Goal: Information Seeking & Learning: Learn about a topic

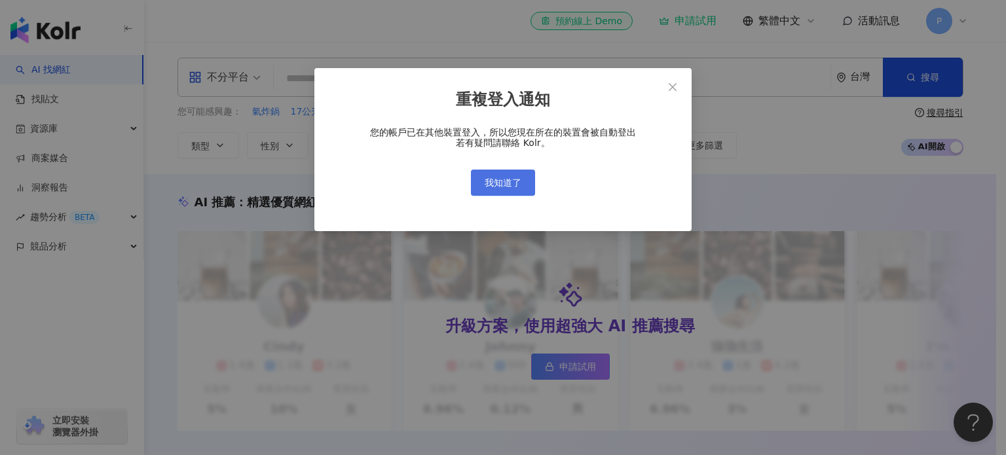
click at [514, 183] on span "我知道了" at bounding box center [503, 183] width 37 height 10
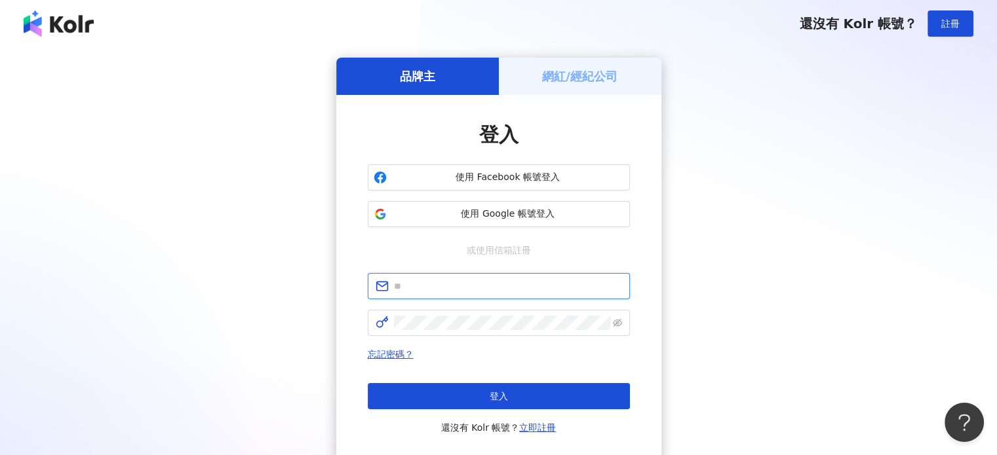
click at [472, 283] on input "text" at bounding box center [508, 286] width 228 height 14
type input "**********"
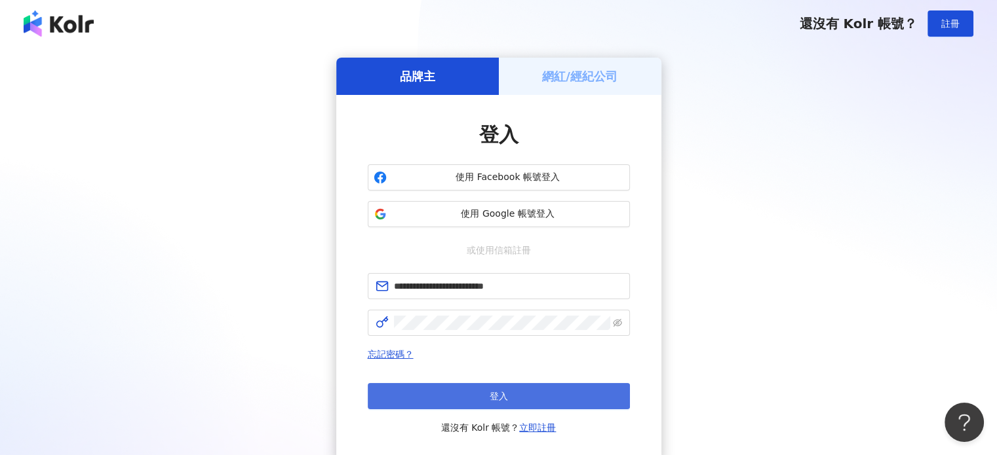
click at [485, 387] on button "登入" at bounding box center [499, 396] width 262 height 26
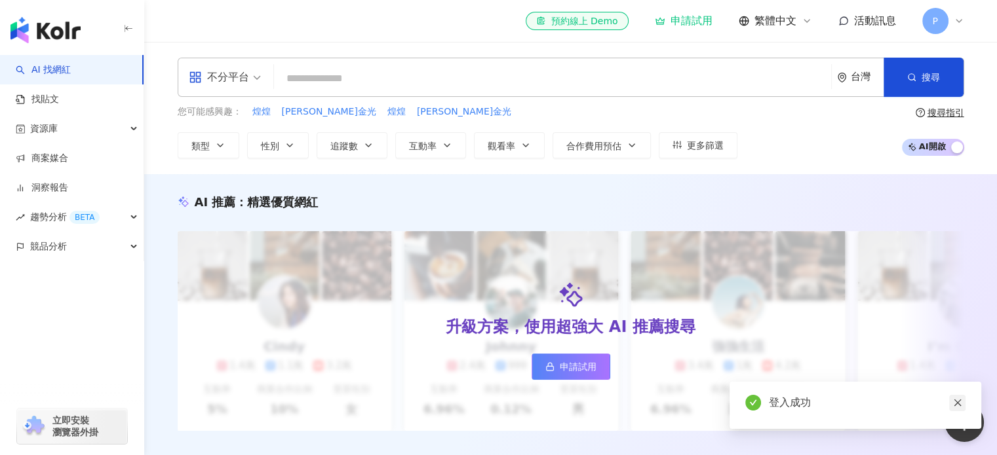
click at [954, 400] on icon "close" at bounding box center [957, 402] width 9 height 9
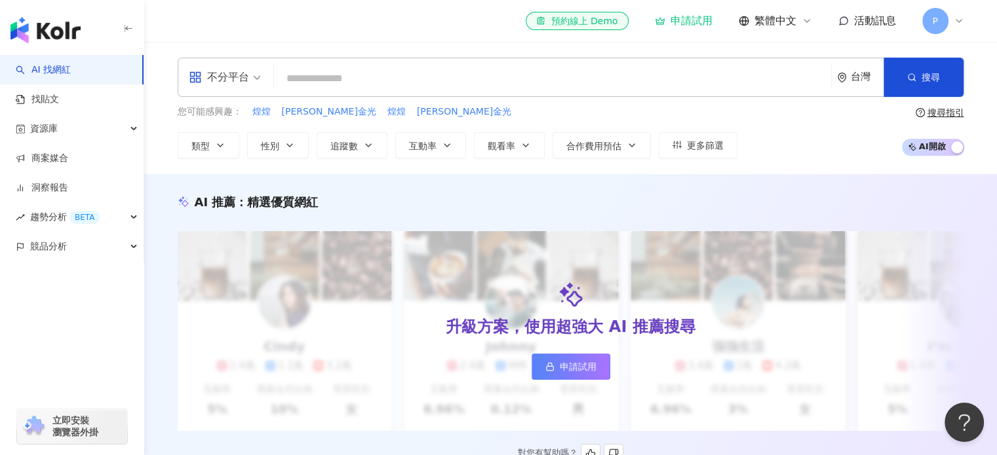
click at [957, 400] on div "升級方案，使用超強大 AI 推薦搜尋 申請試用" at bounding box center [571, 331] width 786 height 200
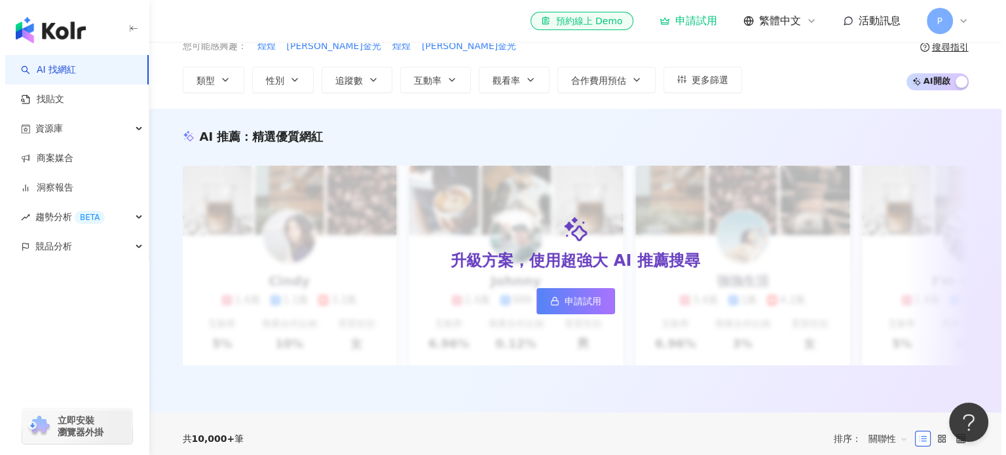
scroll to position [197, 0]
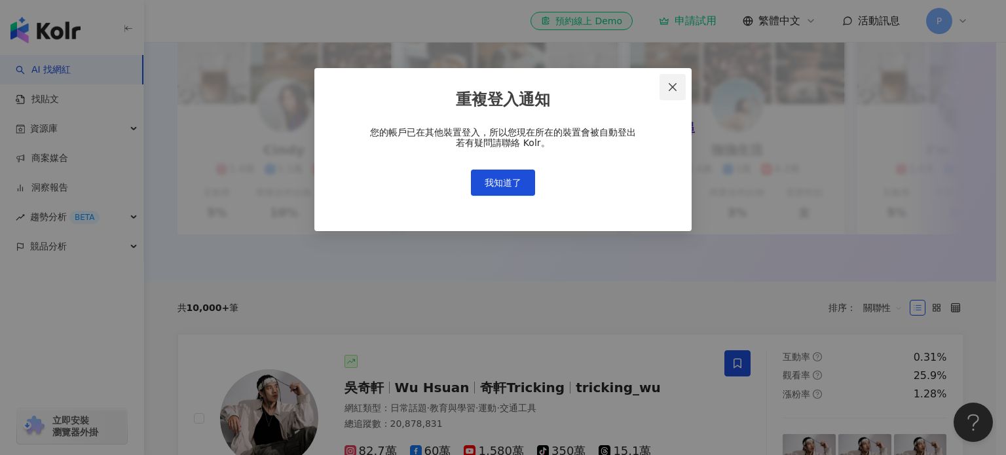
click at [671, 86] on icon "close" at bounding box center [673, 87] width 10 height 10
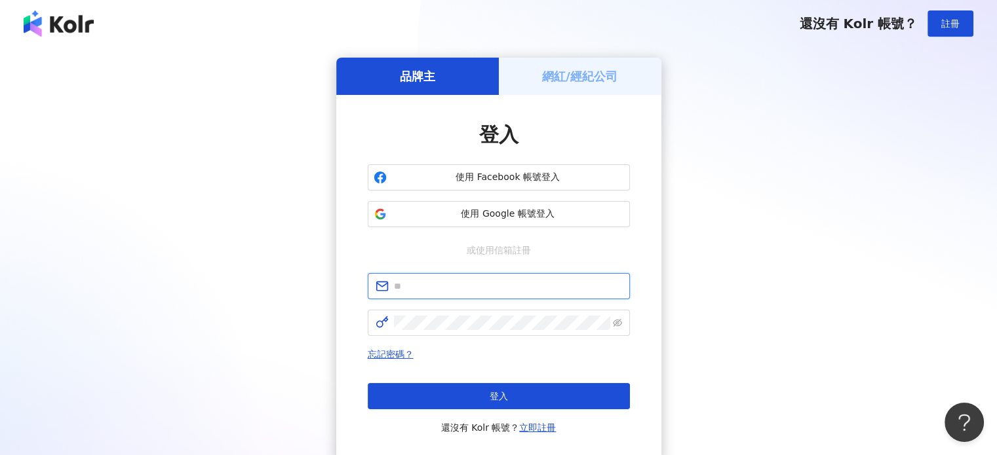
click at [457, 288] on input "text" at bounding box center [508, 286] width 228 height 14
type input "**********"
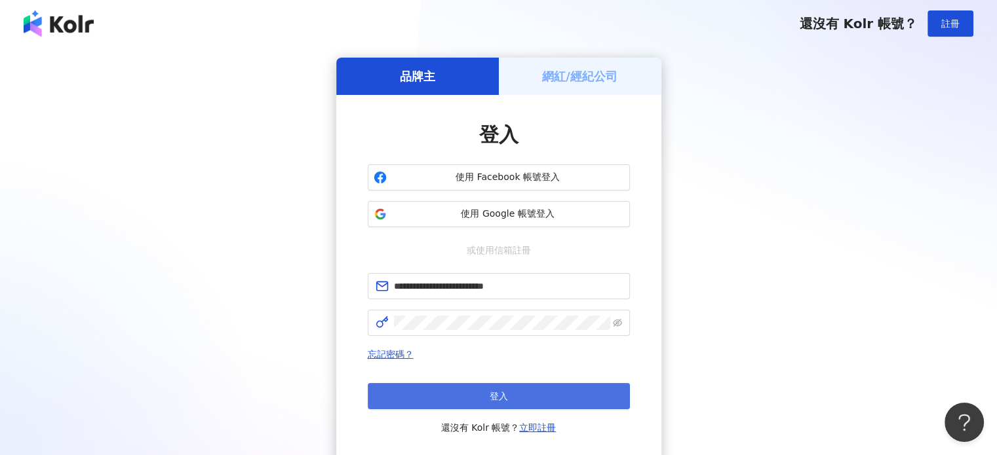
click at [468, 388] on button "登入" at bounding box center [499, 396] width 262 height 26
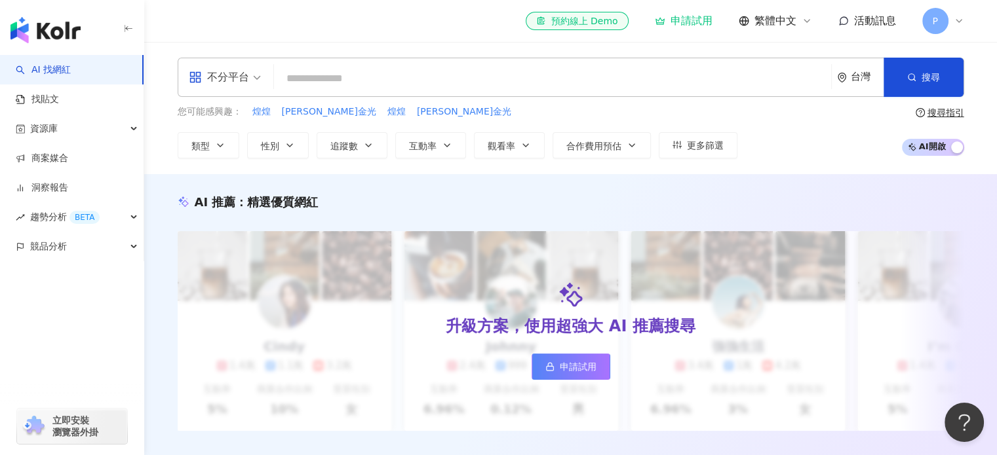
click at [815, 176] on div "AI 推薦 ： 精選優質網紅 升級方案，使用超強大 AI 推薦搜尋 申請試用 Cindy 1.4萬 1.1萬 3.2萬 互動率 5% 商業合作比例 10% 受…" at bounding box center [570, 326] width 852 height 304
click at [430, 88] on input "search" at bounding box center [552, 78] width 546 height 25
click at [450, 80] on input "search" at bounding box center [552, 78] width 546 height 25
paste input "*****"
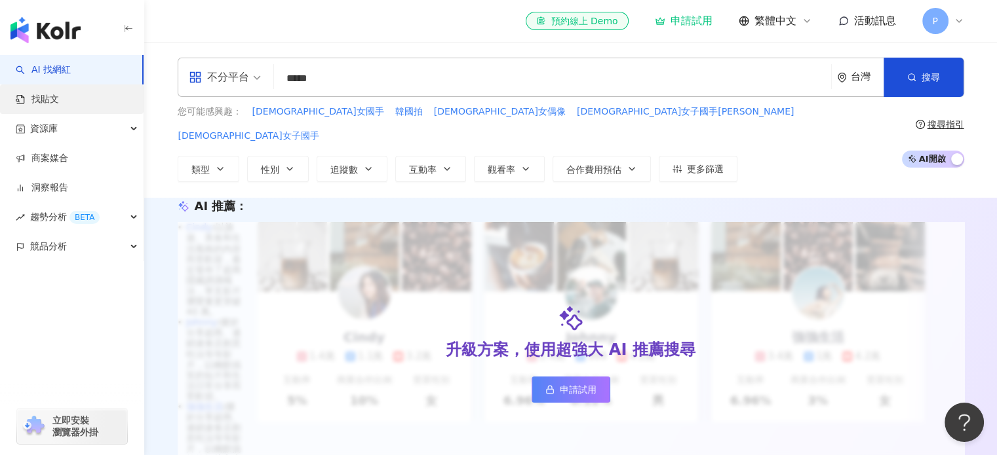
type input "*****"
click at [59, 97] on link "找貼文" at bounding box center [37, 99] width 43 height 13
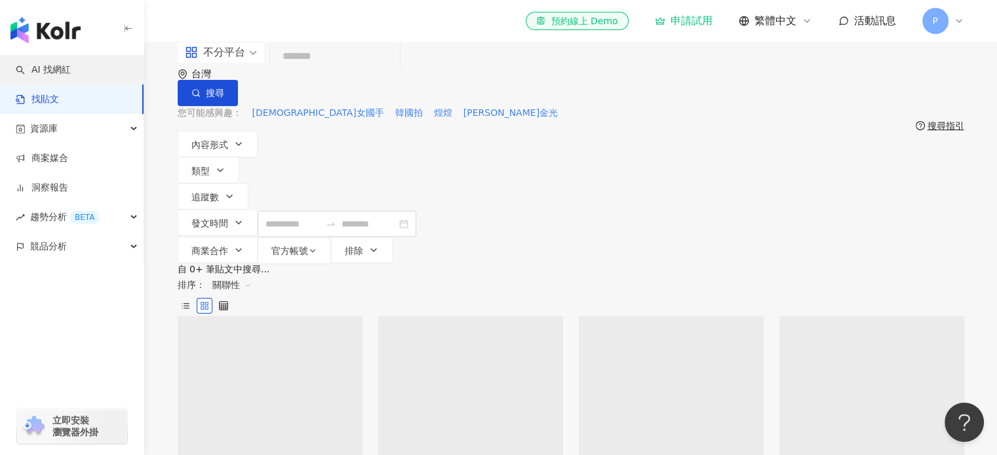
click at [71, 71] on link "AI 找網紅" at bounding box center [43, 70] width 55 height 13
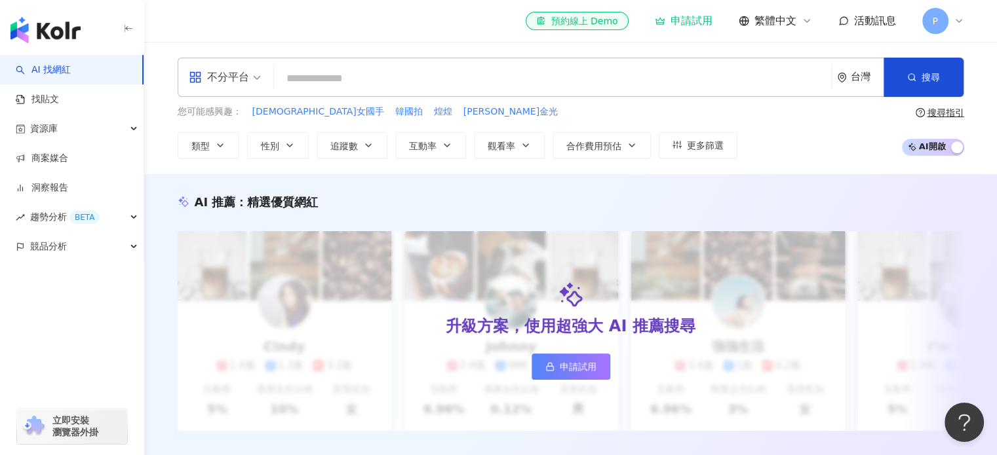
click at [203, 74] on div "不分平台" at bounding box center [219, 77] width 60 height 21
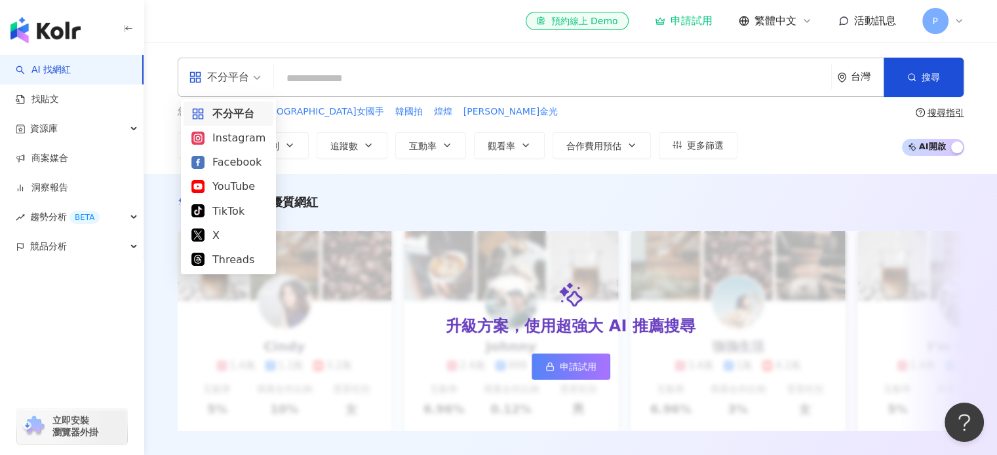
click at [255, 81] on span "不分平台" at bounding box center [225, 77] width 72 height 21
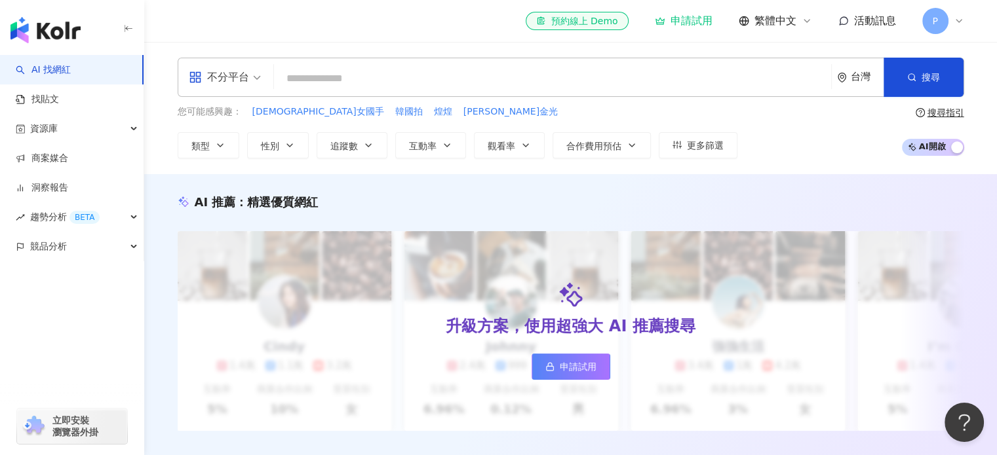
click at [411, 81] on input "search" at bounding box center [552, 78] width 546 height 25
paste input "*****"
drag, startPoint x: 292, startPoint y: 73, endPoint x: 275, endPoint y: 71, distance: 17.7
click at [275, 71] on div "不分平台 ***** 台灣 搜尋 keyword 搜尋名稱、敘述、貼文含有關鍵字 “ 韓國裔藥師 ” 的網紅" at bounding box center [571, 77] width 786 height 39
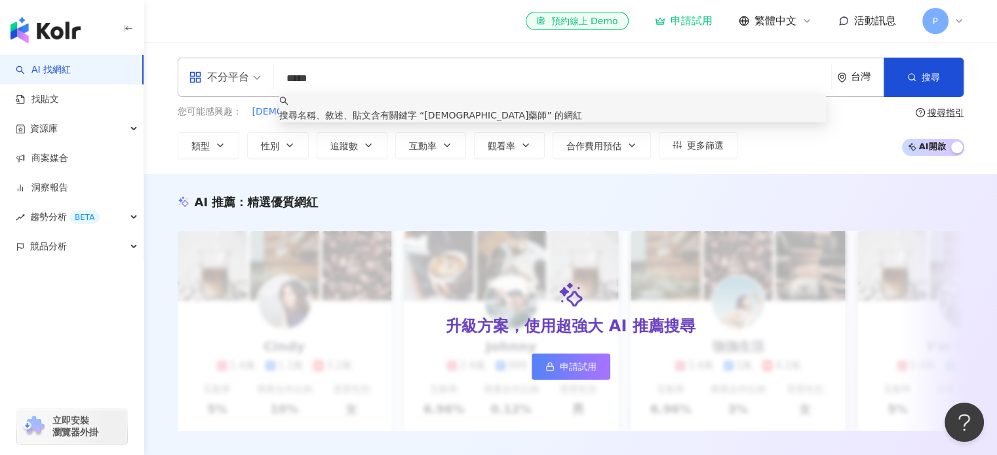
paste input "*"
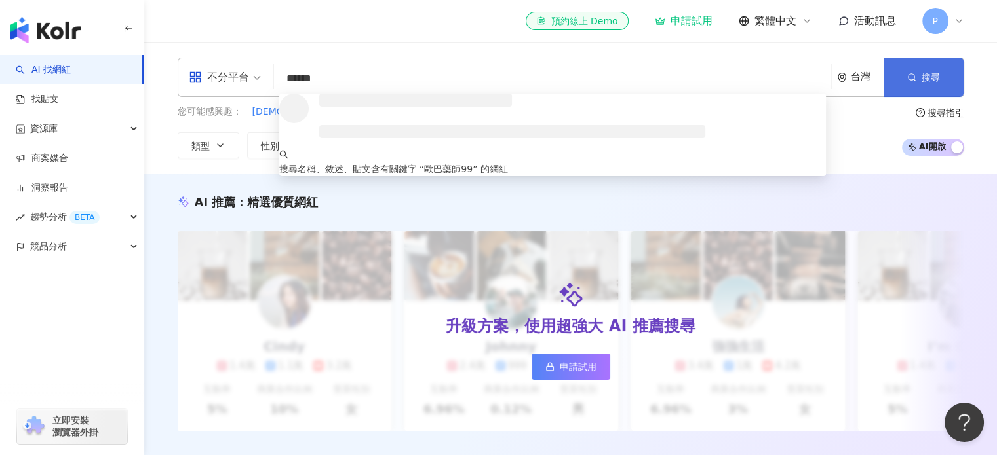
type input "******"
click at [931, 83] on button "搜尋" at bounding box center [923, 77] width 80 height 39
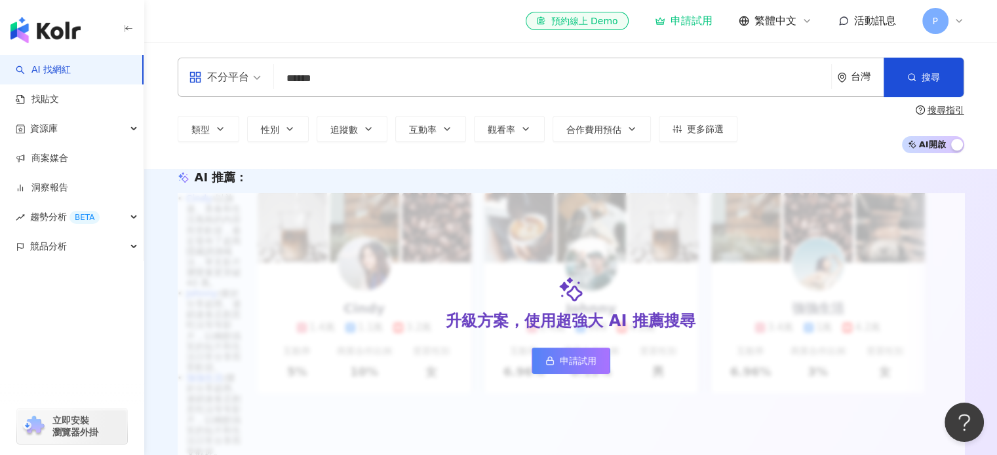
click at [220, 83] on div "不分平台" at bounding box center [219, 77] width 60 height 21
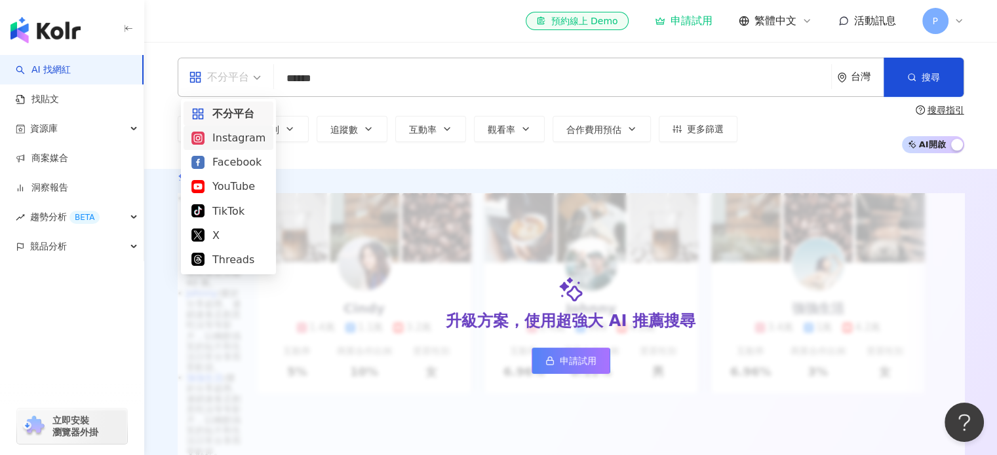
click at [223, 162] on div "Facebook" at bounding box center [228, 162] width 74 height 16
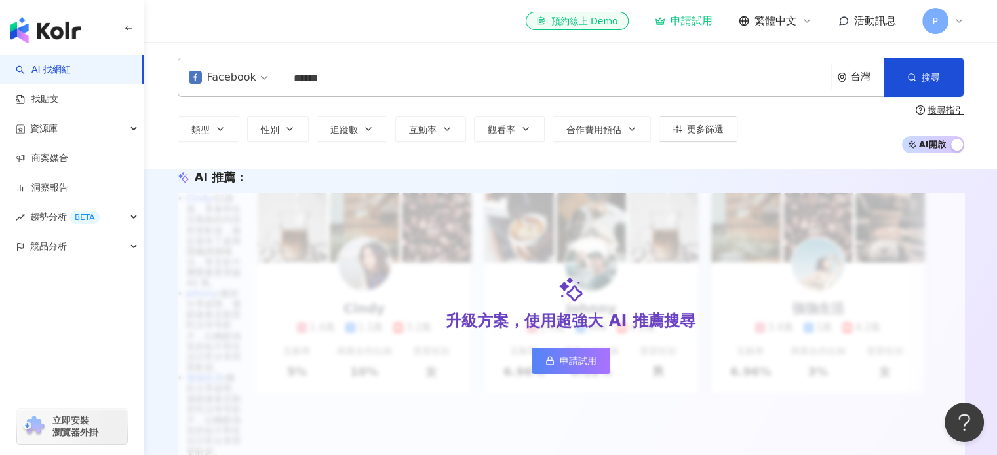
click at [392, 79] on input "******" at bounding box center [555, 78] width 539 height 25
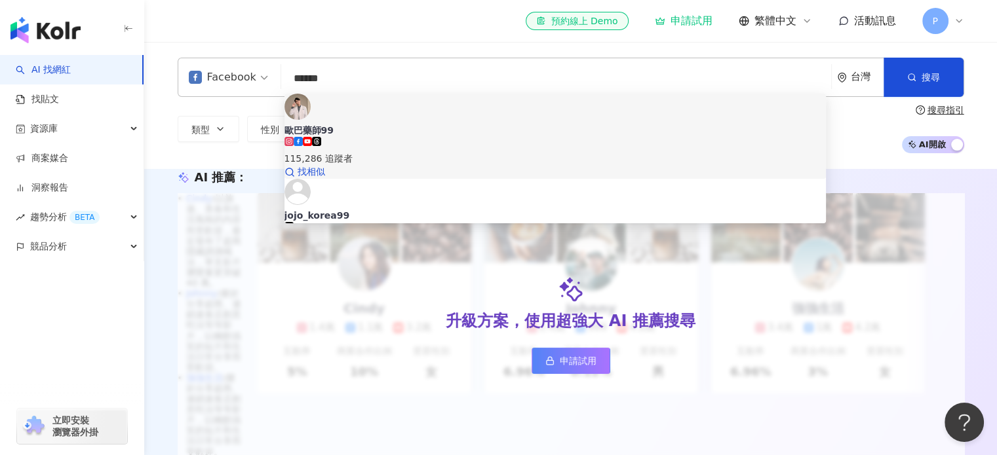
click at [497, 104] on div "歐巴藥師99 115,286 追蹤者 找相似" at bounding box center [555, 136] width 542 height 85
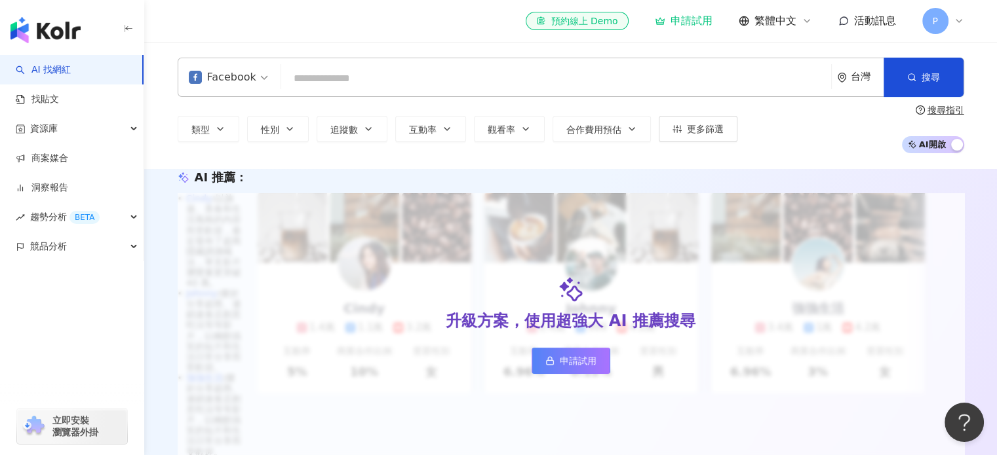
click at [349, 77] on input "search" at bounding box center [555, 78] width 539 height 25
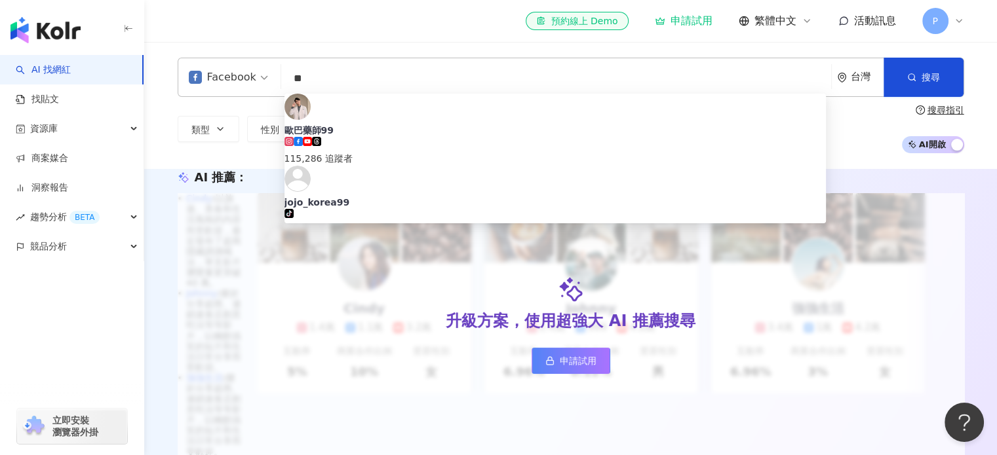
type input "*"
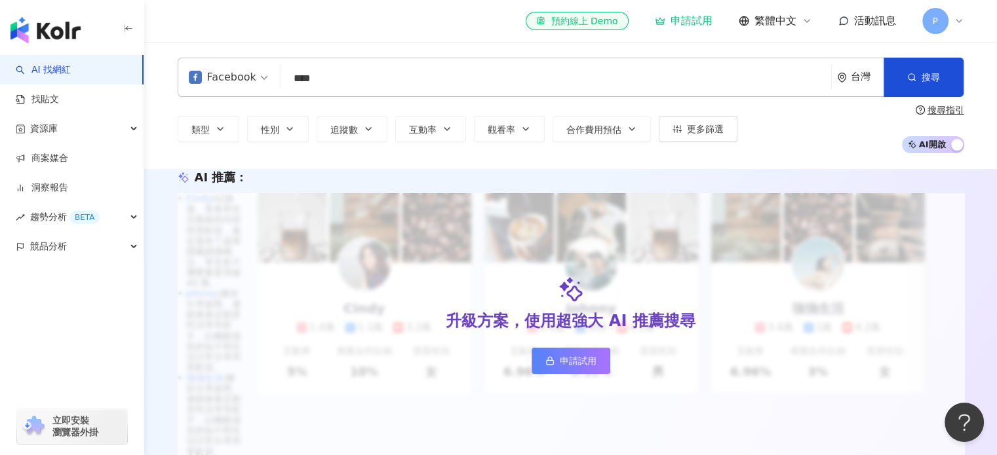
type input "****"
click at [909, 78] on icon "button" at bounding box center [911, 77] width 9 height 9
click at [351, 83] on input "****" at bounding box center [555, 78] width 539 height 25
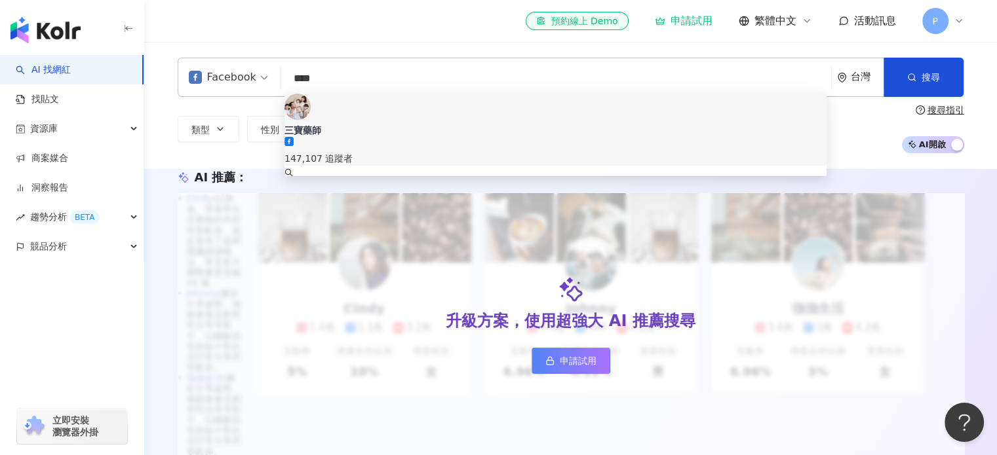
click at [342, 124] on div "三寶藥師" at bounding box center [555, 130] width 542 height 13
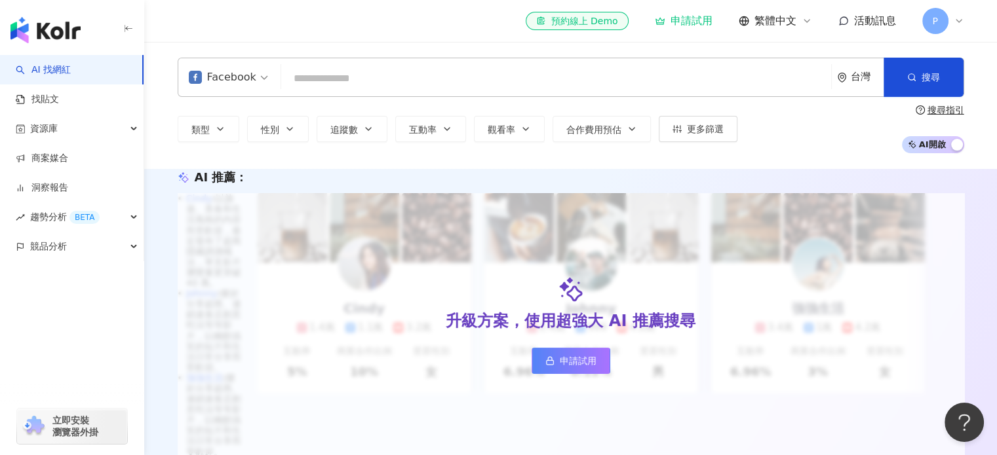
click at [935, 20] on span "P" at bounding box center [934, 21] width 5 height 14
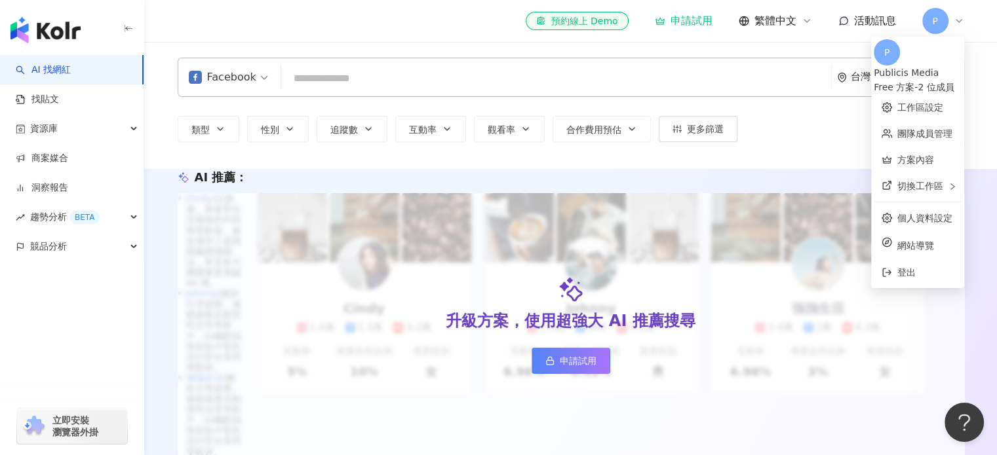
click at [899, 66] on div "Publicis Media" at bounding box center [917, 73] width 88 height 14
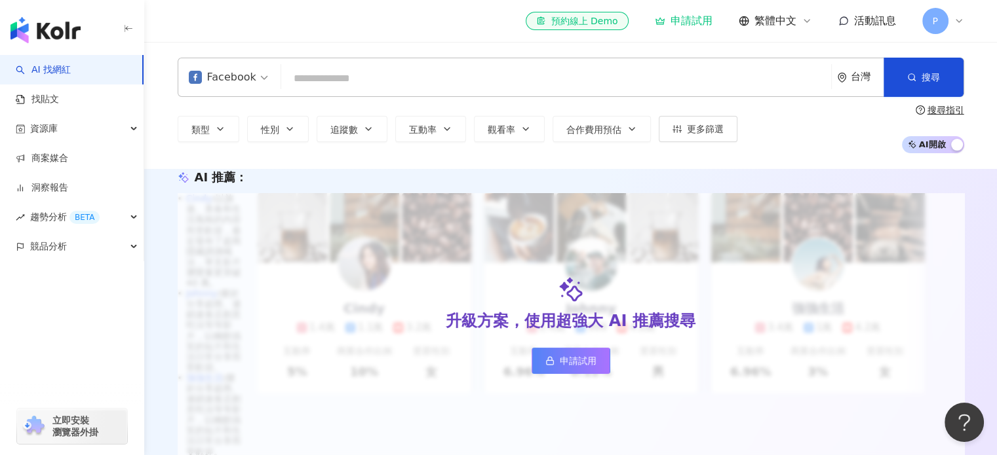
click at [756, 160] on div "Facebook 台灣 搜尋 5c07456b-9809-499e-81e9-8116934b3b15 三寶藥師 147,107 追蹤者 搜尋名稱、敘述、貼文…" at bounding box center [570, 105] width 852 height 127
click at [54, 104] on link "找貼文" at bounding box center [37, 99] width 43 height 13
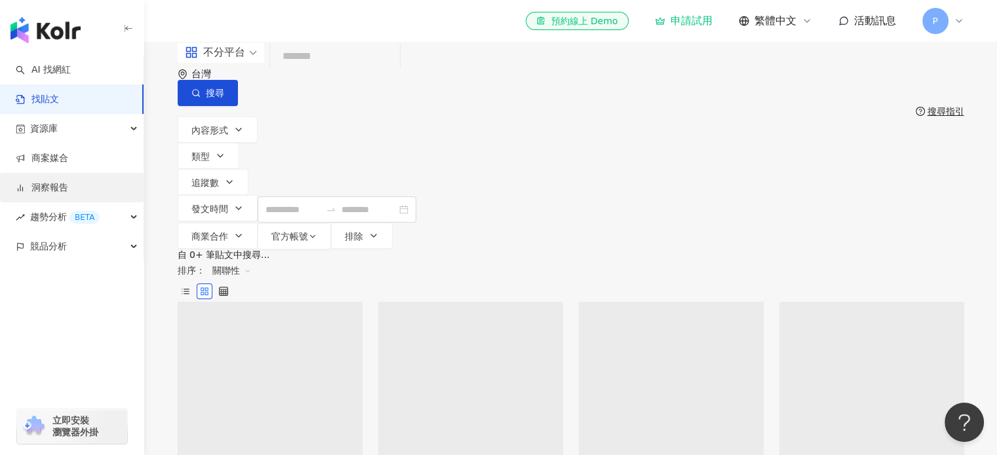
click at [68, 185] on link "洞察報告" at bounding box center [42, 187] width 52 height 13
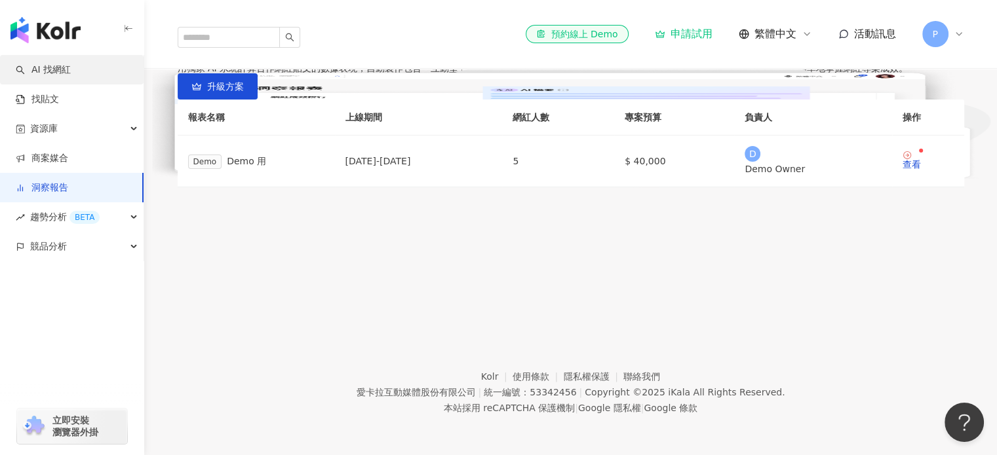
click at [41, 70] on link "AI 找網紅" at bounding box center [43, 70] width 55 height 13
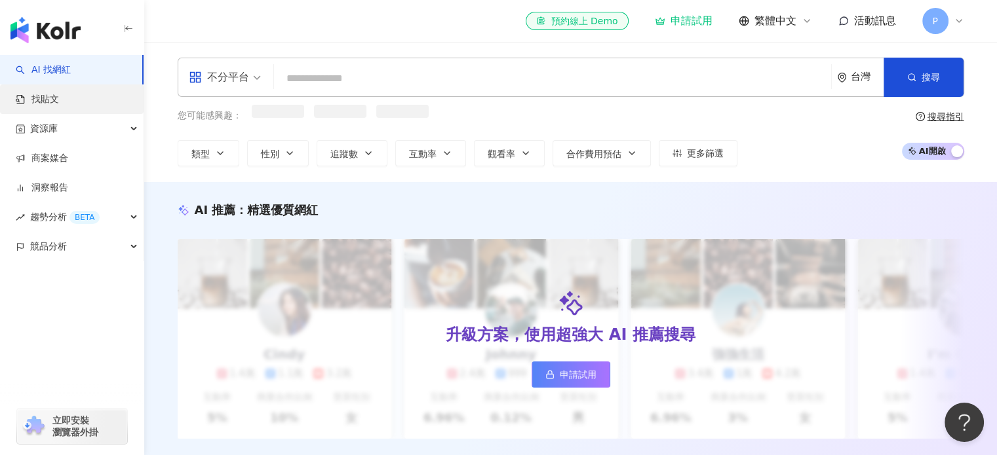
click at [53, 105] on link "找貼文" at bounding box center [37, 99] width 43 height 13
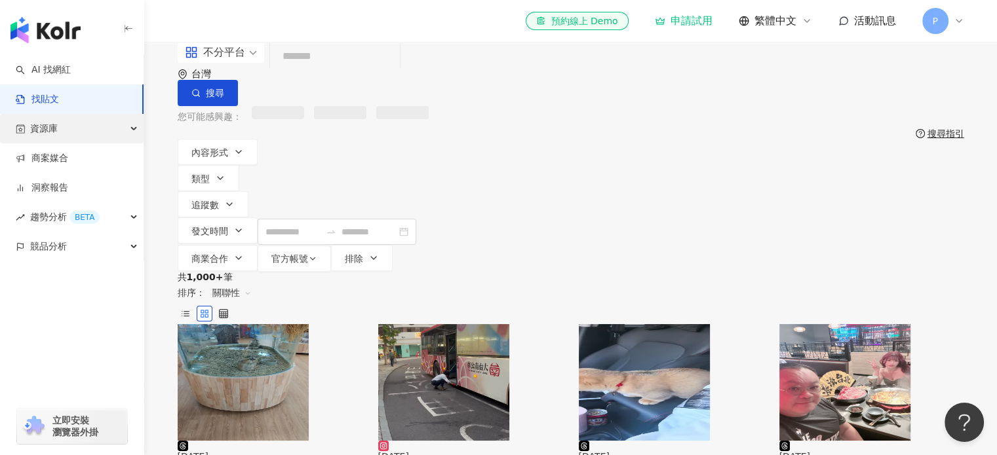
click at [52, 133] on span "資源庫" at bounding box center [44, 128] width 28 height 29
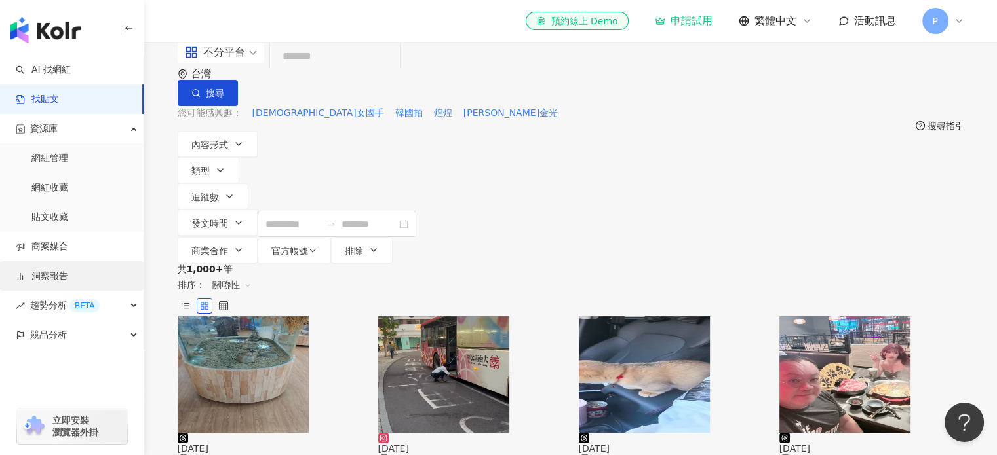
click at [68, 280] on link "洞察報告" at bounding box center [42, 276] width 52 height 13
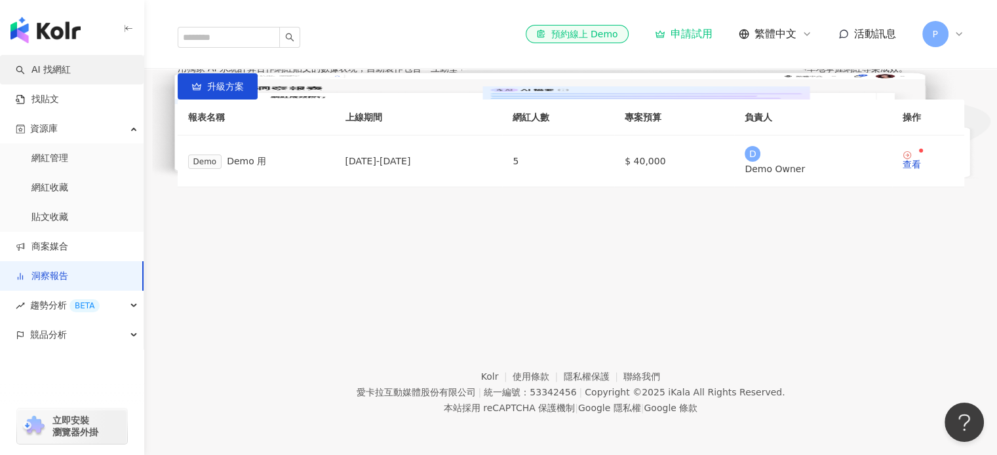
click at [71, 71] on link "AI 找網紅" at bounding box center [43, 70] width 55 height 13
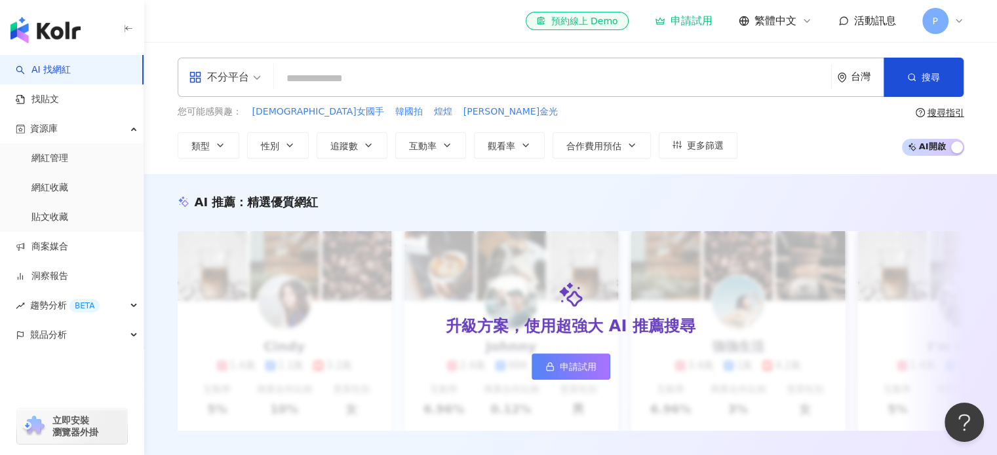
click at [957, 145] on div "button" at bounding box center [957, 148] width 12 height 17
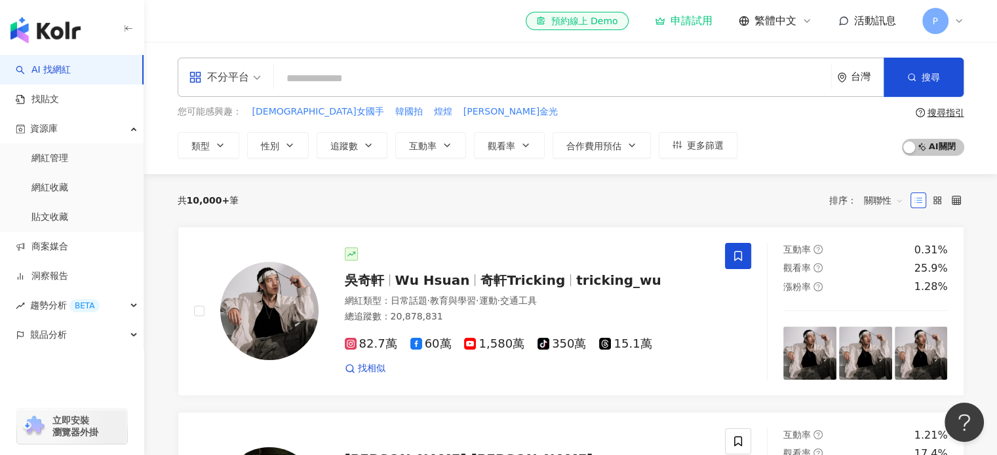
click at [384, 76] on input "search" at bounding box center [552, 78] width 546 height 25
click at [307, 81] on input "search" at bounding box center [552, 78] width 546 height 25
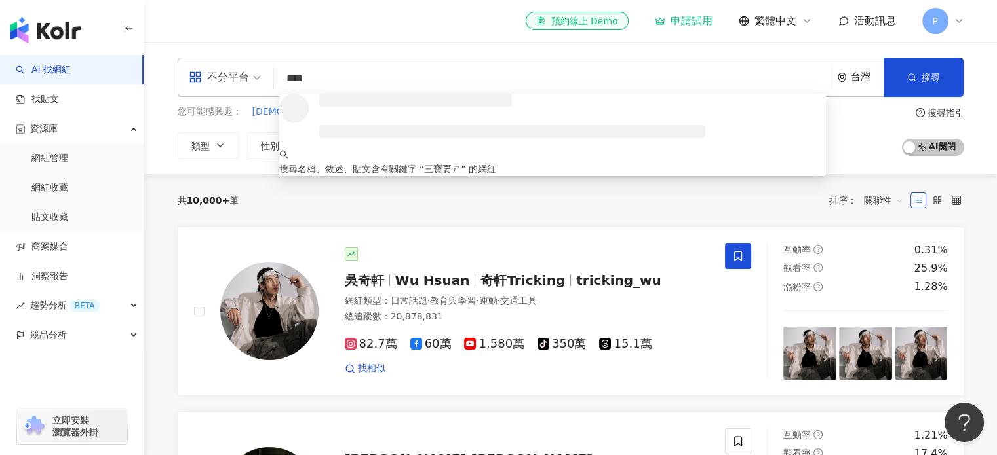
type input "****"
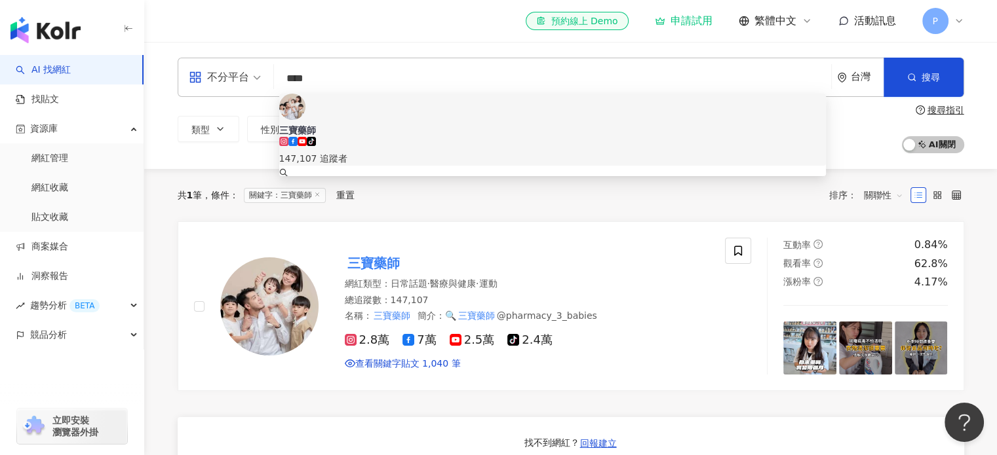
click at [360, 137] on div "tiktok-icon 147,107 追蹤者" at bounding box center [552, 151] width 547 height 29
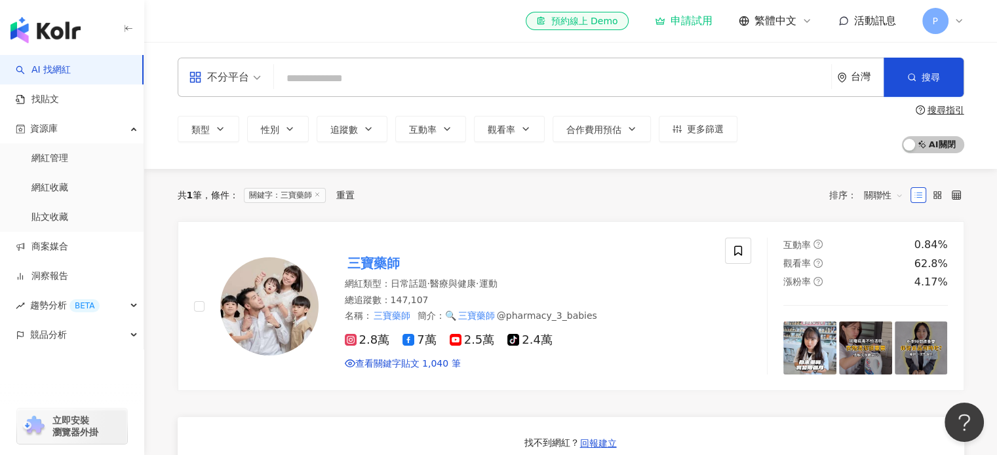
click at [946, 21] on span "P" at bounding box center [935, 21] width 26 height 26
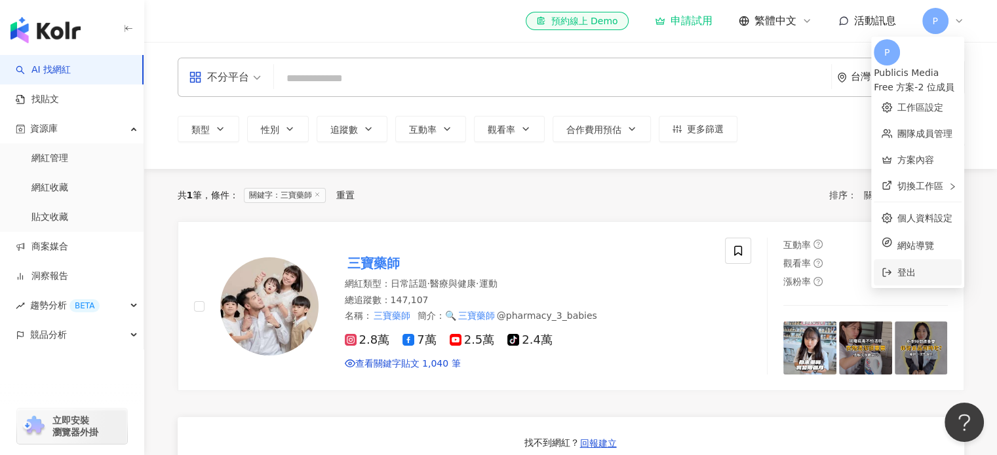
click at [897, 267] on span "登出" at bounding box center [925, 272] width 56 height 14
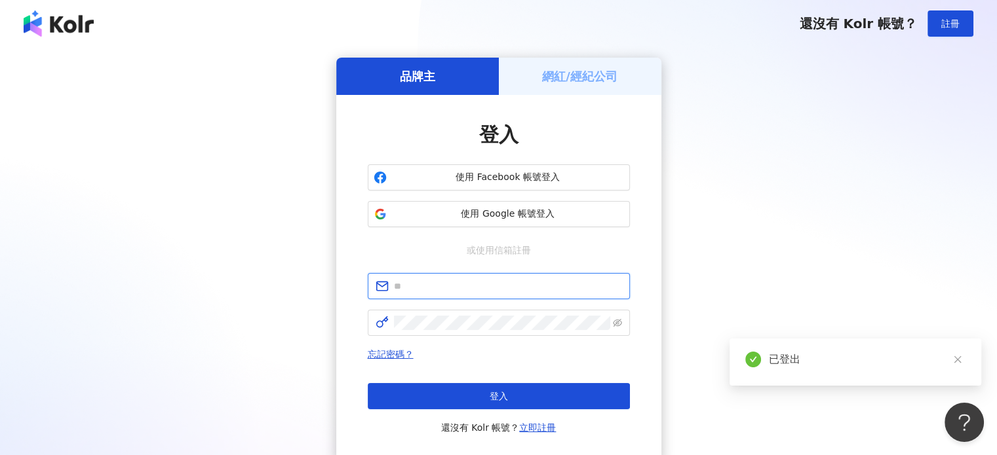
click at [494, 281] on input "text" at bounding box center [508, 286] width 228 height 14
type input "**********"
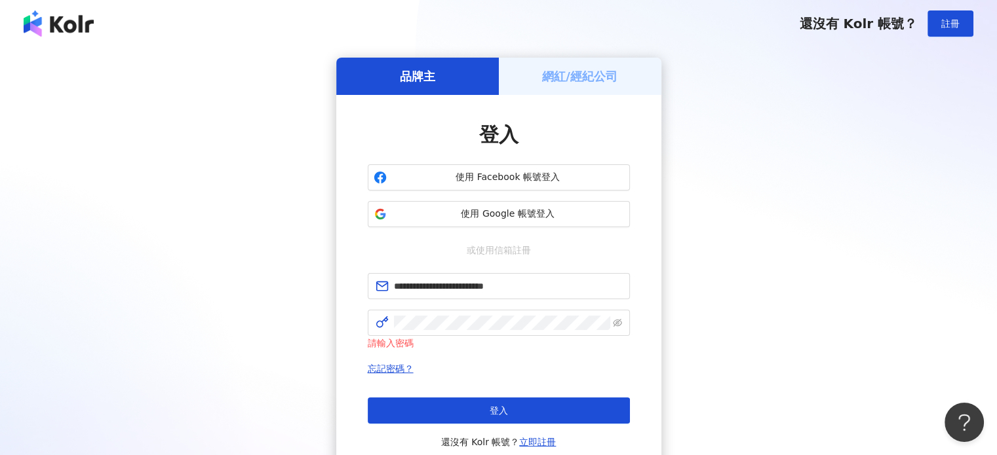
click at [497, 414] on span "登入" at bounding box center [498, 411] width 18 height 10
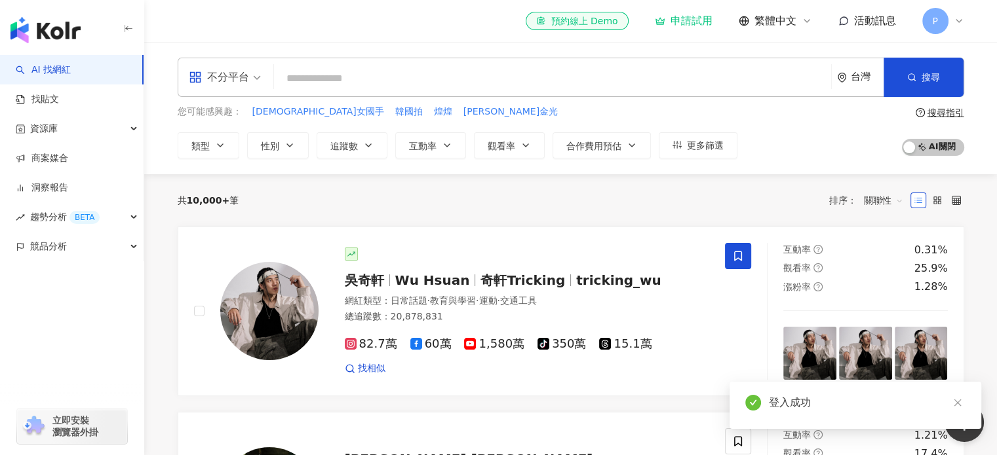
drag, startPoint x: 392, startPoint y: 87, endPoint x: 350, endPoint y: 86, distance: 41.9
click at [391, 86] on input "search" at bounding box center [552, 78] width 546 height 25
type input "*"
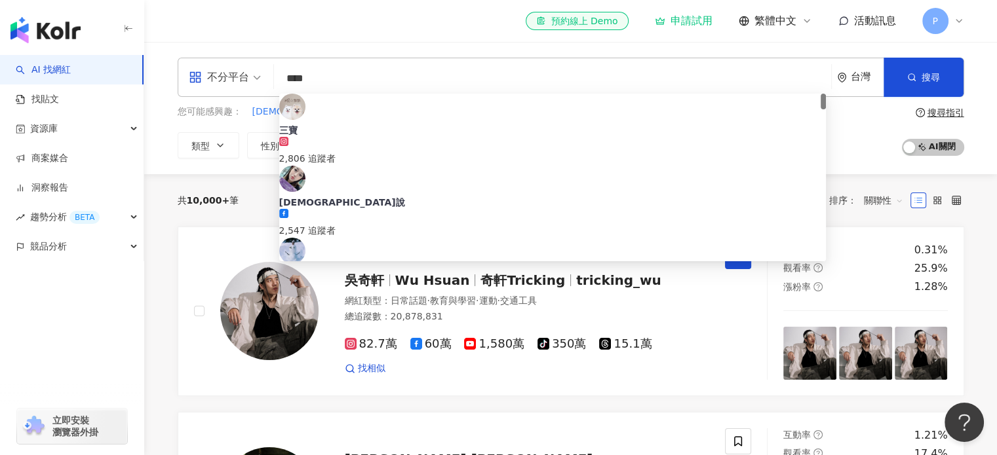
type input "****"
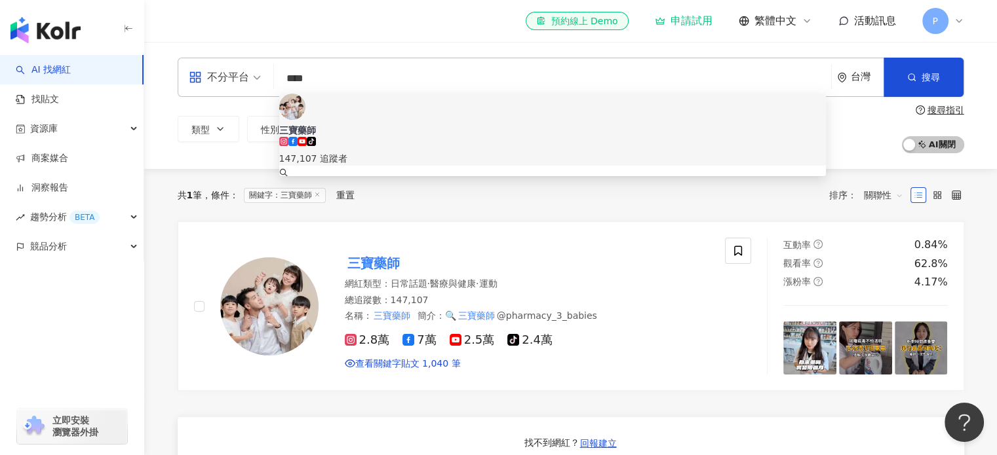
click at [401, 132] on div "三寶藥師 tiktok-icon 147,107 追蹤者" at bounding box center [552, 130] width 547 height 72
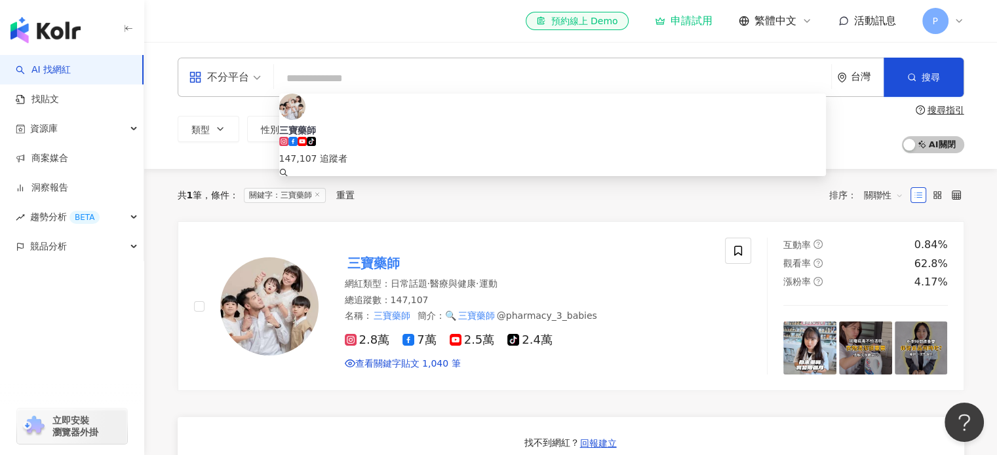
click at [398, 81] on input "search" at bounding box center [552, 78] width 546 height 25
type input "****"
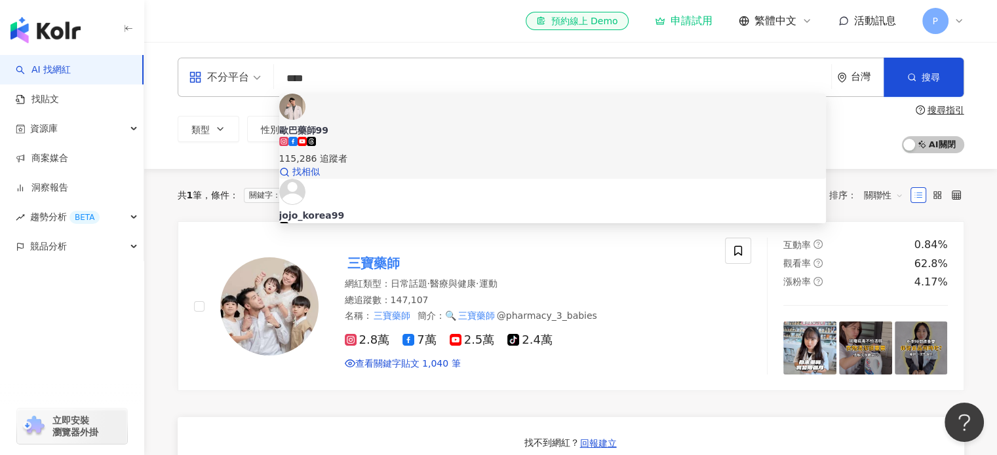
click at [421, 133] on div "歐巴藥師99 115,286 追蹤者 找相似" at bounding box center [552, 136] width 547 height 85
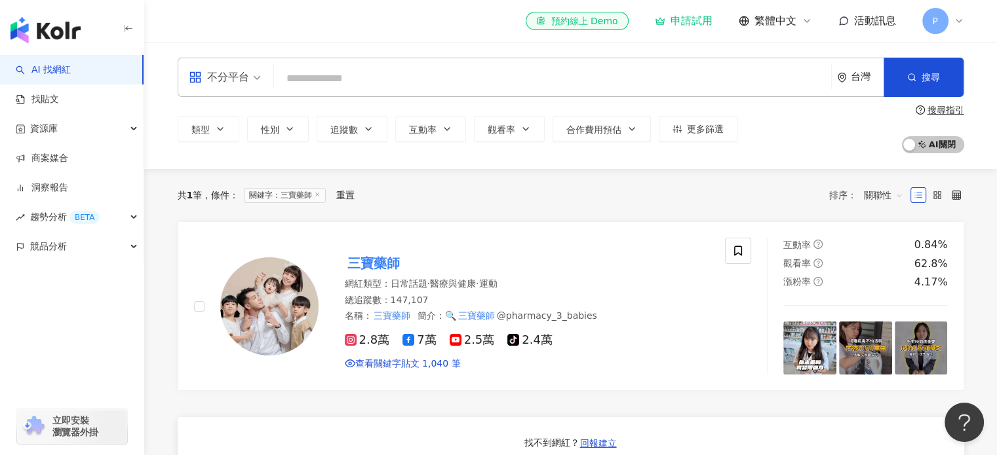
click at [435, 81] on input "search" at bounding box center [552, 78] width 546 height 25
click at [725, 75] on input "search" at bounding box center [552, 78] width 546 height 25
type input "*"
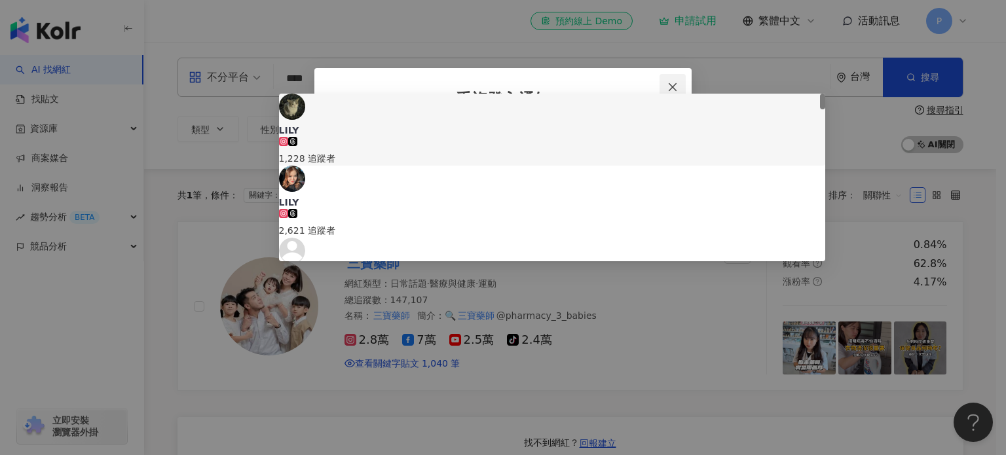
type input "****"
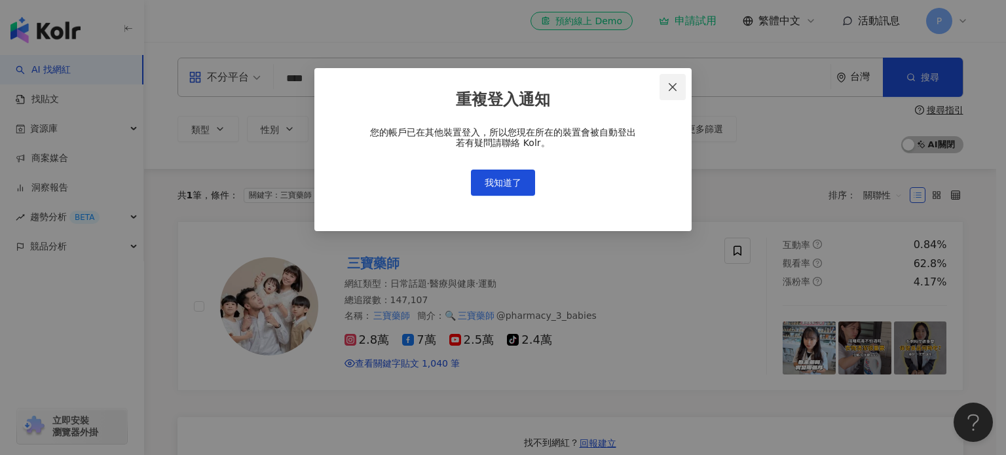
click at [675, 92] on button "Close" at bounding box center [673, 87] width 26 height 26
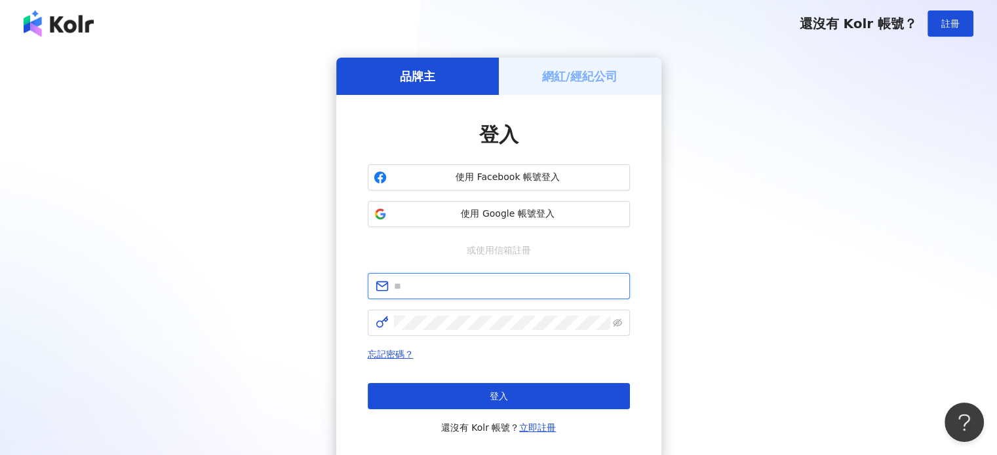
click at [489, 282] on input "text" at bounding box center [508, 286] width 228 height 14
type input "**********"
click at [611, 319] on span at bounding box center [499, 323] width 262 height 26
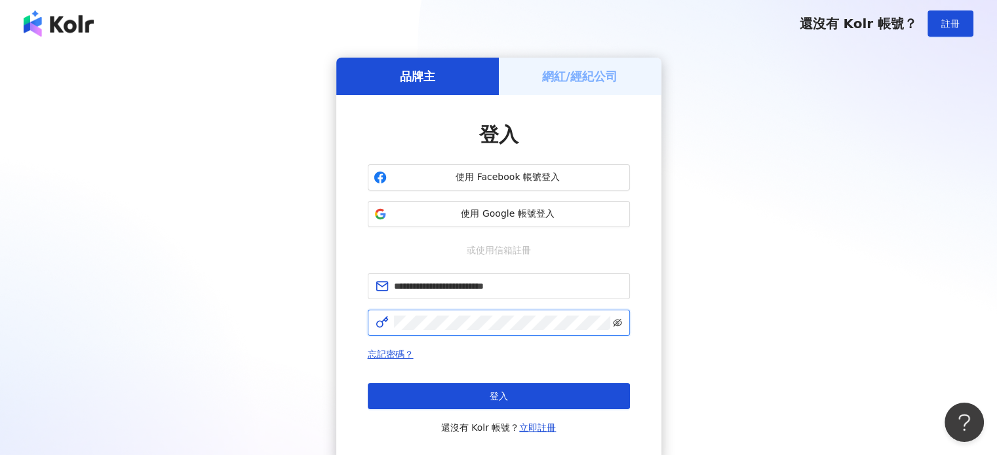
click at [616, 321] on icon "eye-invisible" at bounding box center [617, 323] width 9 height 8
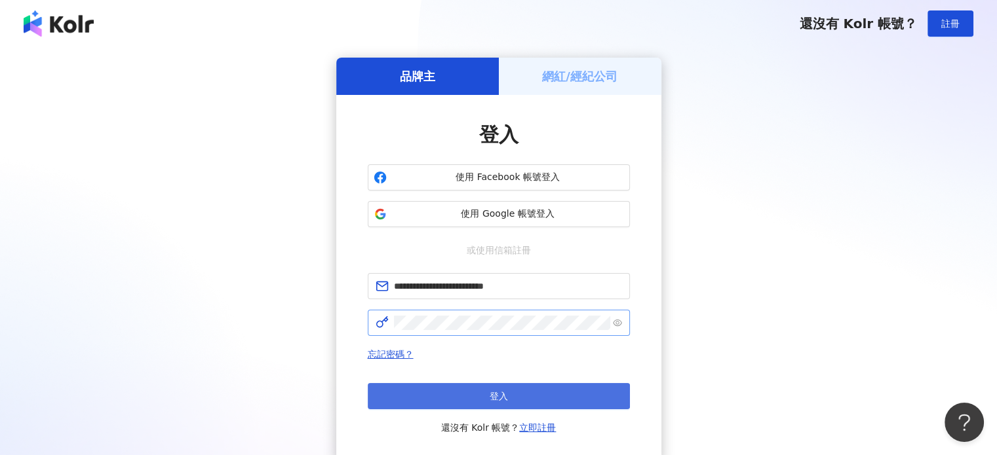
click at [574, 398] on button "登入" at bounding box center [499, 396] width 262 height 26
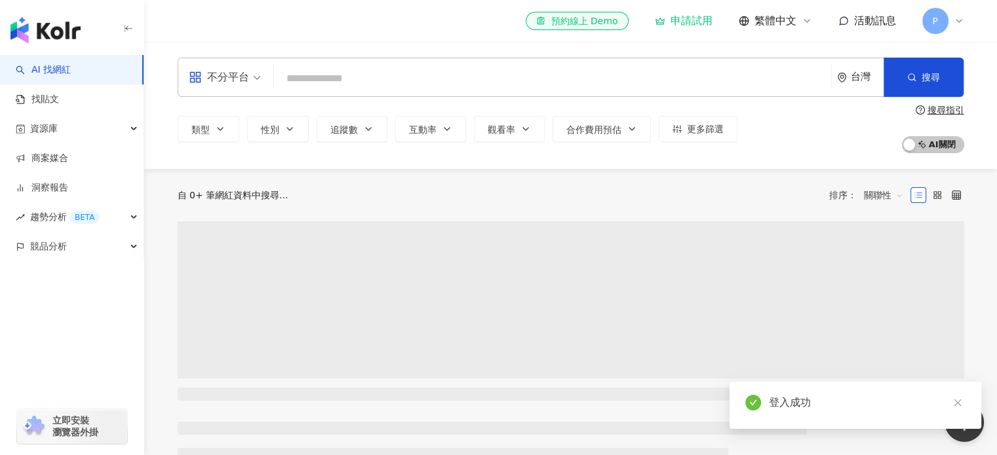
click at [356, 68] on input "search" at bounding box center [552, 78] width 546 height 25
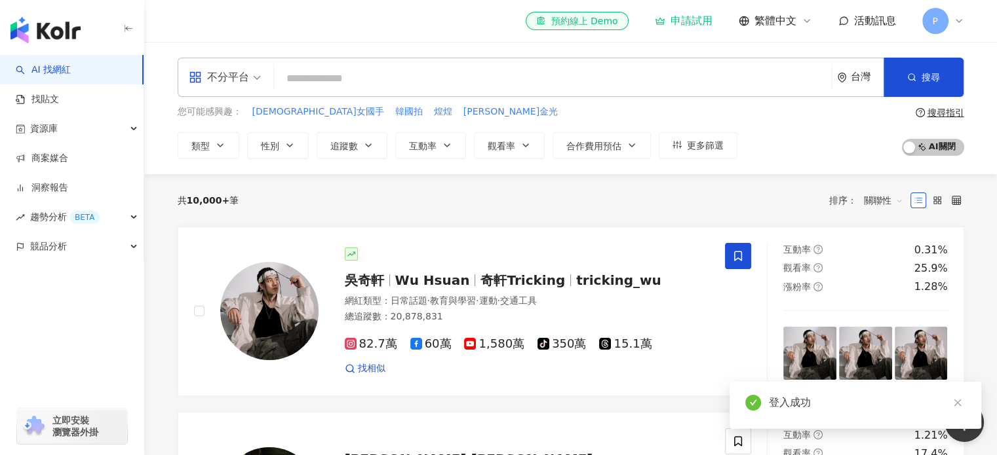
click at [391, 82] on input "search" at bounding box center [552, 78] width 546 height 25
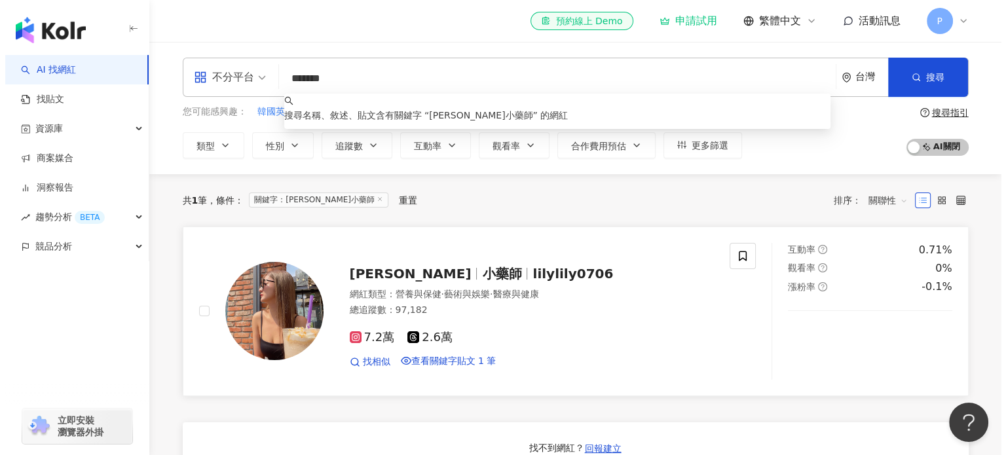
scroll to position [46, 0]
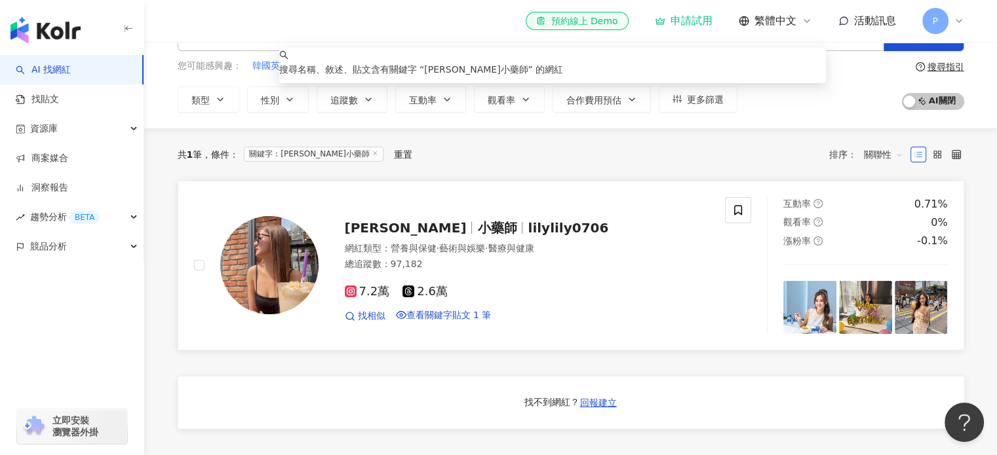
type input "*******"
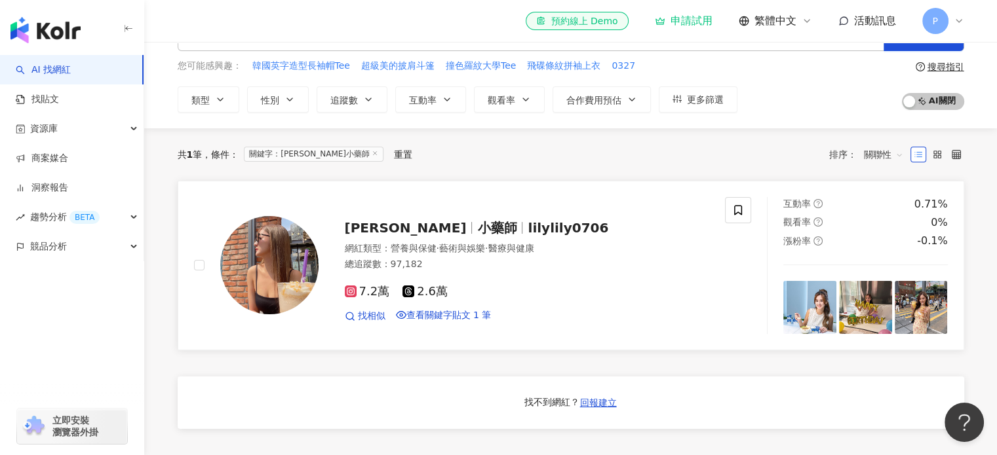
click at [381, 266] on div "總追蹤數 ： 97,182" at bounding box center [527, 264] width 365 height 13
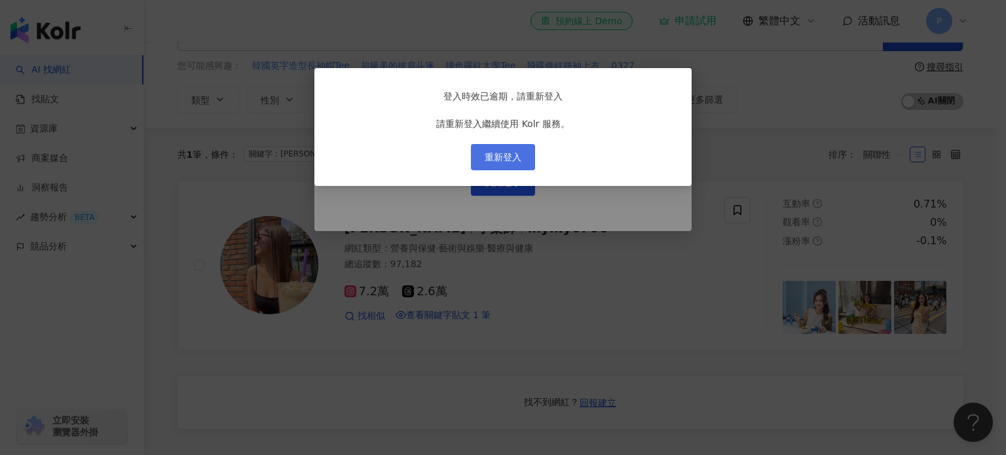
click at [515, 162] on span "重新登入" at bounding box center [503, 157] width 37 height 10
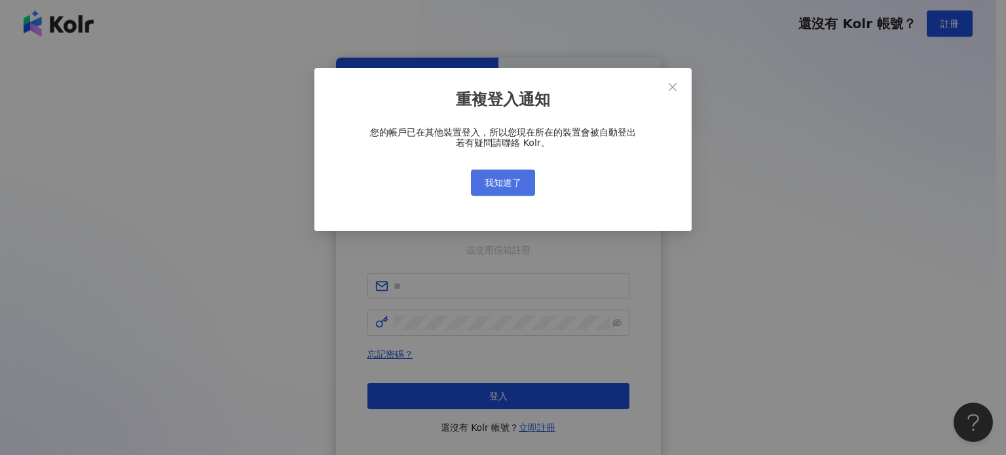
click at [517, 178] on span "我知道了" at bounding box center [503, 183] width 37 height 10
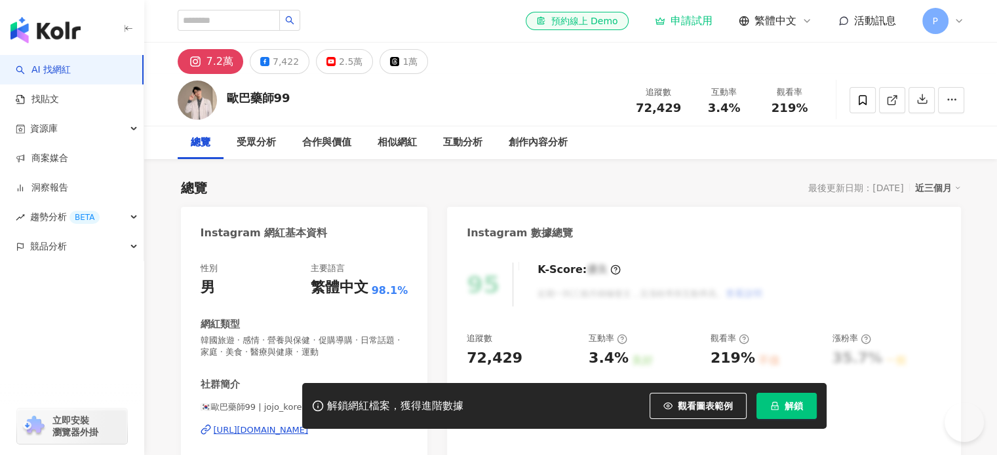
click at [618, 186] on div "總覽 最後更新日期：2025/9/16 近三個月" at bounding box center [571, 188] width 780 height 18
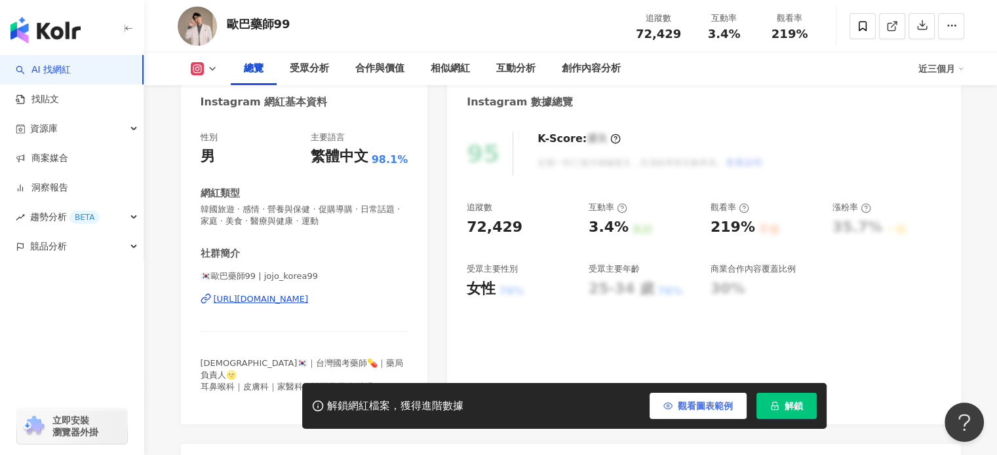
scroll to position [66, 0]
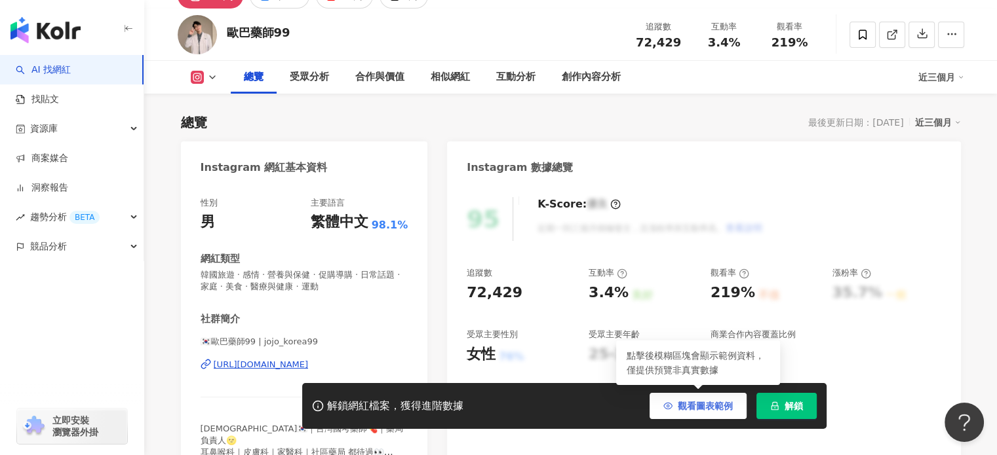
click at [721, 410] on span "觀看圖表範例" at bounding box center [704, 406] width 55 height 10
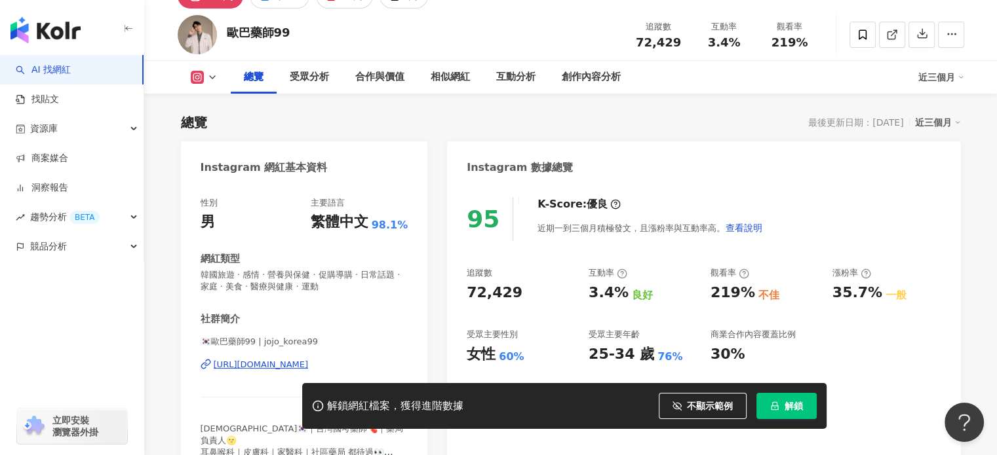
scroll to position [131, 0]
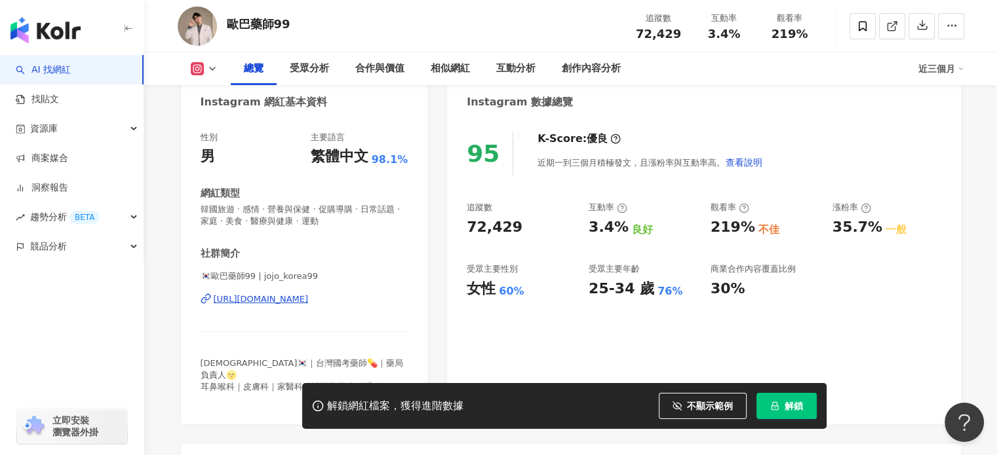
click at [676, 316] on div "95 K-Score : 優良 近期一到三個月積極發文，且漲粉率與互動率高。 查看說明 追蹤數 72,429 互動率 3.4% 良好 觀看率 219% 不佳 …" at bounding box center [703, 272] width 513 height 306
click at [414, 413] on div "解鎖網紅檔案，獲得進階數據" at bounding box center [395, 407] width 136 height 14
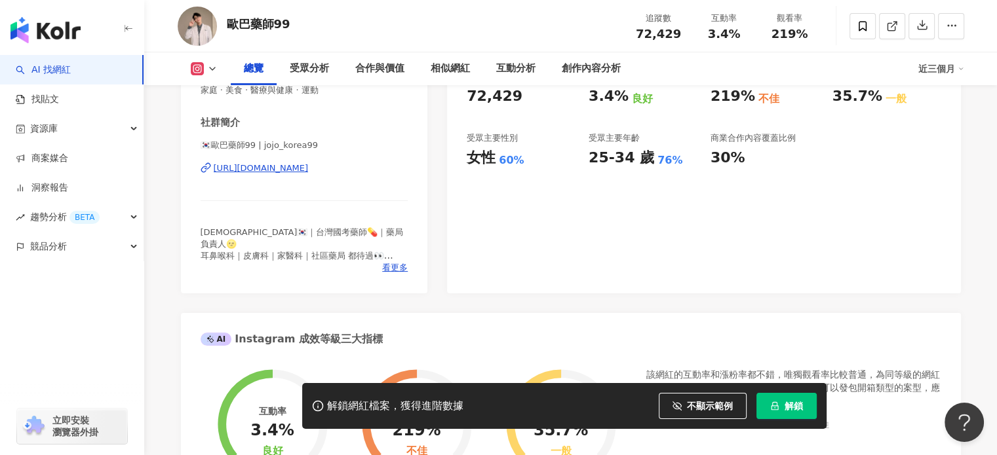
scroll to position [66, 0]
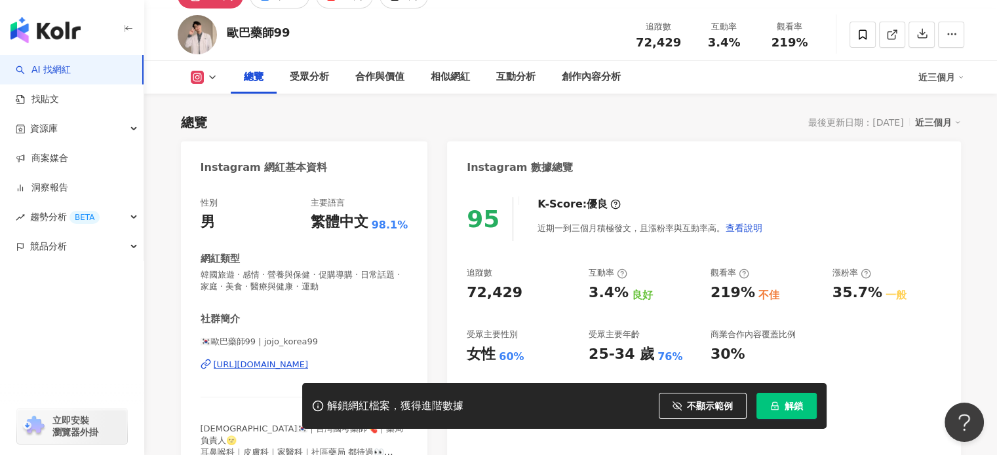
drag, startPoint x: 708, startPoint y: 172, endPoint x: 618, endPoint y: 244, distance: 114.7
click at [708, 172] on div "Instagram 數據總覽" at bounding box center [703, 163] width 513 height 43
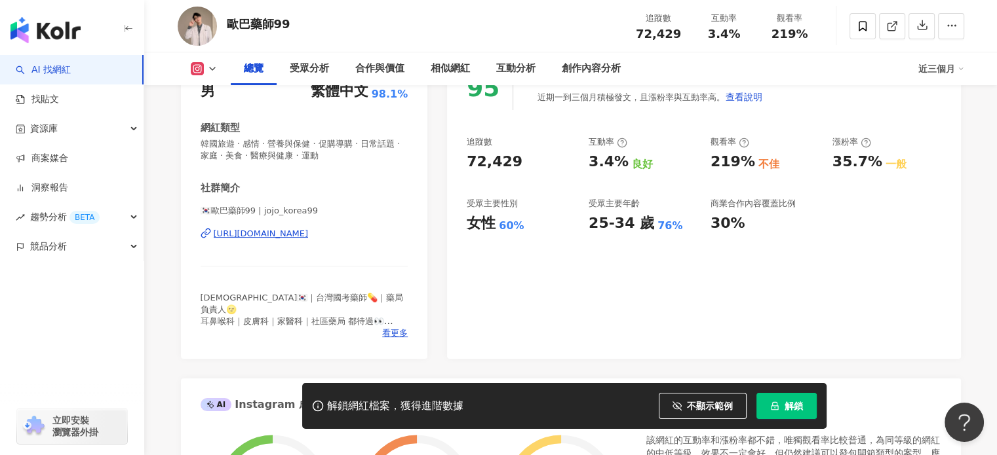
scroll to position [0, 0]
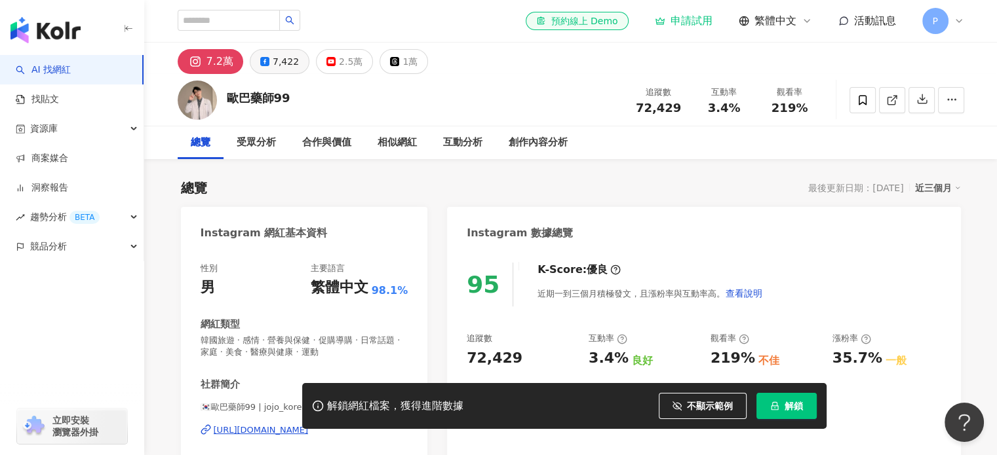
click at [273, 62] on div "7,422" at bounding box center [286, 61] width 26 height 18
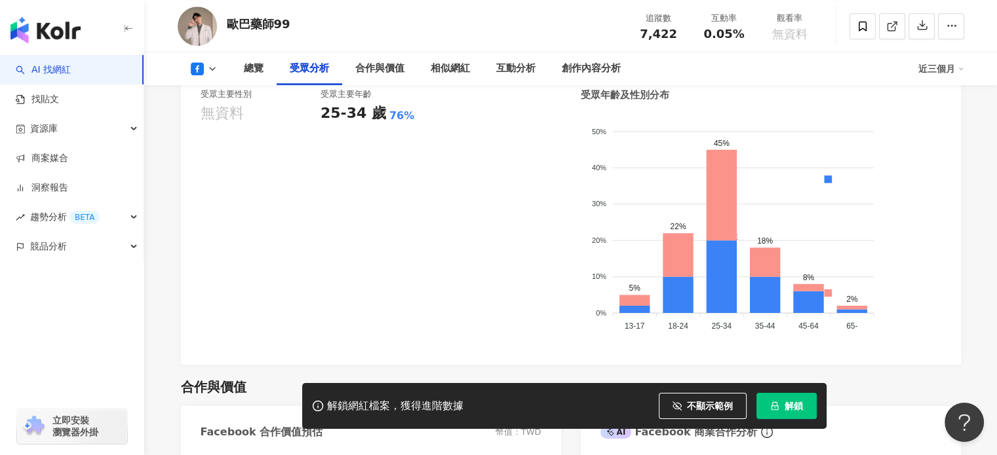
scroll to position [1179, 0]
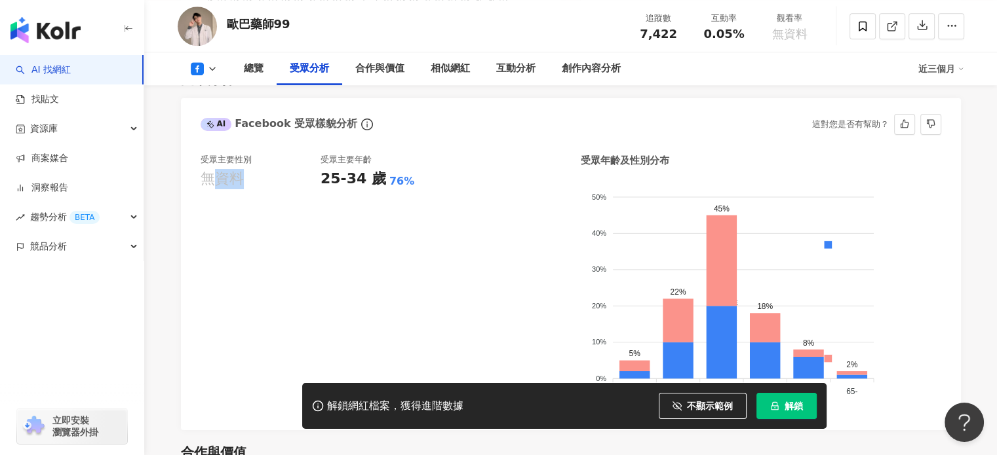
drag, startPoint x: 244, startPoint y: 159, endPoint x: 220, endPoint y: 159, distance: 24.3
click at [220, 169] on div "無資料" at bounding box center [260, 179] width 120 height 20
click at [322, 176] on div "受眾主要年齡 25-34 歲 76%" at bounding box center [380, 282] width 120 height 257
drag, startPoint x: 492, startPoint y: 214, endPoint x: 746, endPoint y: 261, distance: 257.9
click at [492, 214] on div "受眾主要性別 無資料 受眾主要年齡 25-34 歲 76%" at bounding box center [380, 282] width 360 height 257
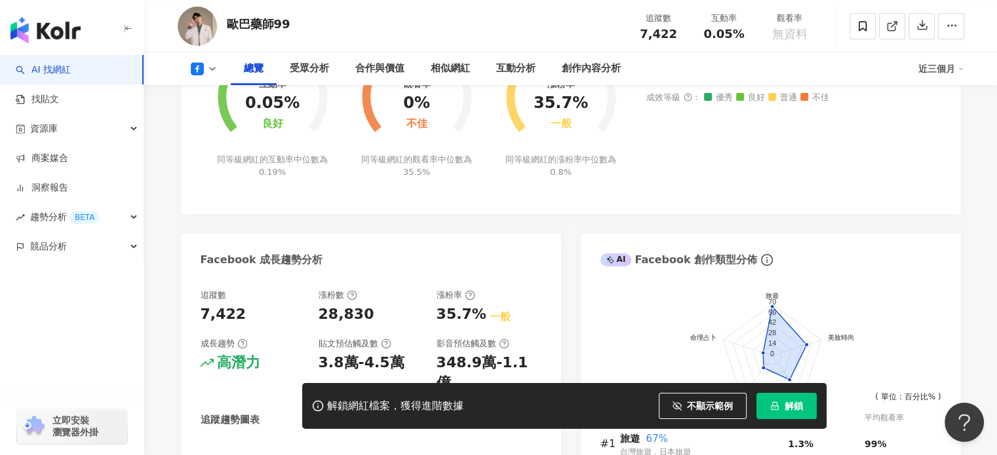
scroll to position [393, 0]
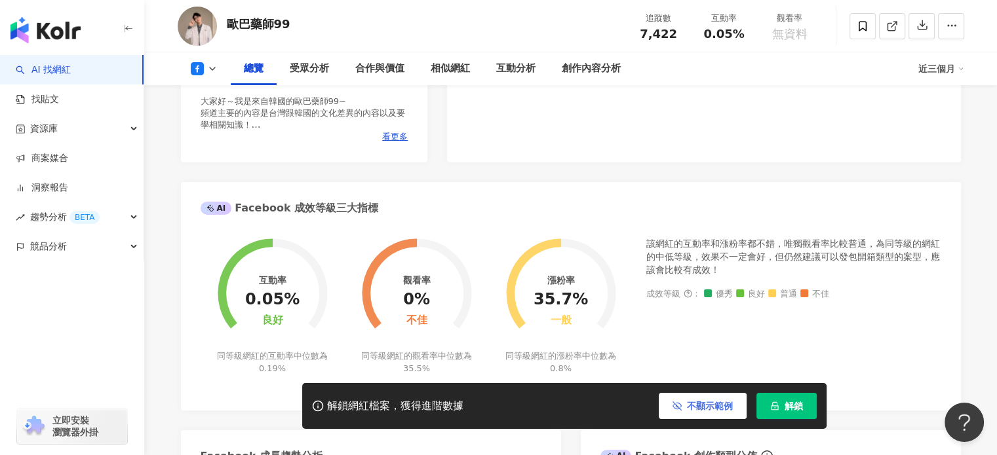
click at [714, 401] on span "不顯示範例" at bounding box center [710, 406] width 46 height 10
click at [721, 404] on span "不顯示範例" at bounding box center [710, 406] width 46 height 10
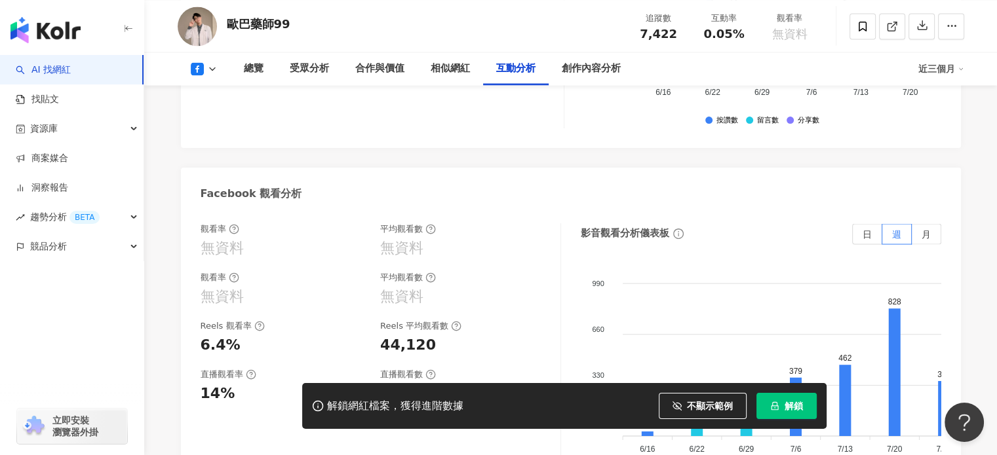
scroll to position [2083, 0]
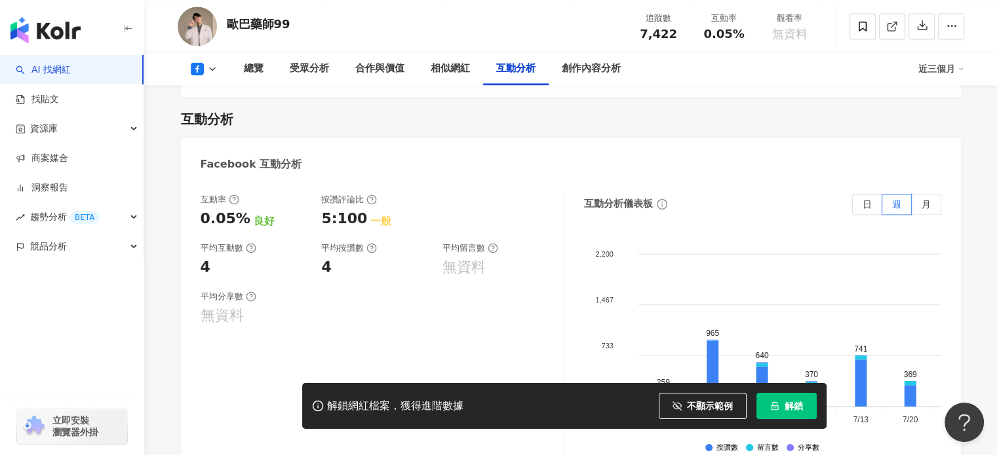
drag, startPoint x: 422, startPoint y: 409, endPoint x: 351, endPoint y: 413, distance: 71.6
click at [418, 411] on div "解鎖網紅檔案，獲得進階數據" at bounding box center [395, 407] width 136 height 14
click at [317, 409] on icon at bounding box center [318, 406] width 12 height 12
drag, startPoint x: 464, startPoint y: 406, endPoint x: 624, endPoint y: 267, distance: 211.8
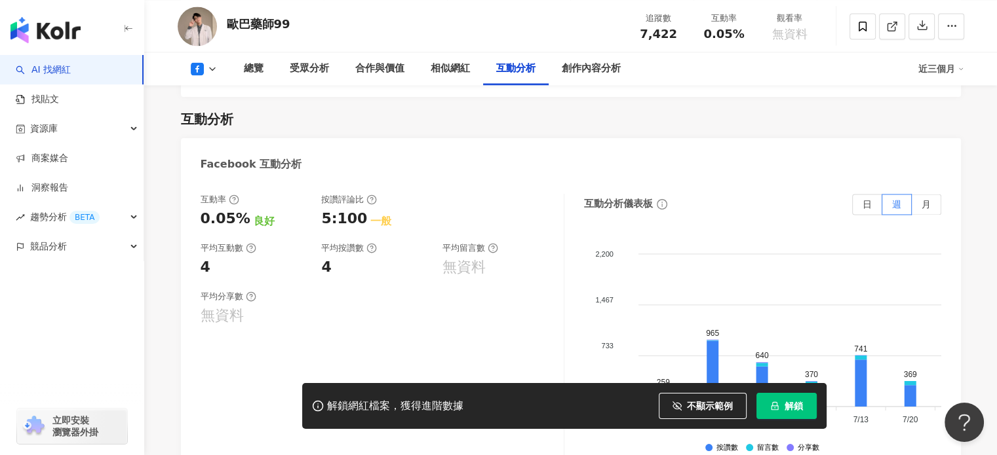
click at [693, 400] on button "不顯示範例" at bounding box center [702, 406] width 88 height 26
click at [698, 408] on span "不顯示範例" at bounding box center [710, 406] width 46 height 10
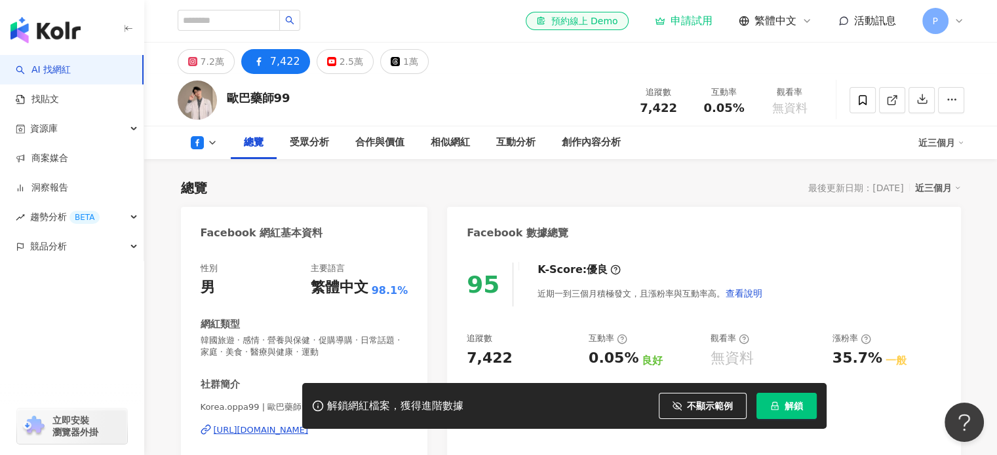
scroll to position [262, 0]
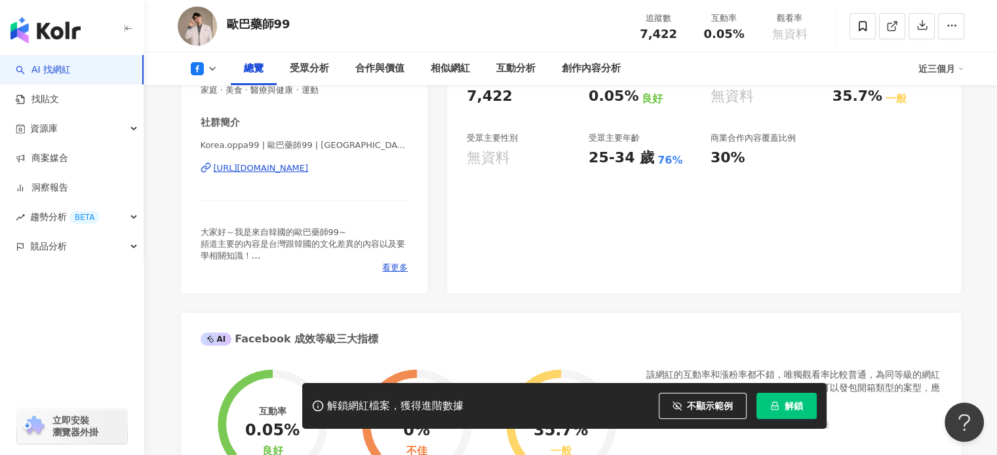
click at [485, 154] on div "無資料" at bounding box center [487, 158] width 43 height 20
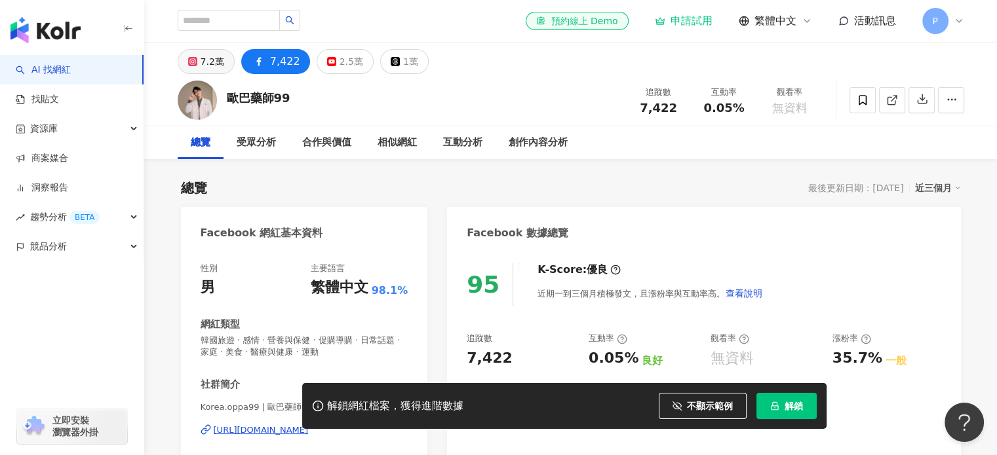
click at [202, 54] on div "7.2萬" at bounding box center [212, 61] width 24 height 18
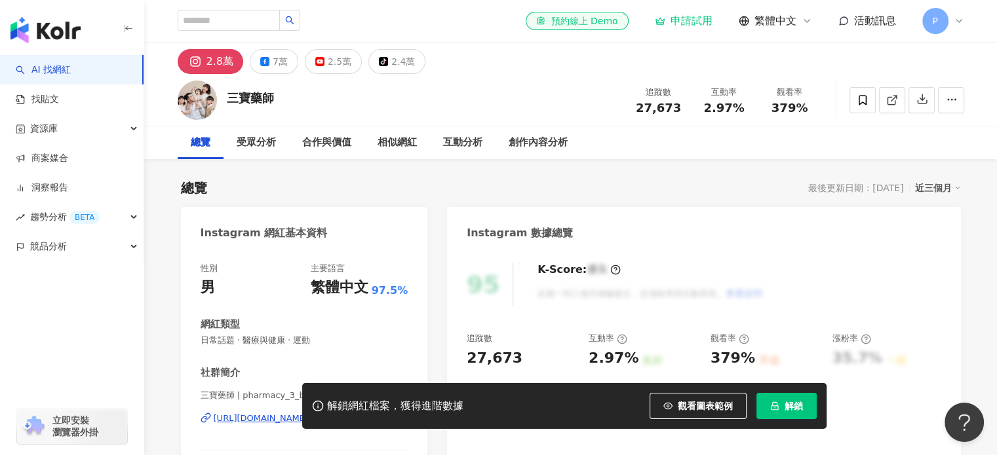
scroll to position [66, 0]
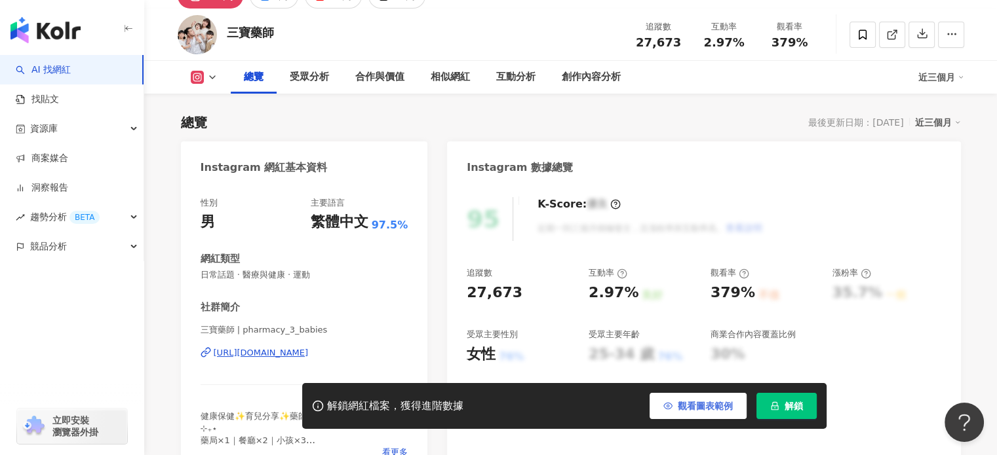
drag, startPoint x: 722, startPoint y: 414, endPoint x: 717, endPoint y: 405, distance: 10.6
click at [722, 414] on button "觀看圖表範例" at bounding box center [697, 406] width 97 height 26
click at [708, 369] on div "95 K-Score : 優良 近期一到三個月積極發文，且漲粉率與互動率高。 查看說明 追蹤數 27,673 互動率 2.97% 良好 觀看率 379% 不佳…" at bounding box center [703, 331] width 513 height 294
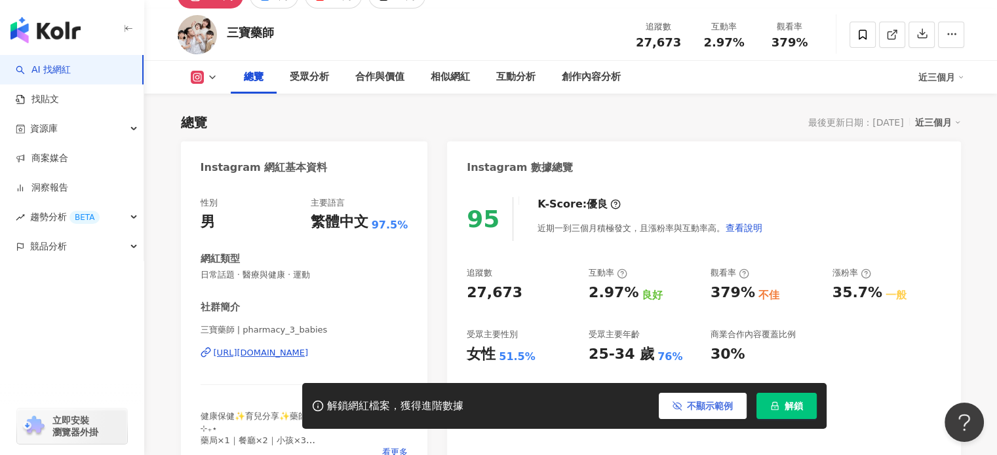
click at [719, 402] on span "不顯示範例" at bounding box center [710, 406] width 46 height 10
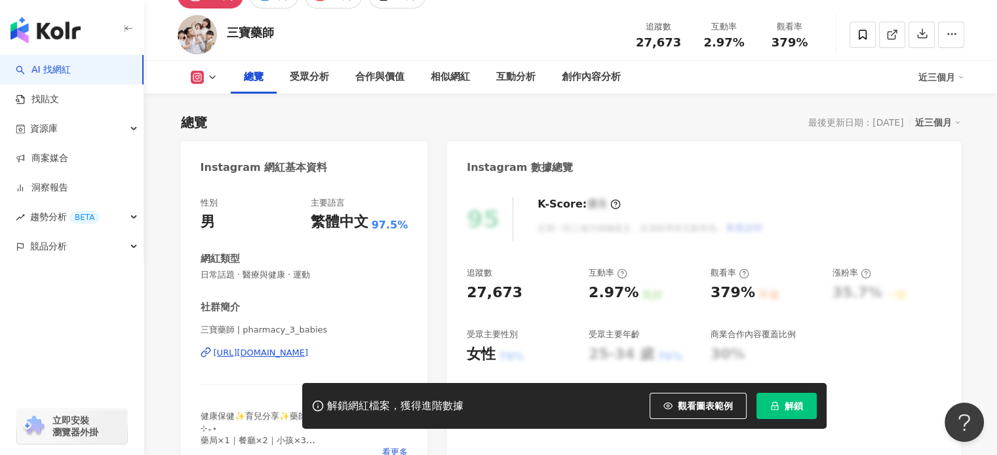
scroll to position [131, 0]
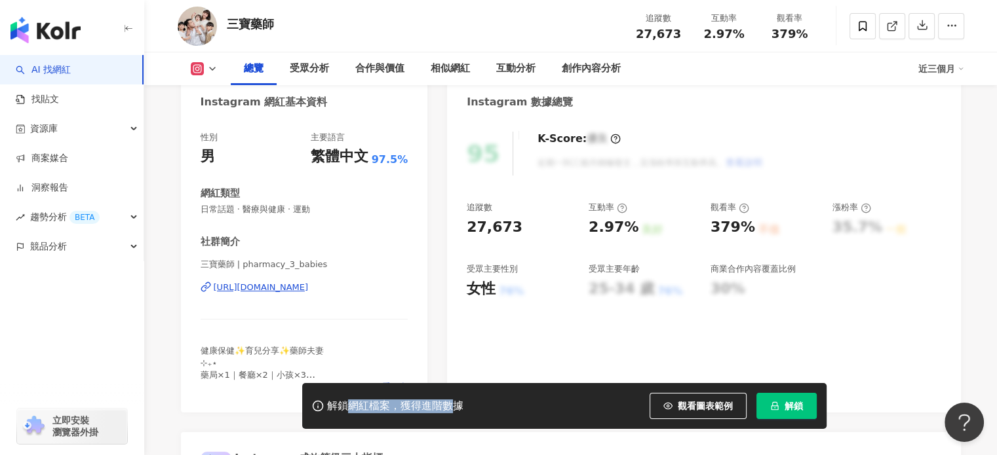
drag, startPoint x: 344, startPoint y: 408, endPoint x: 455, endPoint y: 413, distance: 111.5
click at [453, 413] on div "解鎖網紅檔案，獲得進階數據" at bounding box center [395, 407] width 136 height 14
click at [489, 415] on div "解鎖網紅檔案，獲得進階數據 觀看圖表範例 點擊後模糊區塊會顯示範例資料，僅提供預覽非真實數據 解鎖" at bounding box center [564, 406] width 524 height 46
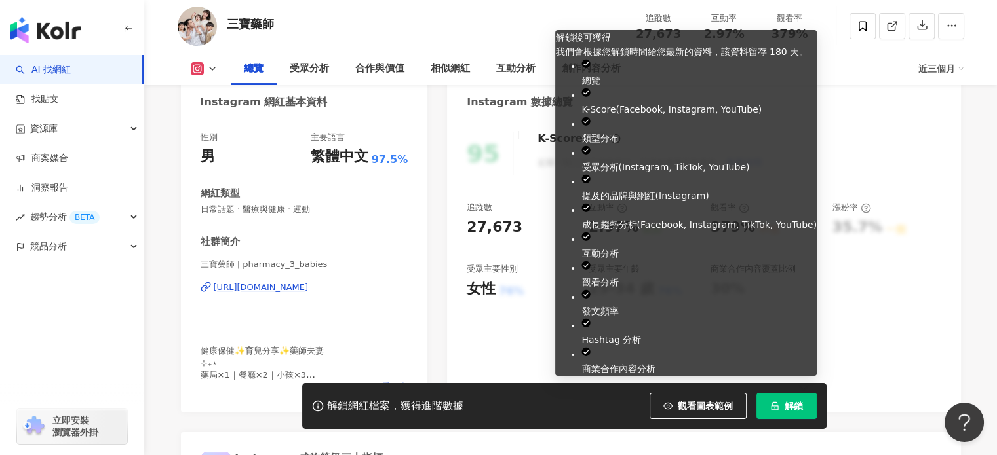
click at [781, 409] on button "解鎖" at bounding box center [786, 406] width 60 height 26
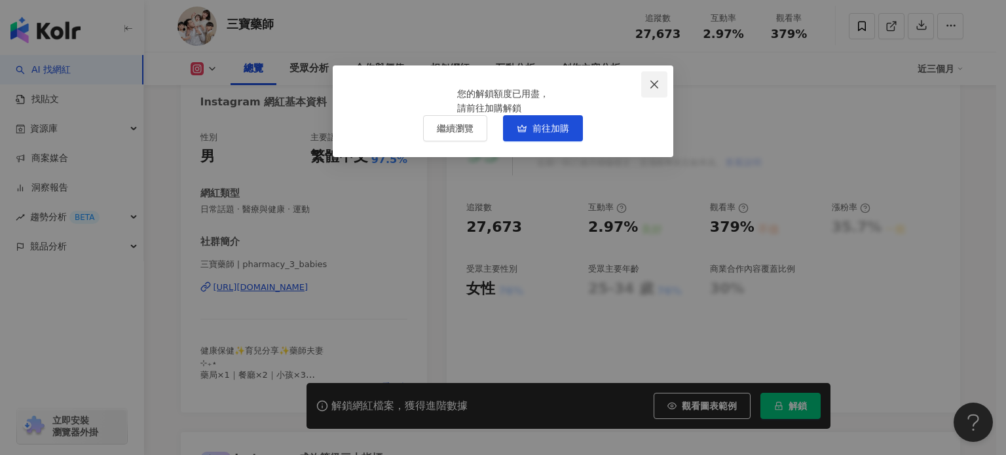
click at [647, 83] on span "Close" at bounding box center [654, 84] width 26 height 10
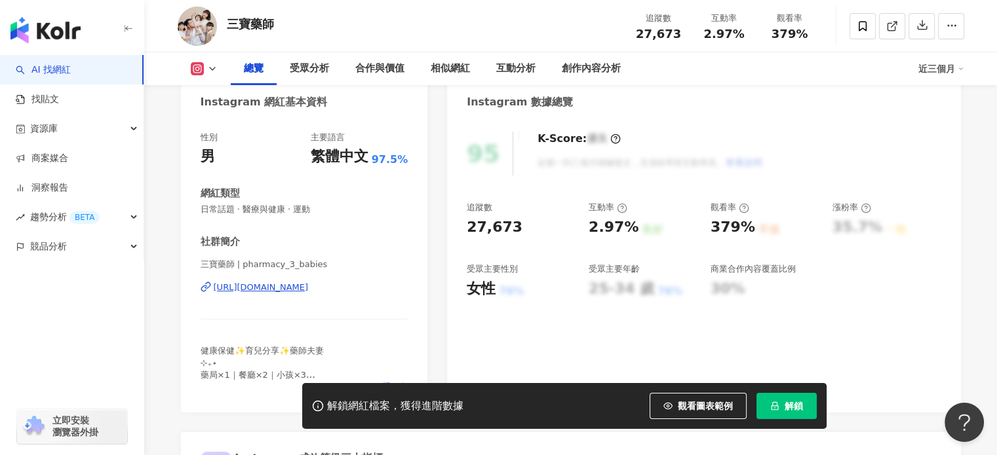
click at [765, 145] on div "95 K-Score : 優良 近期一到三個月積極發文，且漲粉率與互動率高。 查看說明" at bounding box center [703, 154] width 474 height 44
drag, startPoint x: 722, startPoint y: 290, endPoint x: 649, endPoint y: 275, distance: 74.4
click at [650, 280] on div "追蹤數 27,673 互動率 2.97% 良好 觀看率 379% 不佳 漲粉率 35.7% 一般 受眾主要性別 女性 76% 受眾主要年齡 25-34 歲 7…" at bounding box center [703, 250] width 474 height 97
click at [702, 231] on div "追蹤數 27,673 互動率 2.97% 良好 觀看率 379% 不佳 漲粉率 35.7% 一般 受眾主要性別 女性 76% 受眾主要年齡 25-34 歲 7…" at bounding box center [703, 250] width 474 height 97
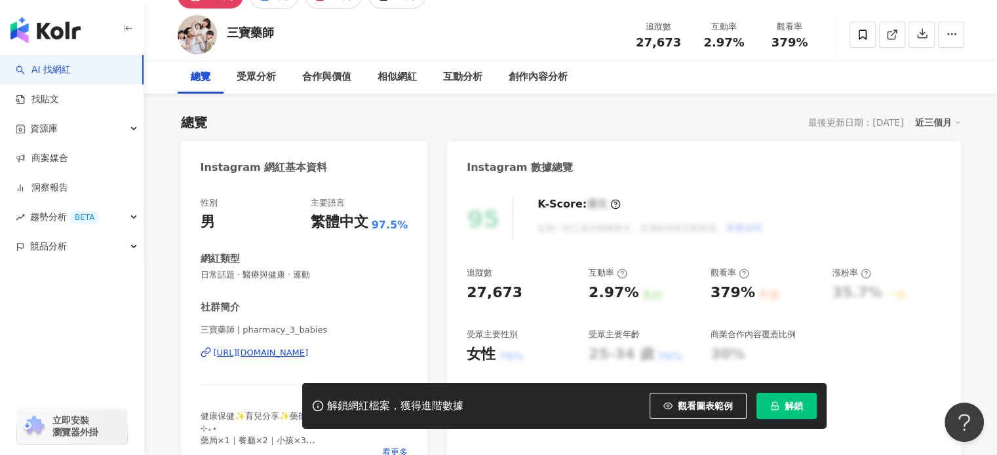
scroll to position [0, 0]
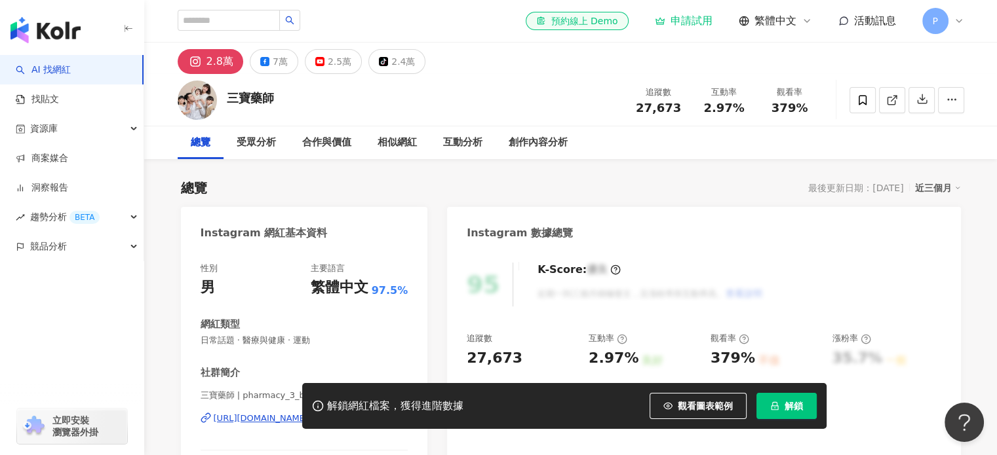
click at [660, 102] on span "27,673" at bounding box center [658, 108] width 45 height 14
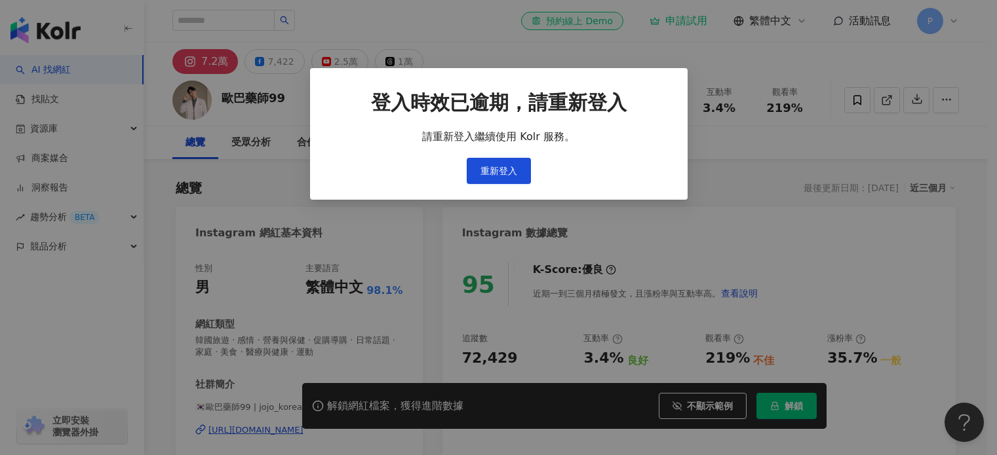
click at [512, 170] on div "登入時效已逾期，請重新登入 請重新登入繼續使用 Kolr 服務。 重新登入" at bounding box center [498, 227] width 997 height 455
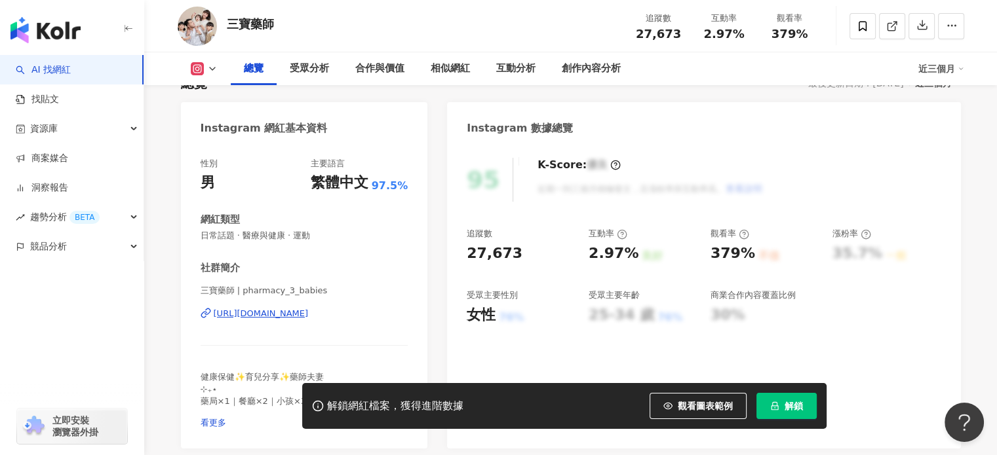
scroll to position [105, 0]
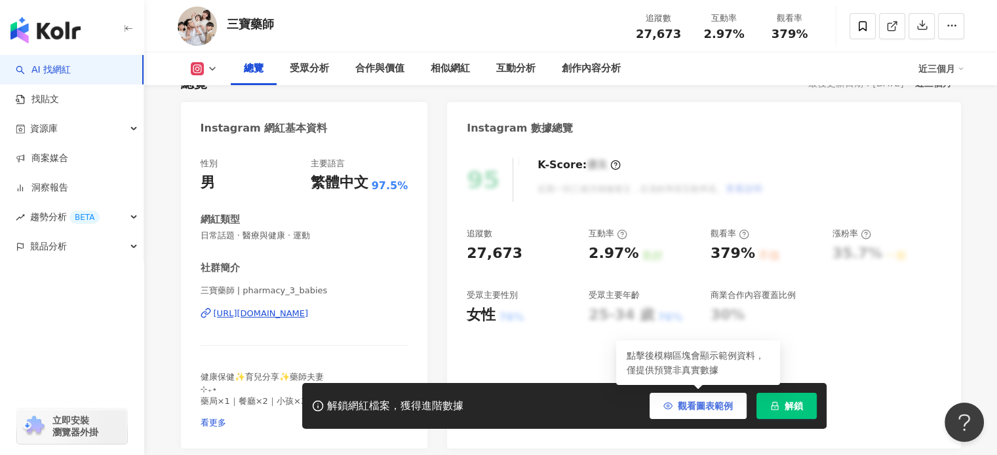
click at [716, 401] on span "觀看圖表範例" at bounding box center [704, 406] width 55 height 10
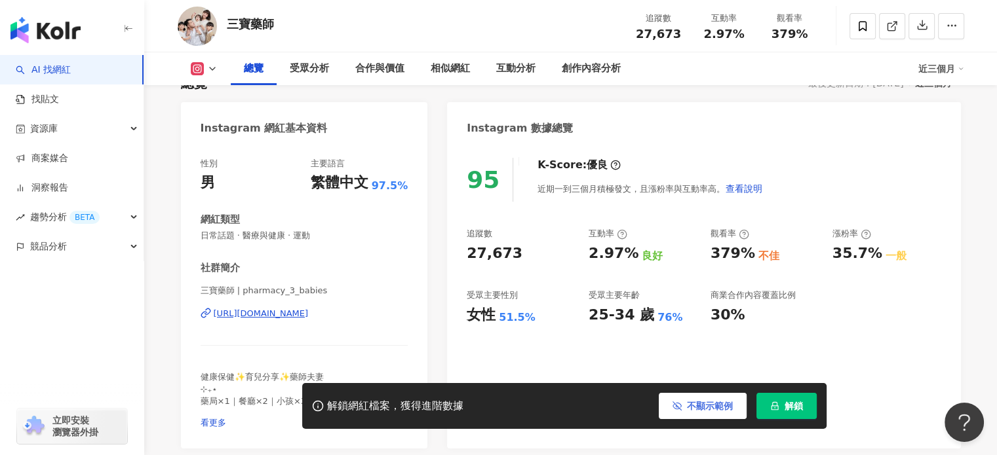
click at [716, 401] on span "不顯示範例" at bounding box center [710, 406] width 46 height 10
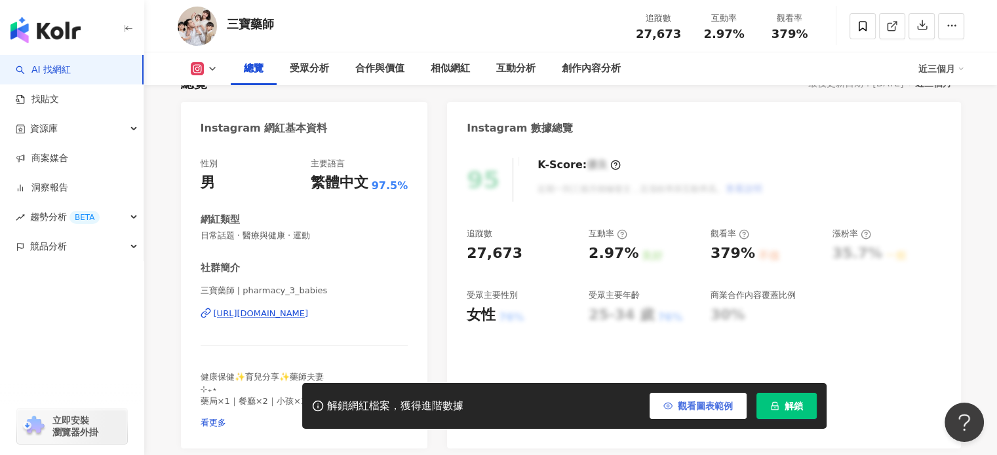
click at [688, 419] on button "觀看圖表範例" at bounding box center [697, 406] width 97 height 26
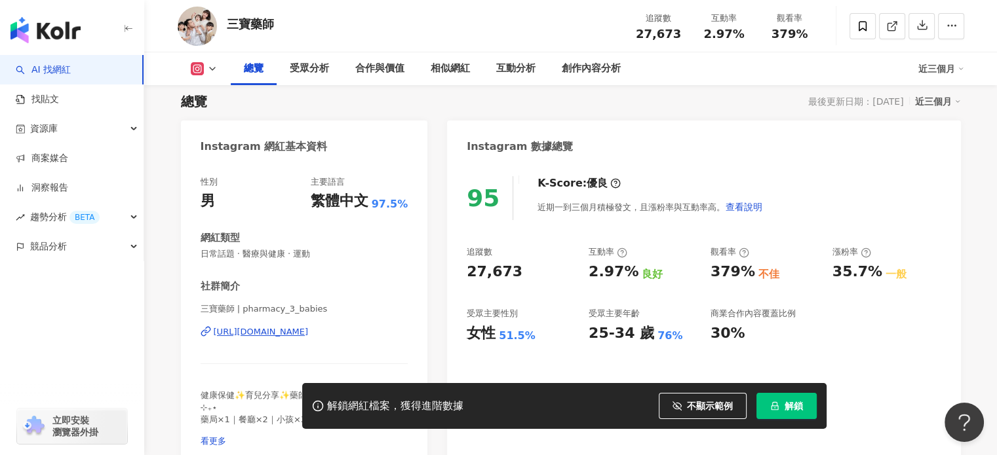
scroll to position [132, 0]
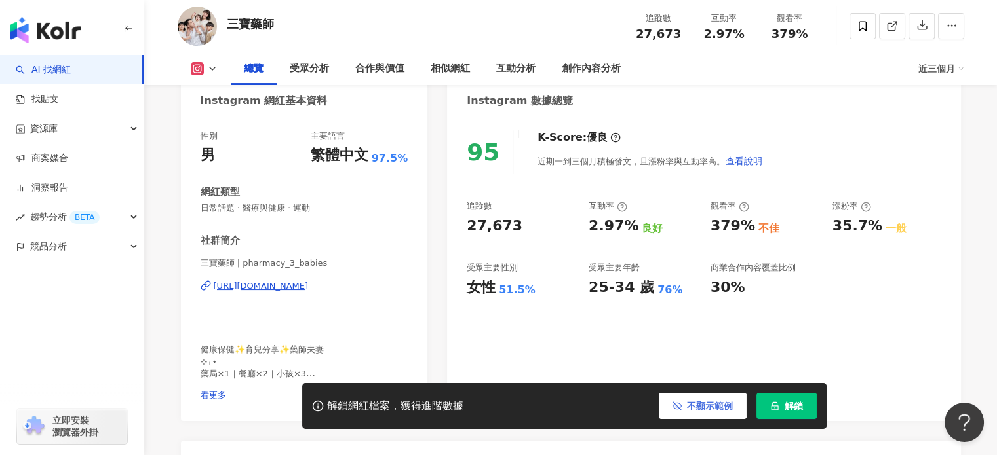
click at [713, 410] on span "不顯示範例" at bounding box center [710, 406] width 46 height 10
click at [700, 408] on span "不顯示範例" at bounding box center [710, 406] width 46 height 10
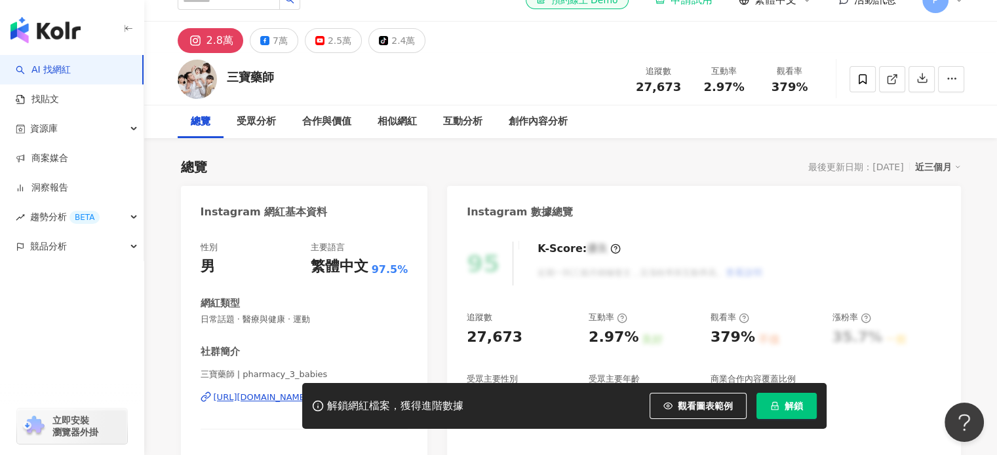
scroll to position [0, 0]
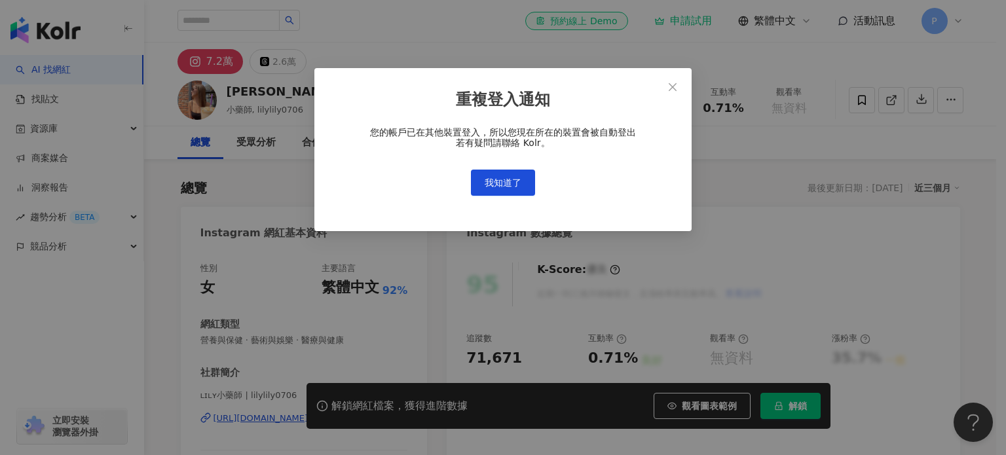
drag, startPoint x: 676, startPoint y: 83, endPoint x: 975, endPoint y: 324, distance: 383.9
click at [676, 83] on icon "close" at bounding box center [673, 87] width 8 height 8
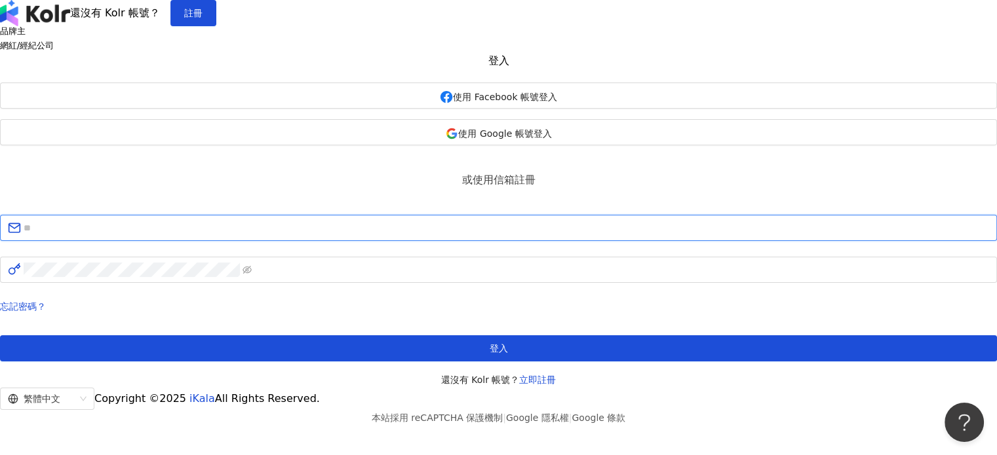
click at [427, 235] on input "text" at bounding box center [506, 228] width 965 height 14
type input "**********"
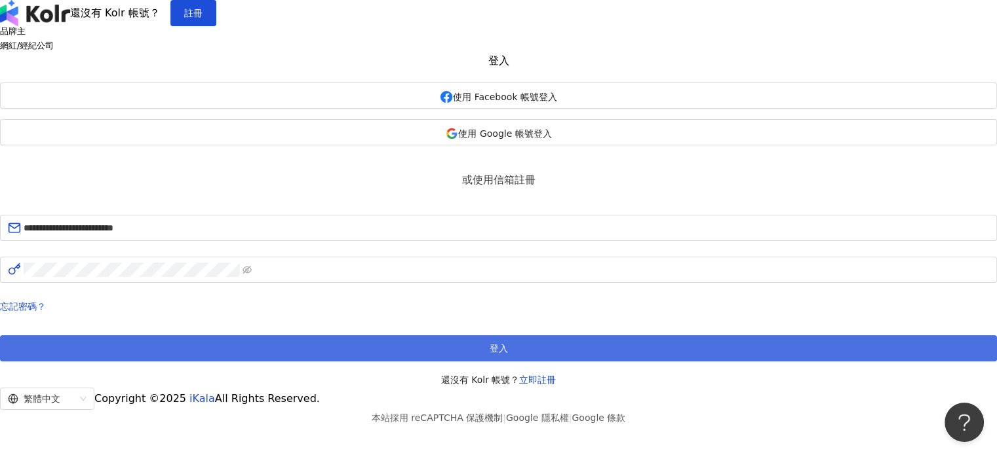
click at [489, 354] on span "登入" at bounding box center [498, 348] width 18 height 10
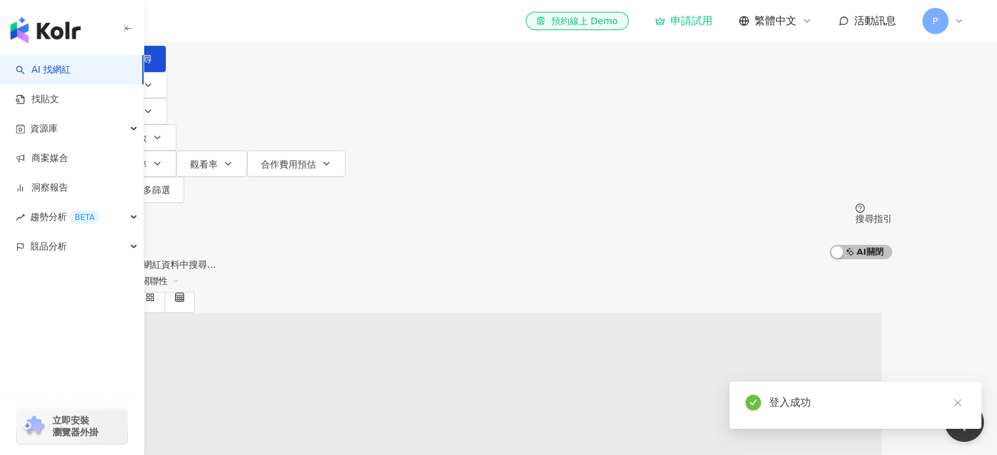
click at [296, 25] on input "search" at bounding box center [243, 12] width 106 height 25
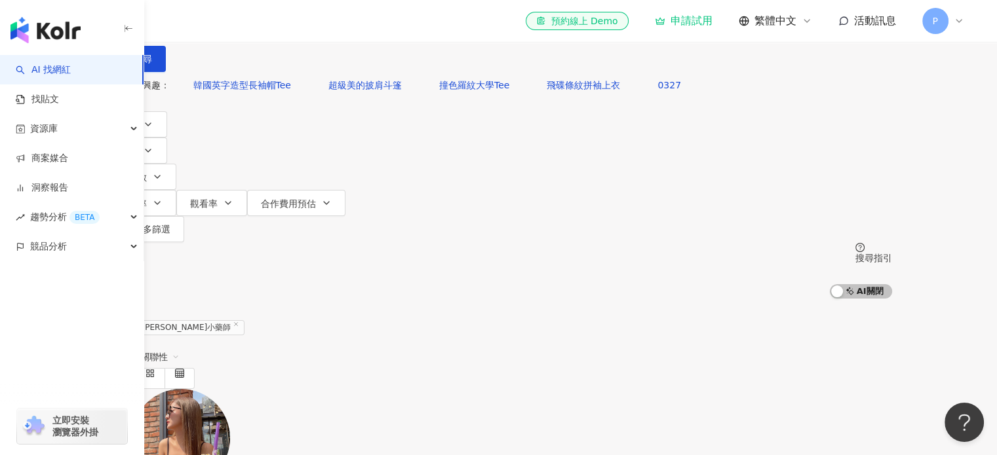
click at [230, 389] on img at bounding box center [181, 438] width 98 height 98
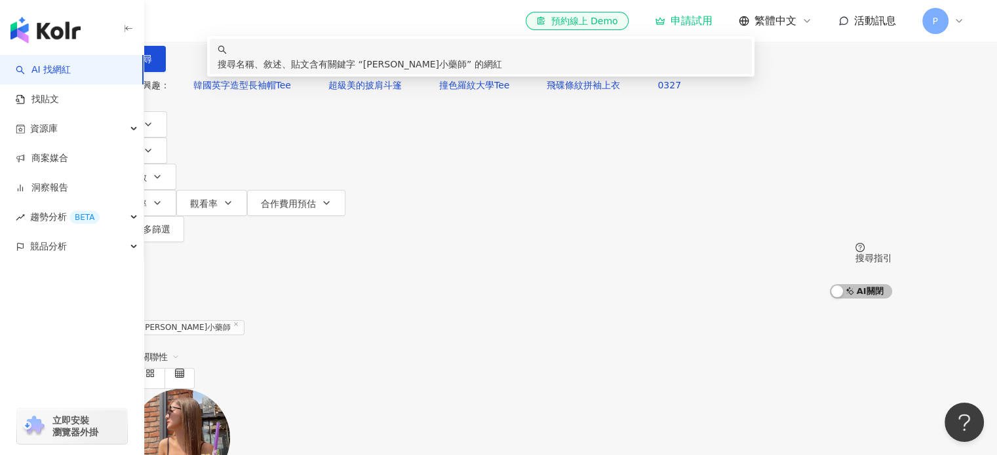
drag, startPoint x: 345, startPoint y: 83, endPoint x: 215, endPoint y: 43, distance: 135.7
click at [223, 71] on div "不分平台 ******* 台灣 搜尋 keyword 搜尋名稱、敘述、貼文含有關鍵字 “ LILY小藥師 ” 的網紅" at bounding box center [498, 36] width 786 height 72
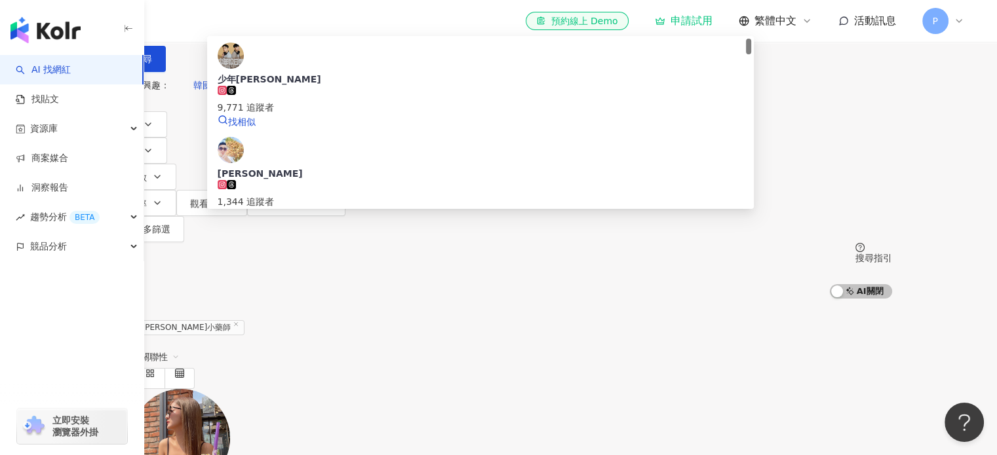
type input "******"
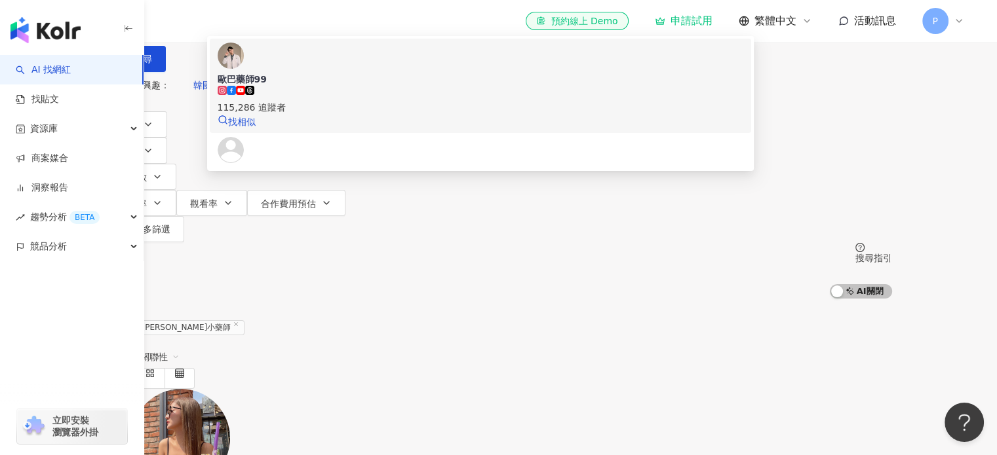
click at [408, 115] on div "115,286 追蹤者" at bounding box center [481, 107] width 526 height 14
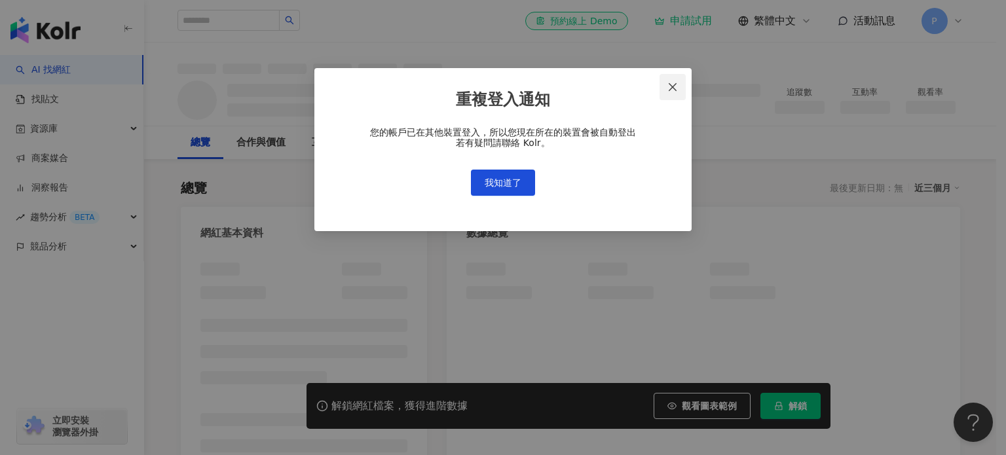
click at [675, 88] on icon "close" at bounding box center [673, 87] width 10 height 10
click at [667, 88] on span "Close" at bounding box center [673, 87] width 26 height 10
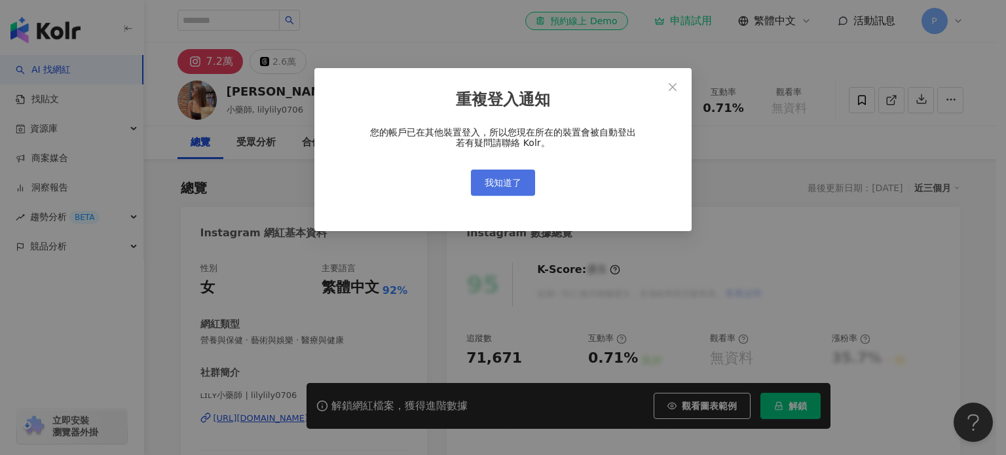
click at [506, 183] on span "我知道了" at bounding box center [503, 183] width 37 height 10
click at [523, 185] on button "我知道了" at bounding box center [503, 183] width 64 height 26
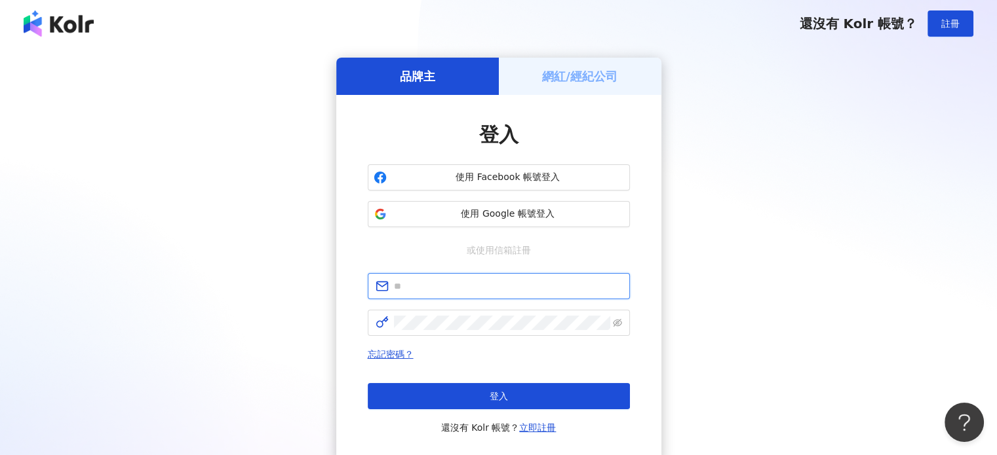
click at [487, 288] on input "text" at bounding box center [508, 286] width 228 height 14
type input "**********"
click at [494, 314] on span at bounding box center [499, 323] width 262 height 26
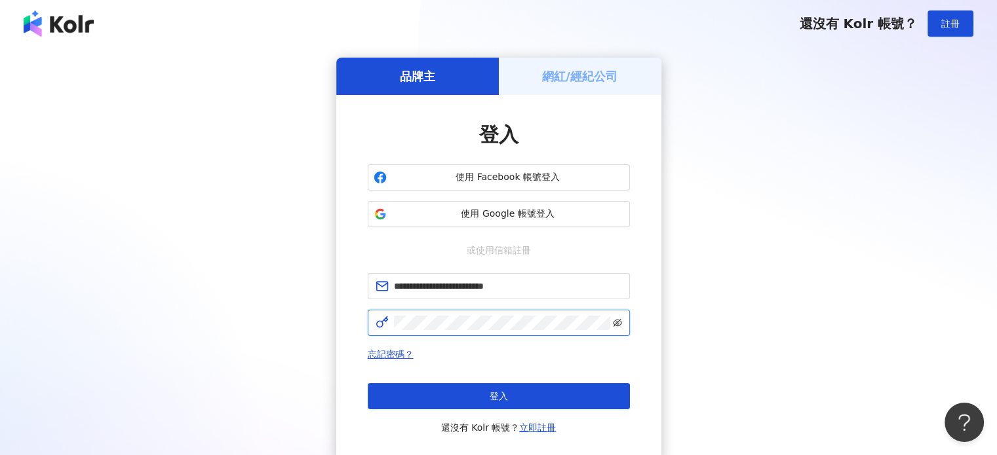
click at [613, 320] on icon "eye-invisible" at bounding box center [617, 322] width 9 height 9
click at [552, 392] on button "登入" at bounding box center [499, 396] width 262 height 26
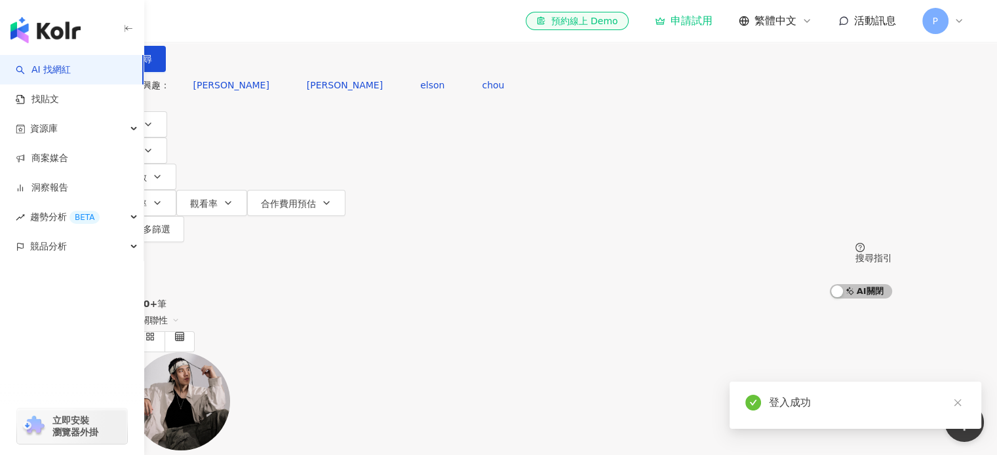
click at [296, 25] on input "search" at bounding box center [243, 12] width 106 height 25
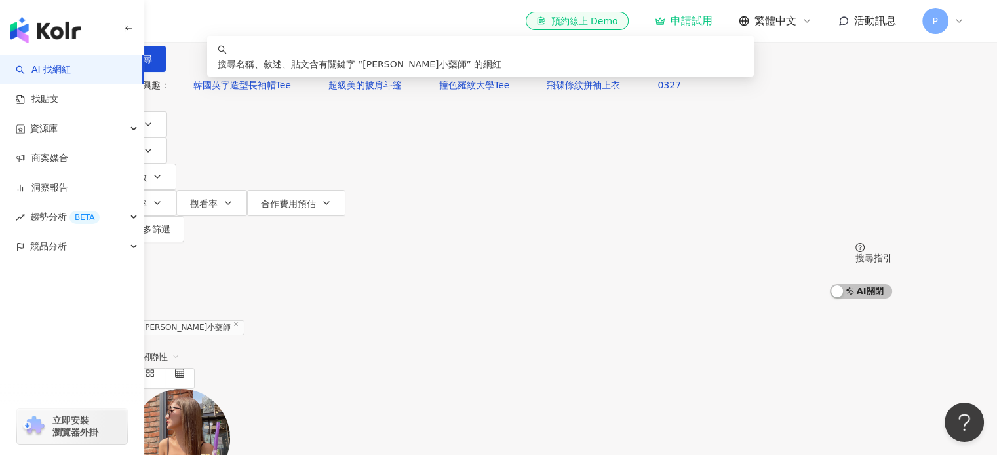
drag, startPoint x: 375, startPoint y: 79, endPoint x: 226, endPoint y: 81, distance: 148.7
click at [228, 72] on div "不分平台 ******* 台灣 搜尋 keyword 搜尋名稱、敘述、貼文含有關鍵字 “ LILY小藥師 ” 的網紅" at bounding box center [498, 36] width 786 height 72
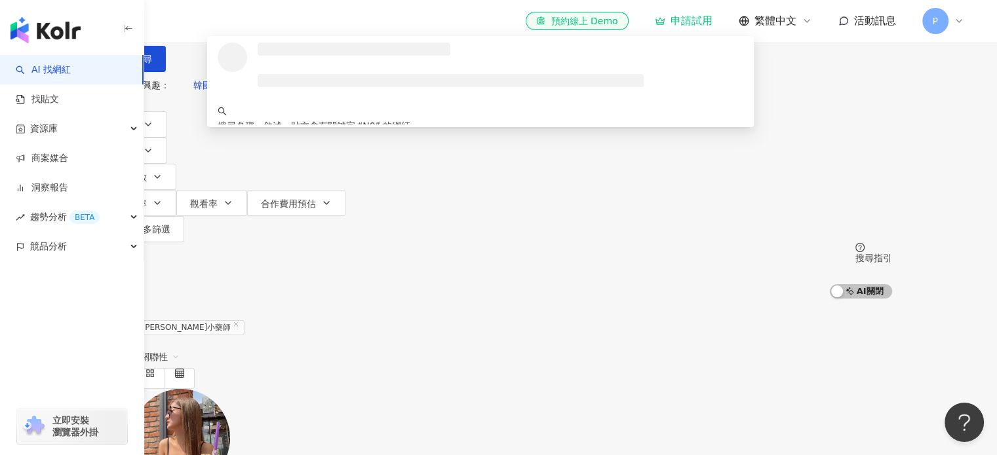
type input "*"
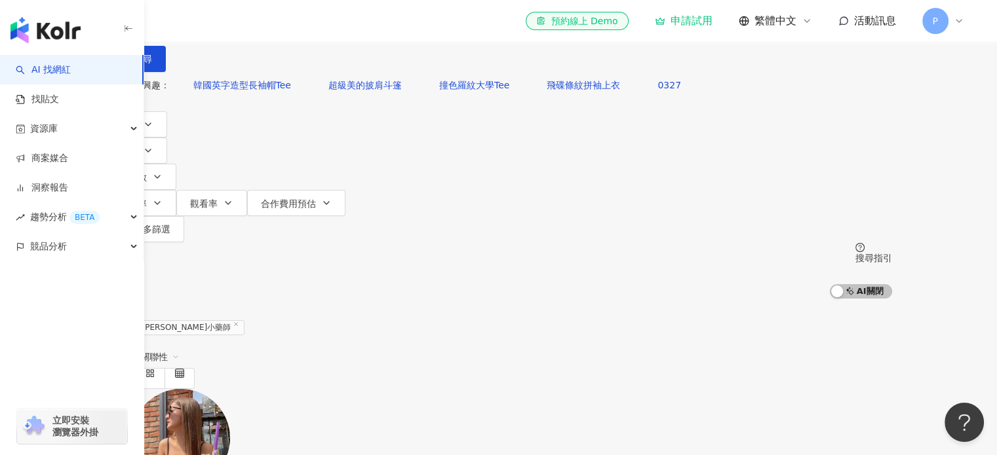
type input "****"
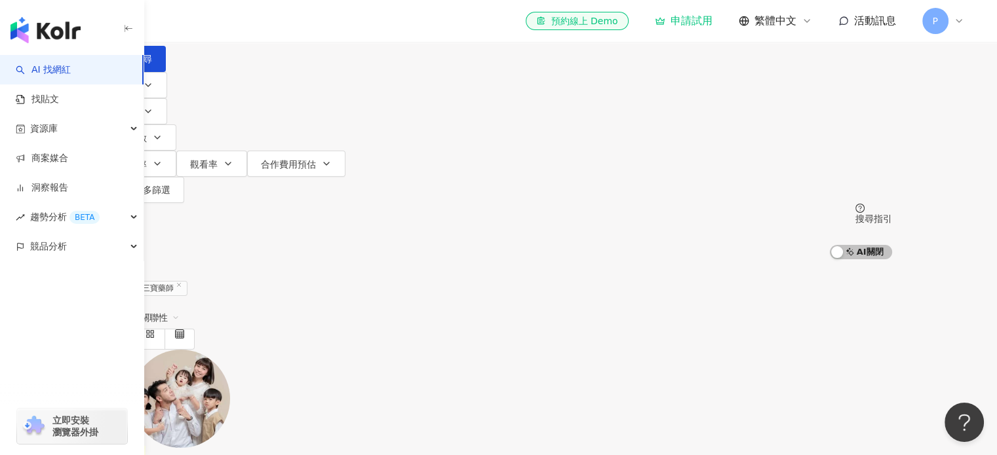
click at [146, 446] on mark "三寶藥師" at bounding box center [125, 453] width 41 height 14
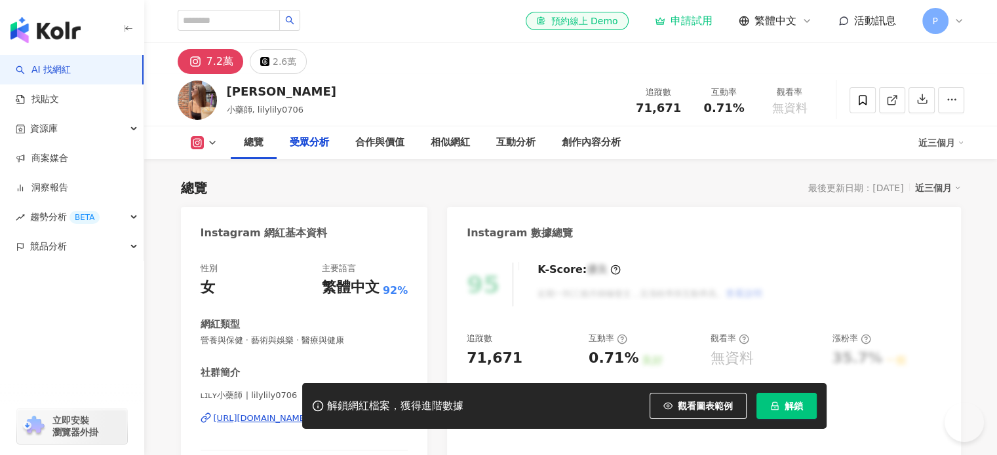
scroll to position [1245, 0]
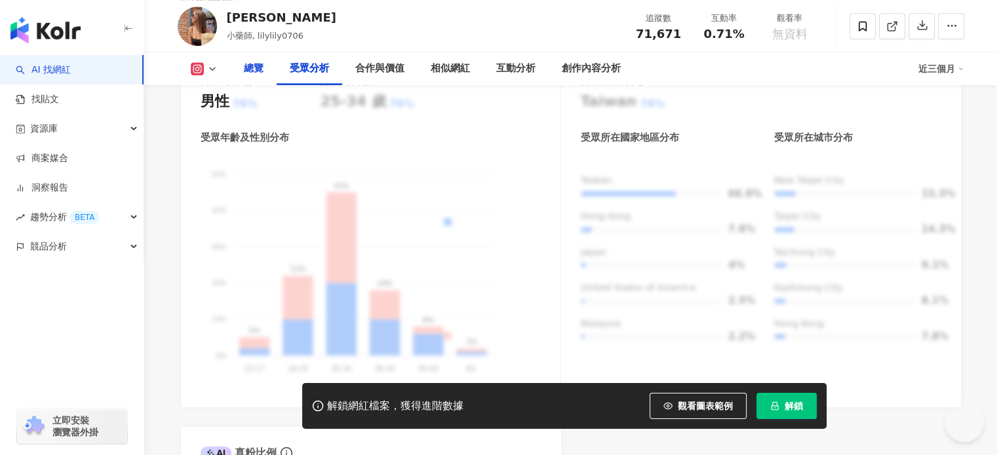
click at [246, 71] on div "總覽" at bounding box center [254, 69] width 20 height 16
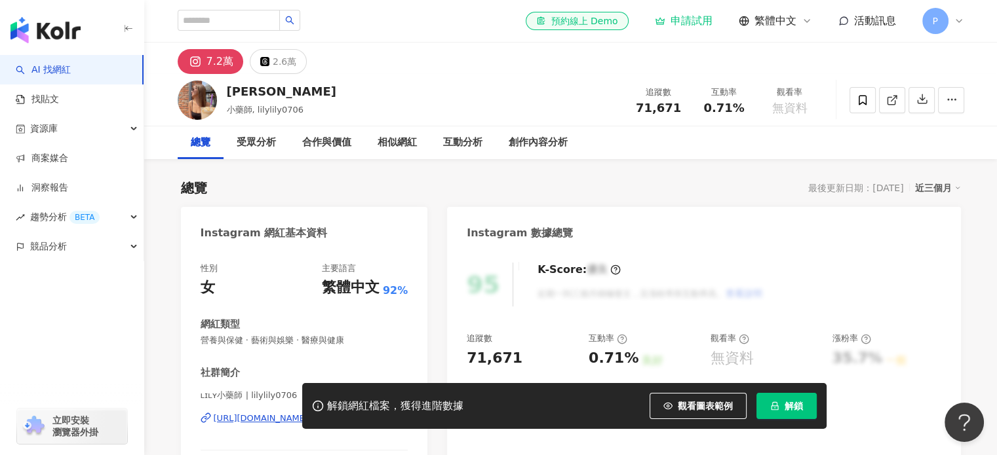
click at [487, 191] on div "總覽 最後更新日期：[DATE] 近三個月" at bounding box center [571, 188] width 780 height 18
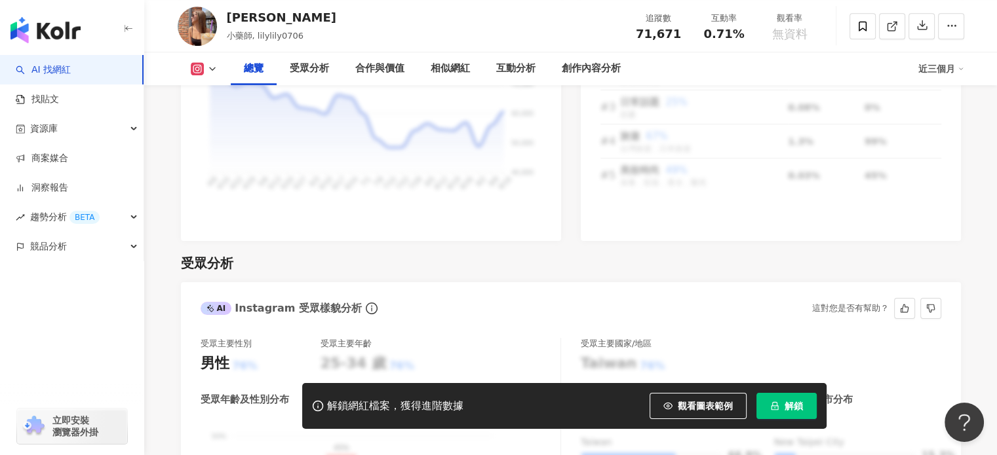
scroll to position [1245, 0]
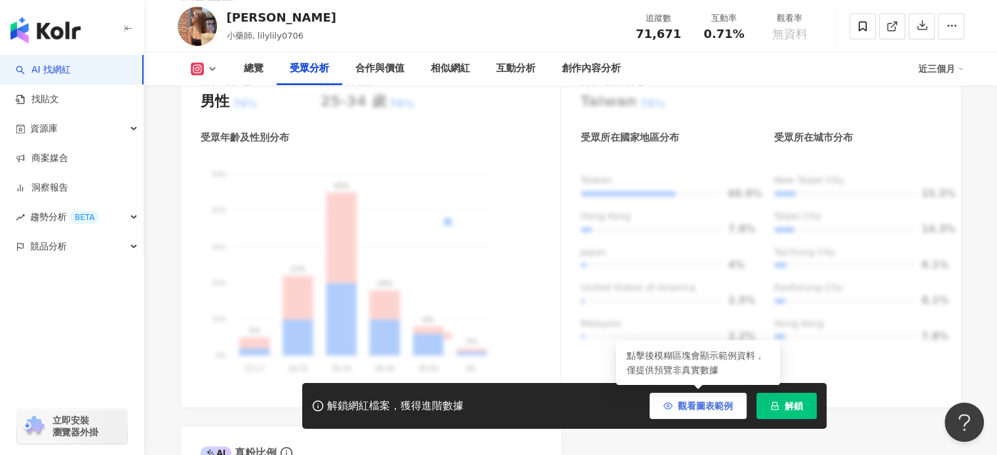
click at [706, 413] on button "觀看圖表範例" at bounding box center [697, 406] width 97 height 26
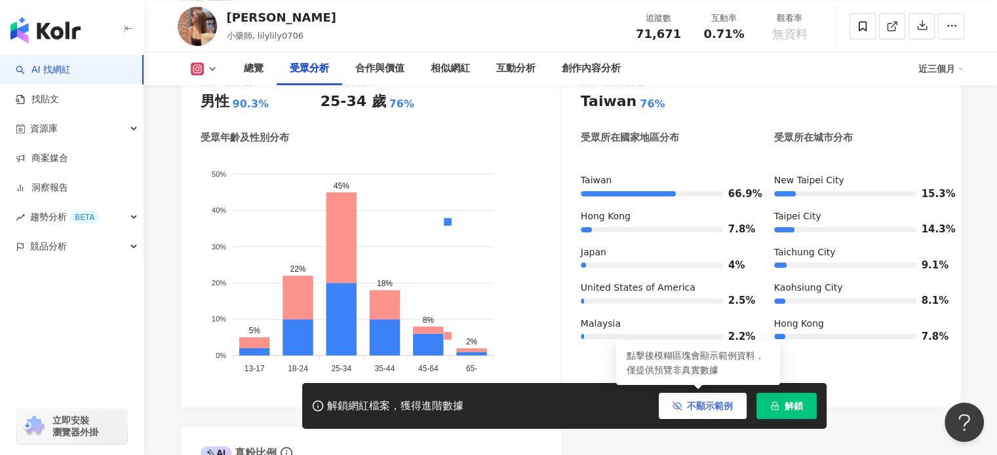
click at [697, 408] on span "不顯示範例" at bounding box center [710, 406] width 46 height 10
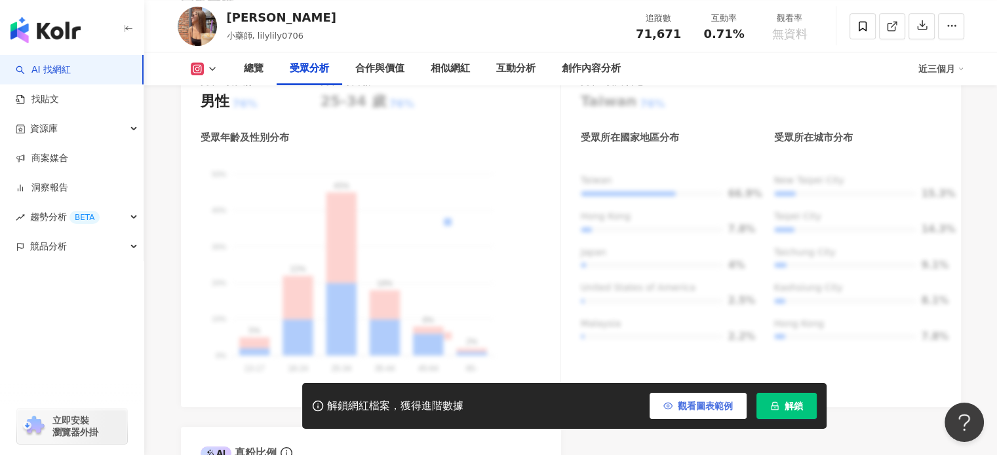
click at [715, 410] on span "觀看圖表範例" at bounding box center [704, 406] width 55 height 10
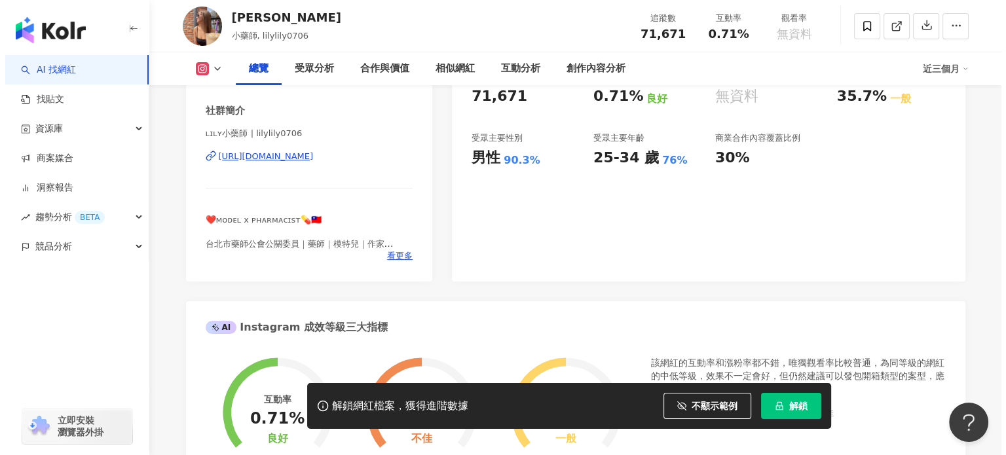
scroll to position [0, 0]
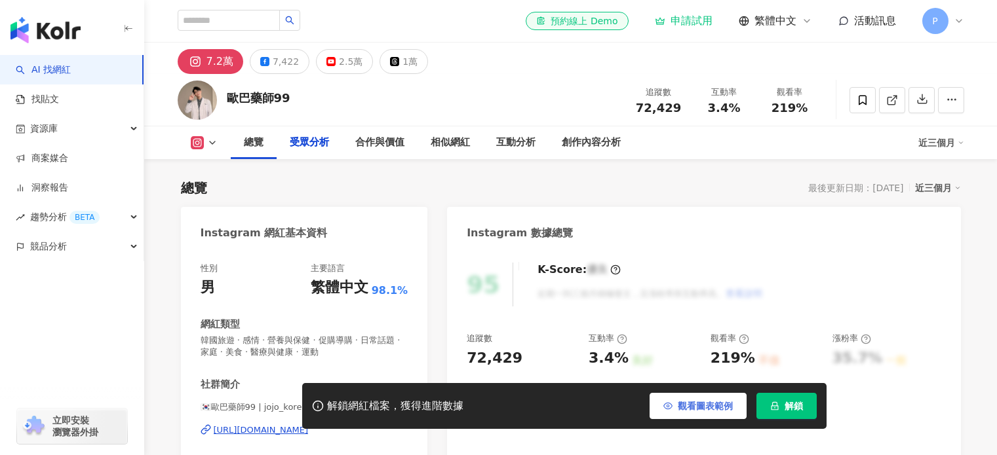
scroll to position [1114, 0]
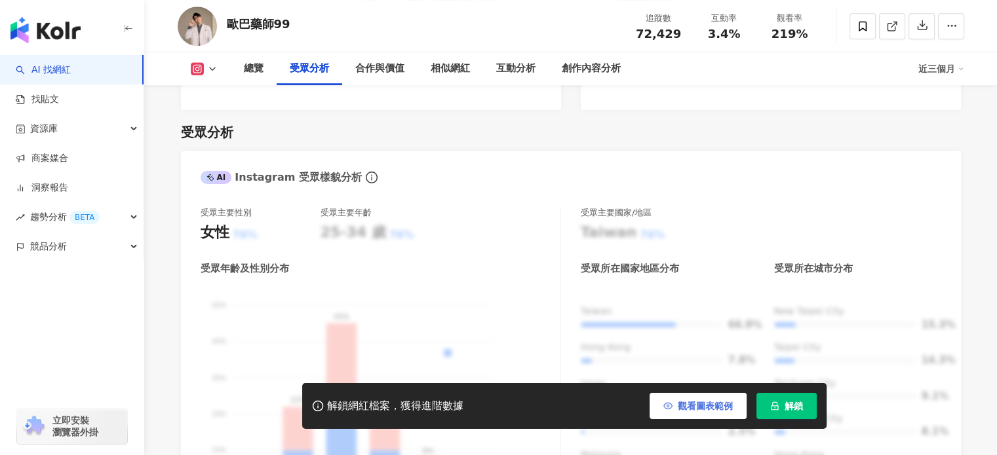
click at [687, 406] on span "觀看圖表範例" at bounding box center [704, 406] width 55 height 10
click at [694, 390] on div "解鎖網紅檔案，獲得進階數據 觀看圖表範例 解鎖" at bounding box center [564, 406] width 524 height 46
click at [697, 398] on button "觀看圖表範例" at bounding box center [697, 406] width 97 height 26
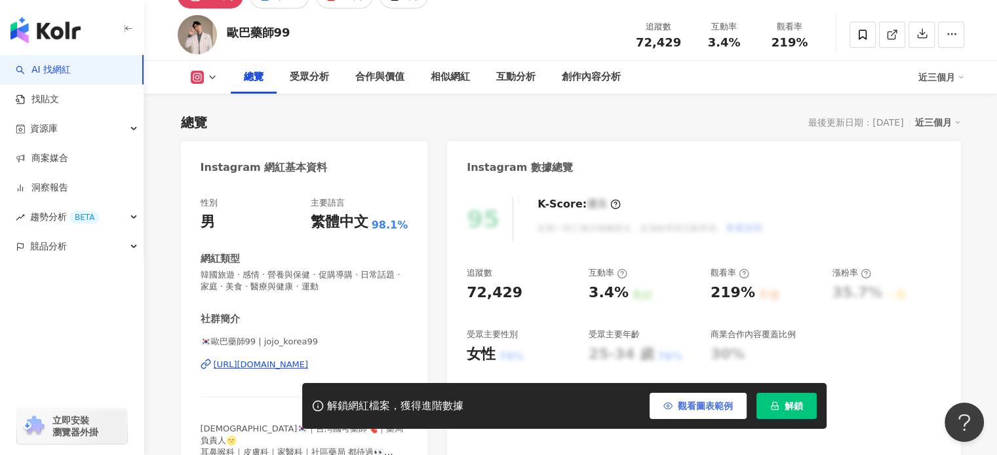
scroll to position [0, 0]
click at [719, 406] on span "觀看圖表範例" at bounding box center [704, 406] width 55 height 10
click at [734, 293] on div "219%" at bounding box center [732, 293] width 45 height 20
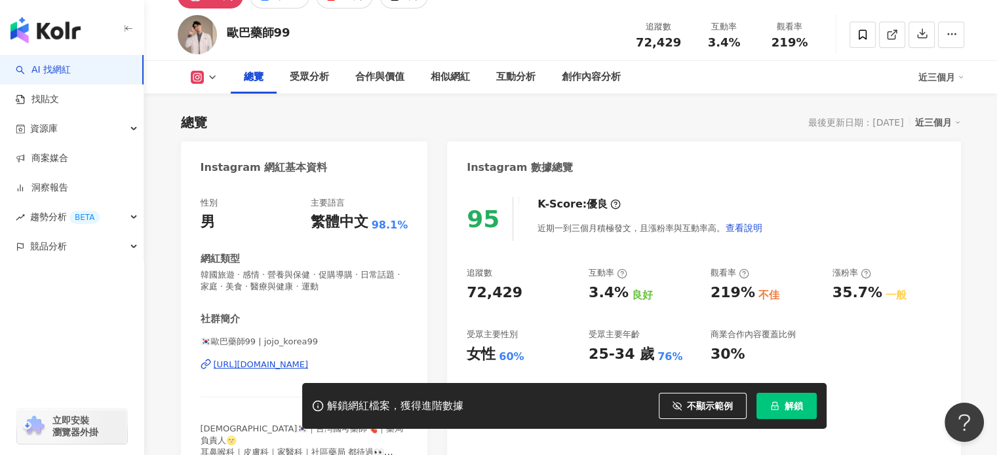
scroll to position [131, 0]
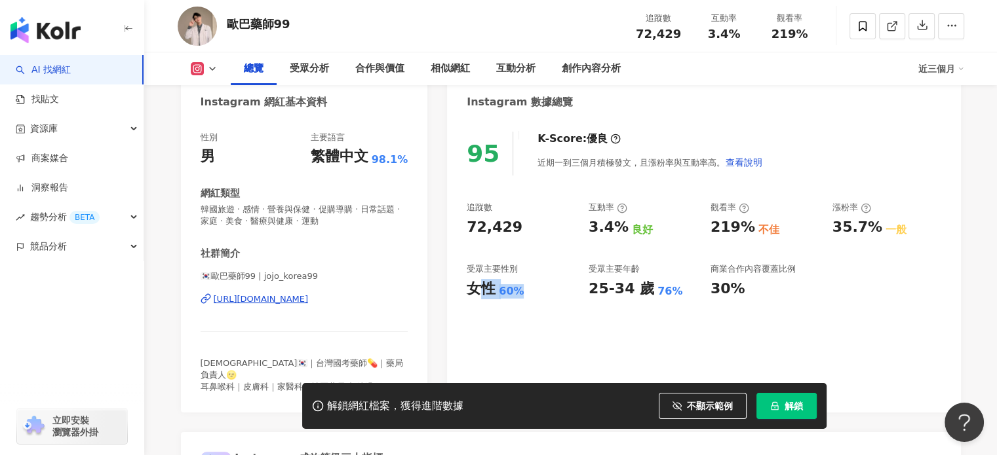
drag, startPoint x: 485, startPoint y: 290, endPoint x: 528, endPoint y: 296, distance: 43.6
click at [522, 295] on div "女性 60%" at bounding box center [520, 289] width 109 height 20
click at [529, 296] on div "女性 60%" at bounding box center [520, 289] width 109 height 20
drag, startPoint x: 674, startPoint y: 294, endPoint x: 649, endPoint y: 309, distance: 28.9
click at [569, 286] on div "追蹤數 72,429 互動率 3.4% 良好 觀看率 219% 不佳 漲粉率 35.7% 一般 受眾主要性別 女性 60% 受眾主要年齡 25-34 歲 76…" at bounding box center [703, 250] width 474 height 97
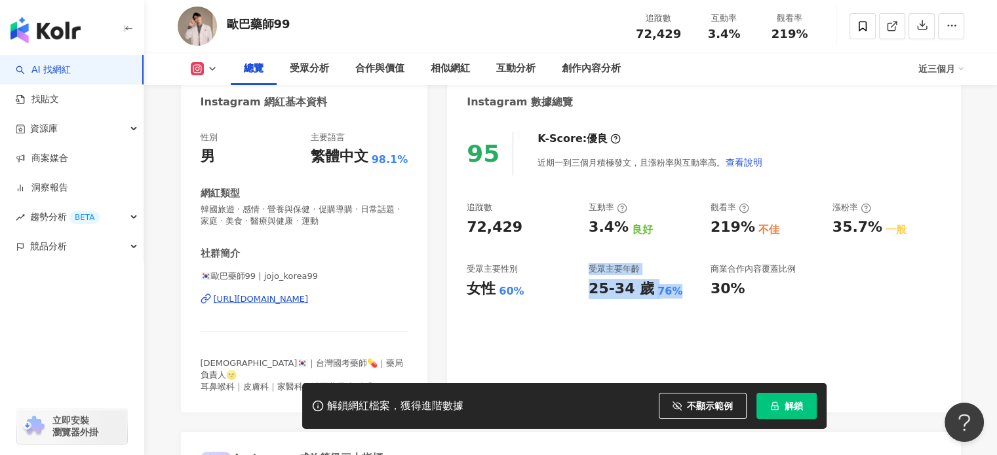
click at [653, 311] on div "95 K-Score : 優良 近期一到三個月積極發文，且漲粉率與互動率高。 查看說明 追蹤數 72,429 互動率 3.4% 良好 觀看率 219% 不佳 …" at bounding box center [703, 266] width 513 height 294
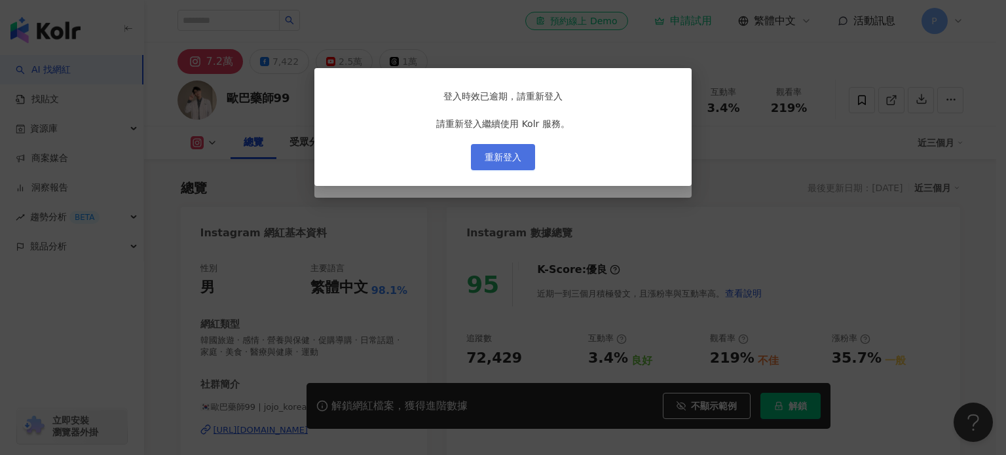
click at [493, 162] on span "重新登入" at bounding box center [503, 157] width 37 height 10
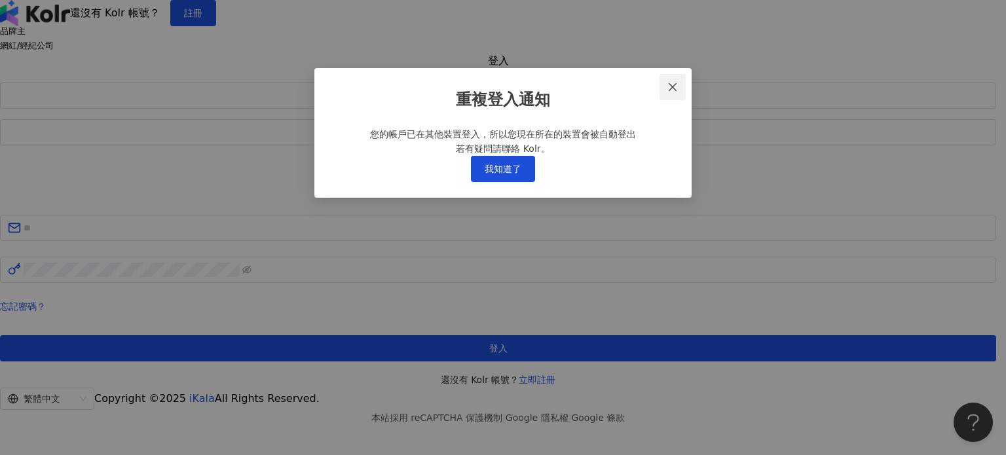
click at [674, 86] on icon "close" at bounding box center [673, 87] width 8 height 8
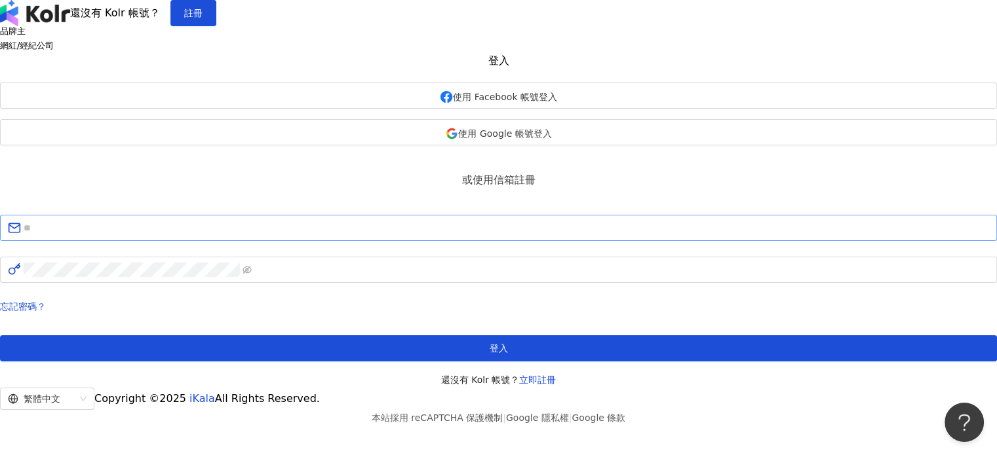
click at [516, 241] on span at bounding box center [498, 228] width 997 height 26
drag, startPoint x: 519, startPoint y: 282, endPoint x: 525, endPoint y: 285, distance: 7.1
click at [519, 235] on input "text" at bounding box center [506, 228] width 965 height 14
type input "**********"
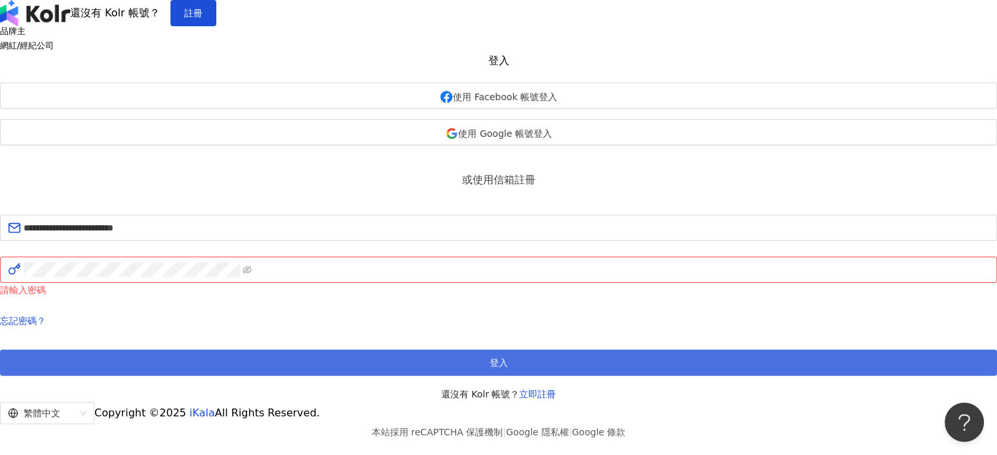
click at [482, 376] on button "登入" at bounding box center [498, 363] width 997 height 26
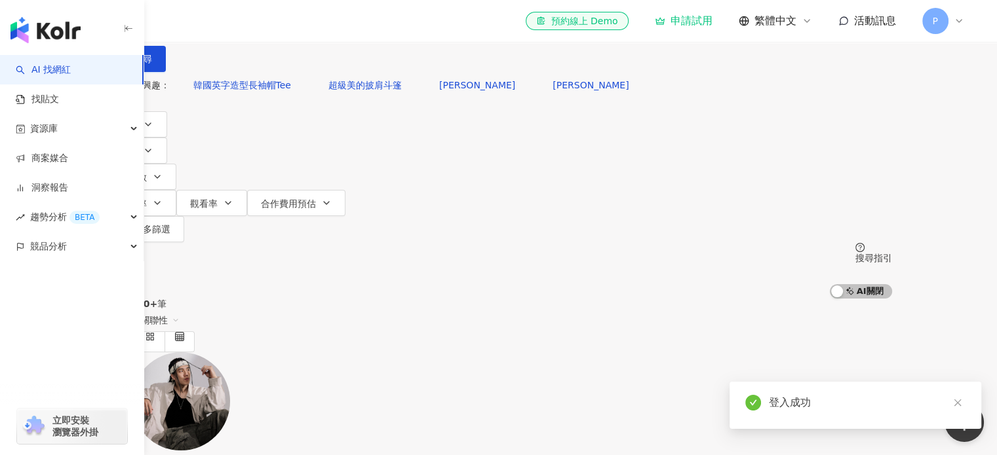
click at [296, 25] on input "search" at bounding box center [243, 12] width 106 height 25
type input "*"
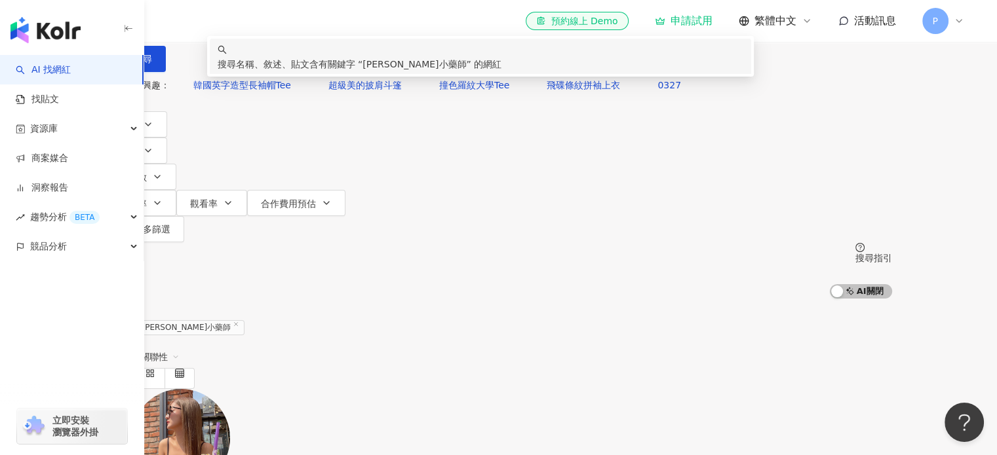
drag, startPoint x: 364, startPoint y: 67, endPoint x: 233, endPoint y: 62, distance: 131.8
click at [233, 62] on div "不分平台 ******* 台灣 搜尋 keyword 搜尋名稱、敘述、貼文含有關鍵字 “ LILY小藥師 ” 的網紅" at bounding box center [498, 36] width 786 height 72
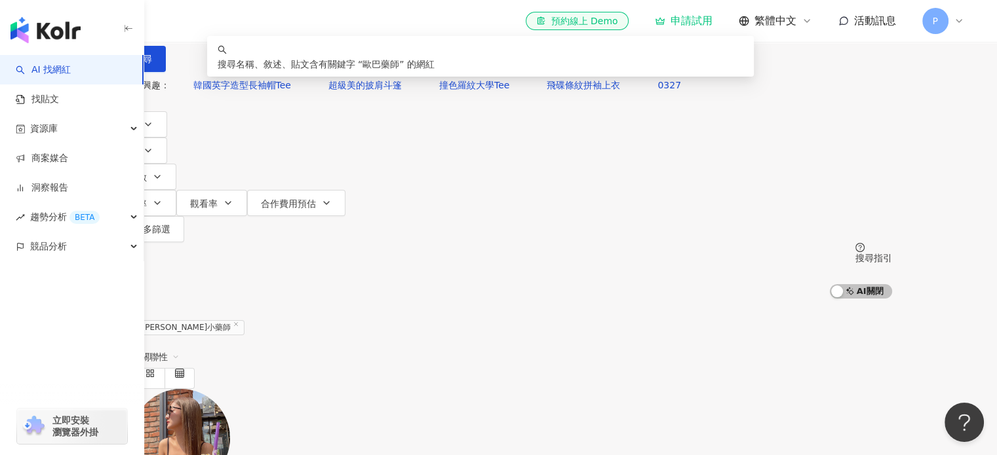
type input "******"
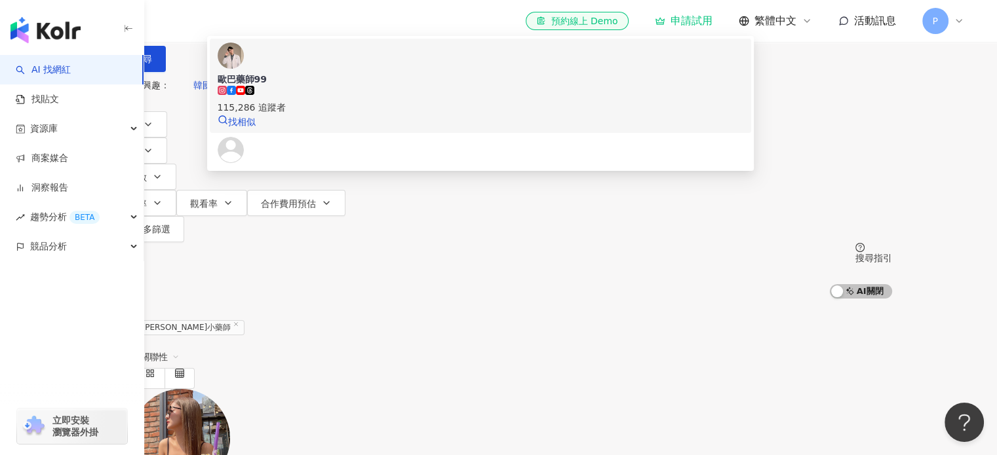
click at [394, 86] on span "歐巴藥師99" at bounding box center [481, 79] width 526 height 13
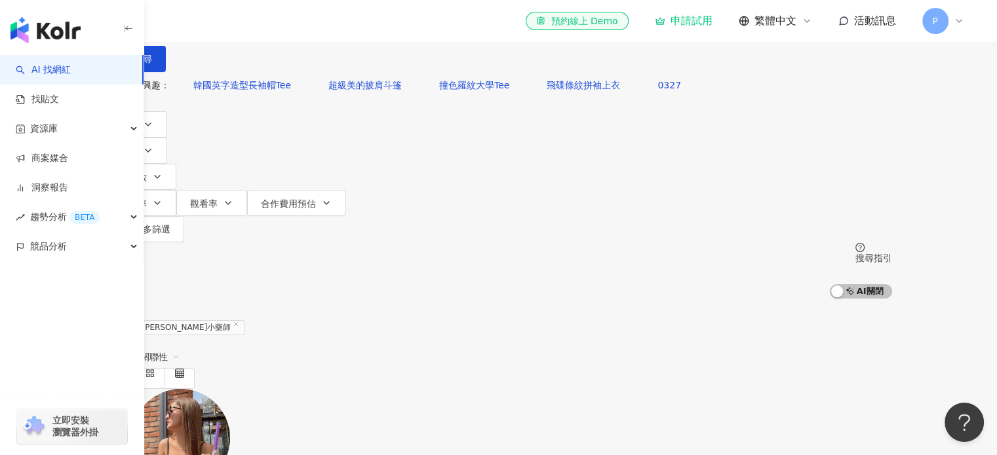
click at [296, 25] on input "search" at bounding box center [243, 12] width 106 height 25
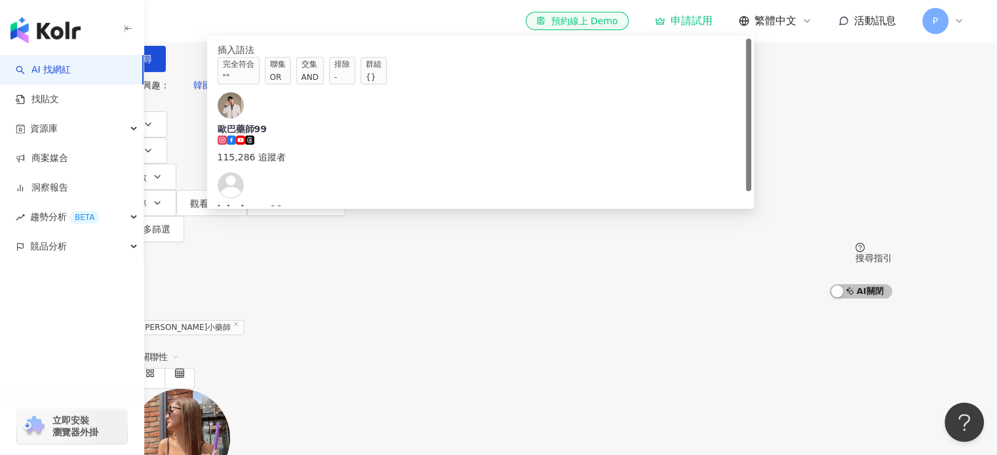
type input "*"
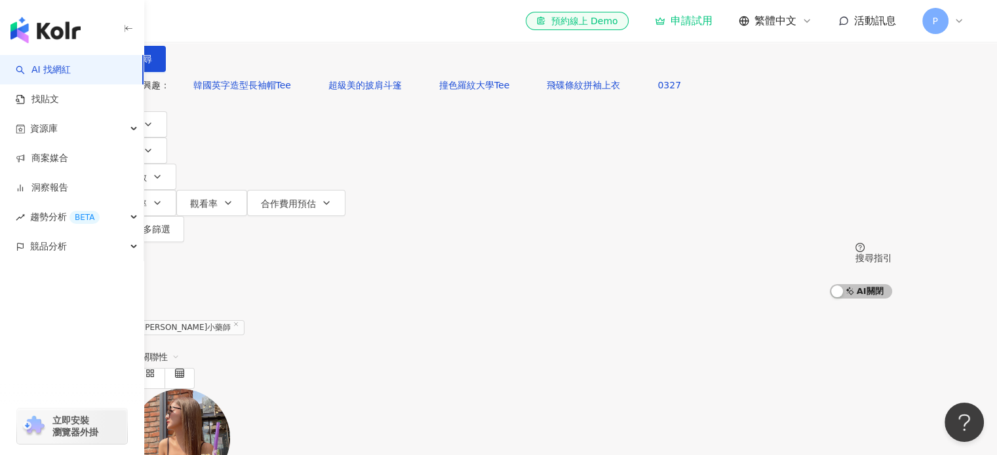
type input "****"
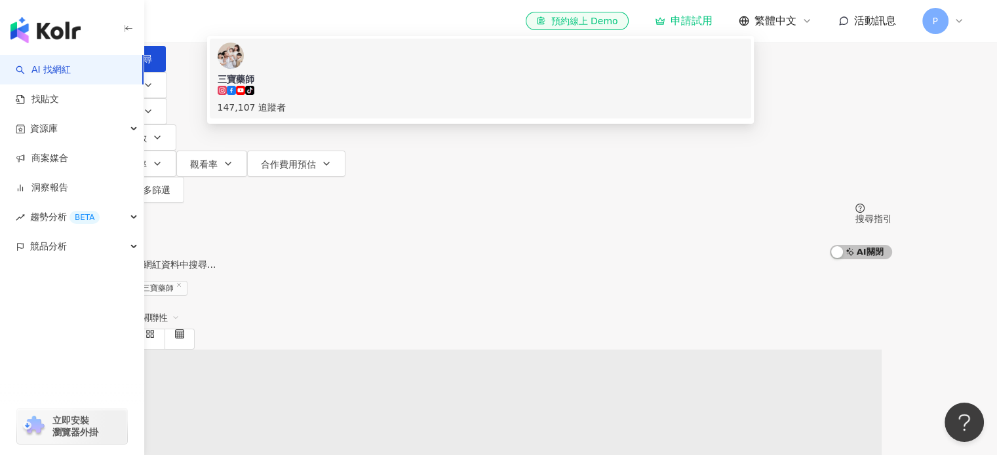
click at [384, 115] on div "147,107 追蹤者" at bounding box center [481, 107] width 526 height 14
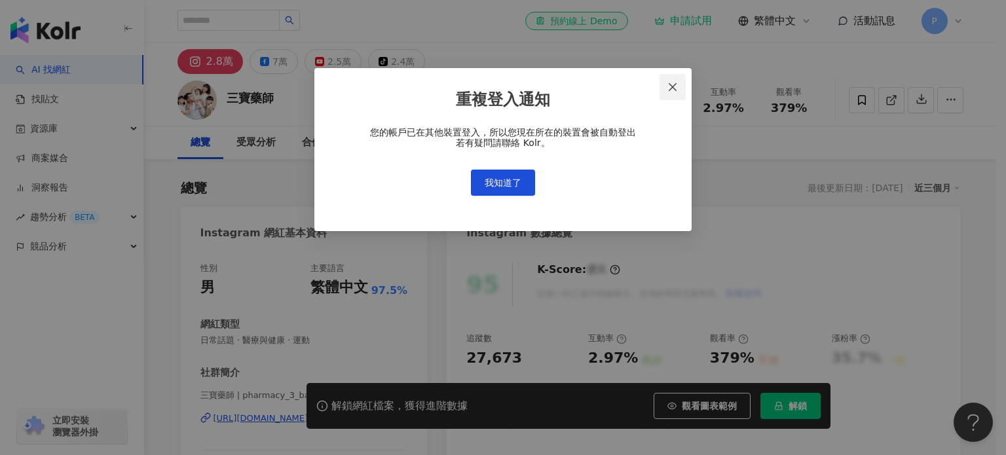
click at [669, 86] on icon "close" at bounding box center [673, 87] width 10 height 10
click at [673, 92] on icon "close" at bounding box center [673, 87] width 10 height 10
click at [673, 88] on icon "close" at bounding box center [673, 87] width 10 height 10
click at [506, 184] on span "我知道了" at bounding box center [503, 183] width 37 height 10
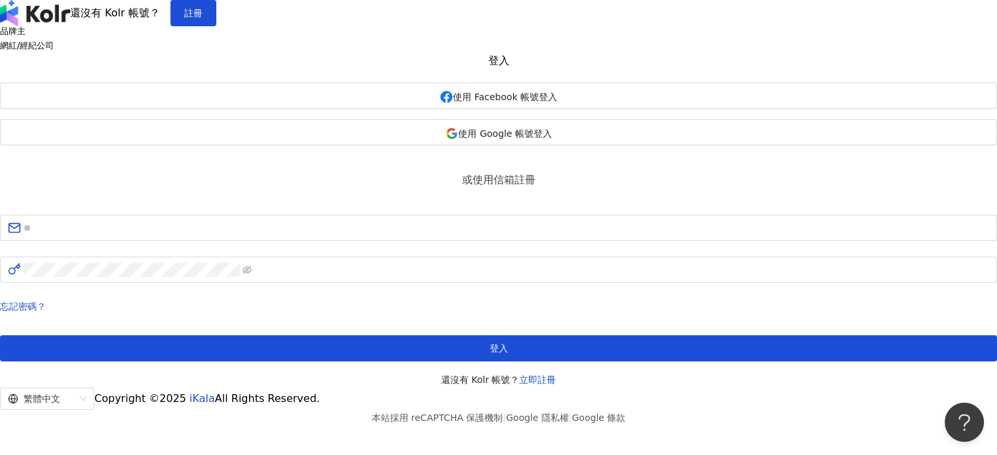
scroll to position [24, 0]
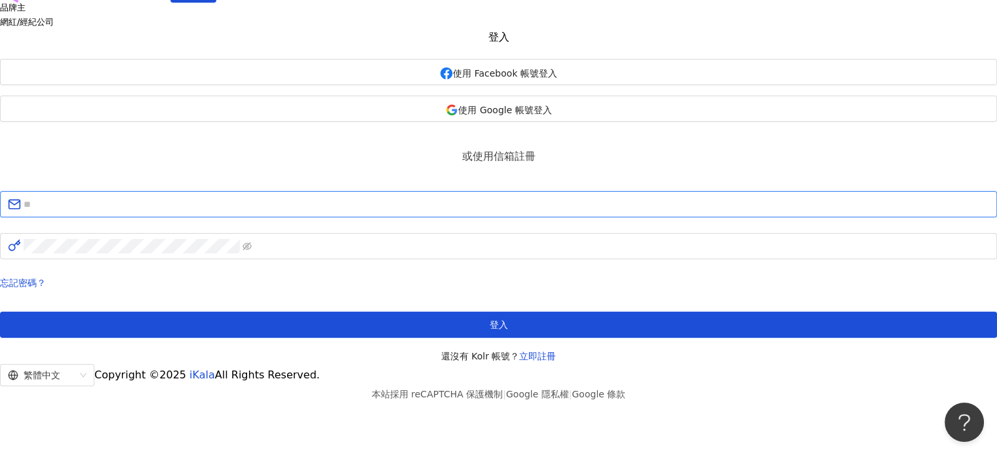
click at [490, 212] on input "text" at bounding box center [506, 204] width 965 height 14
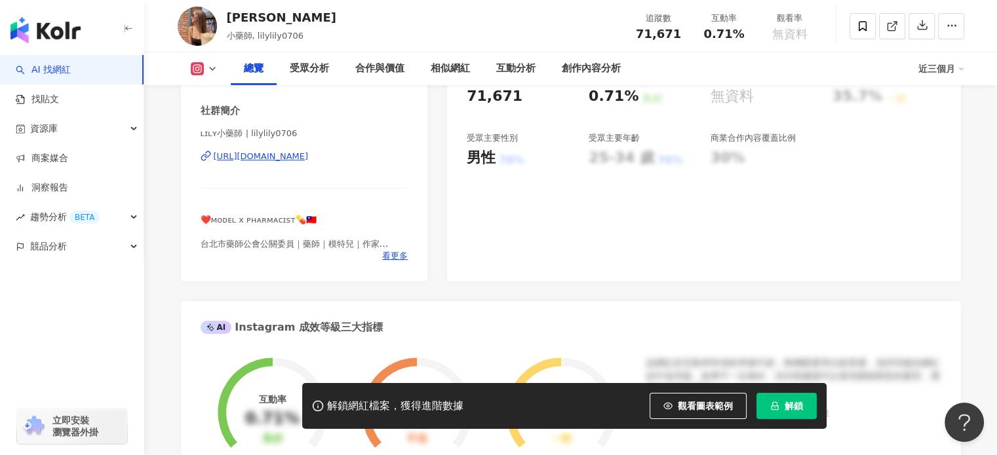
click at [227, 26] on div "[PERSON_NAME]" at bounding box center [281, 17] width 109 height 16
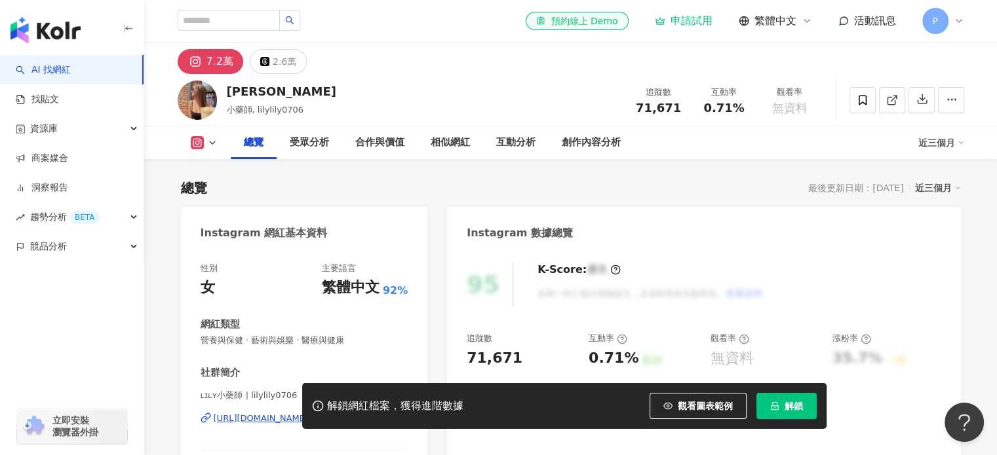
click at [244, 147] on div "總覽" at bounding box center [254, 143] width 20 height 16
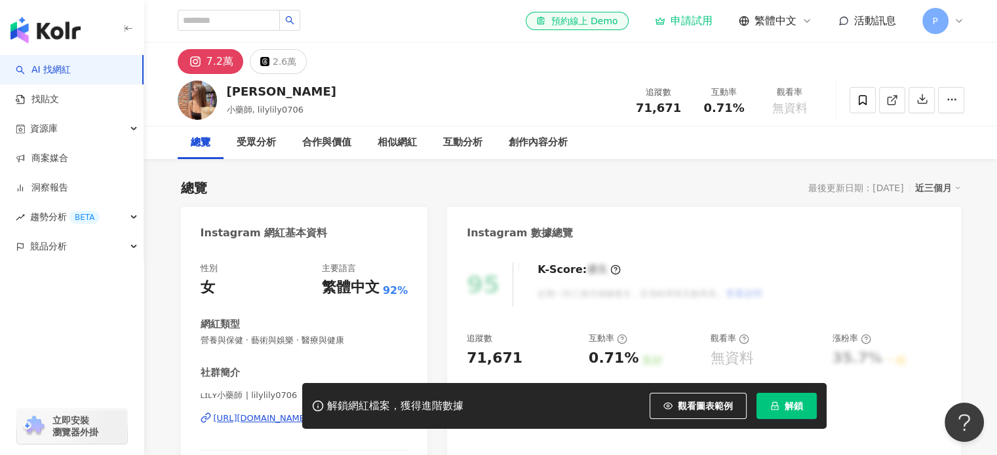
click at [259, 90] on div "[PERSON_NAME]" at bounding box center [281, 91] width 109 height 16
click at [220, 68] on div "7.2萬" at bounding box center [219, 61] width 27 height 18
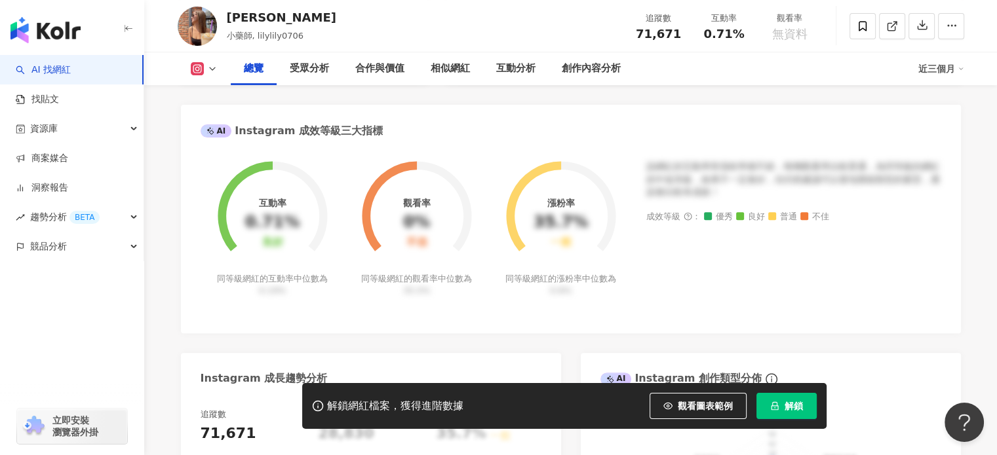
scroll to position [131, 0]
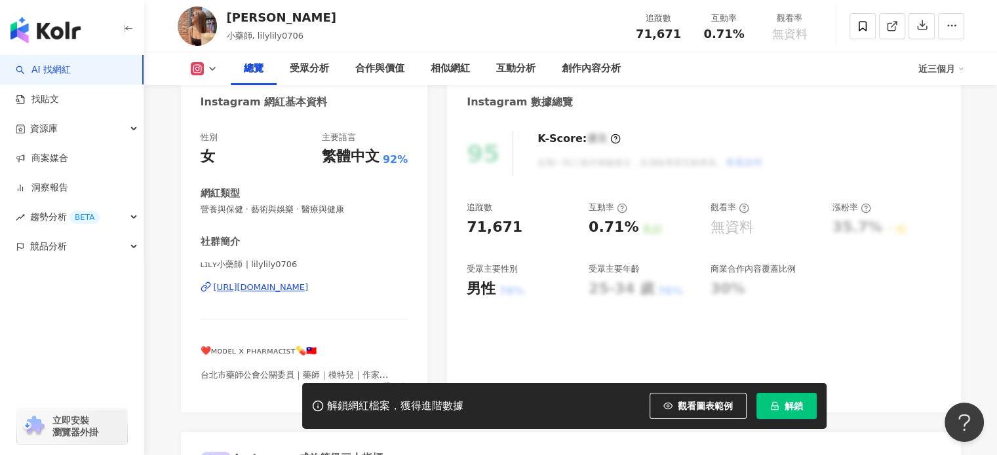
click at [276, 284] on div "https://www.instagram.com/lilylily0706/" at bounding box center [261, 288] width 95 height 12
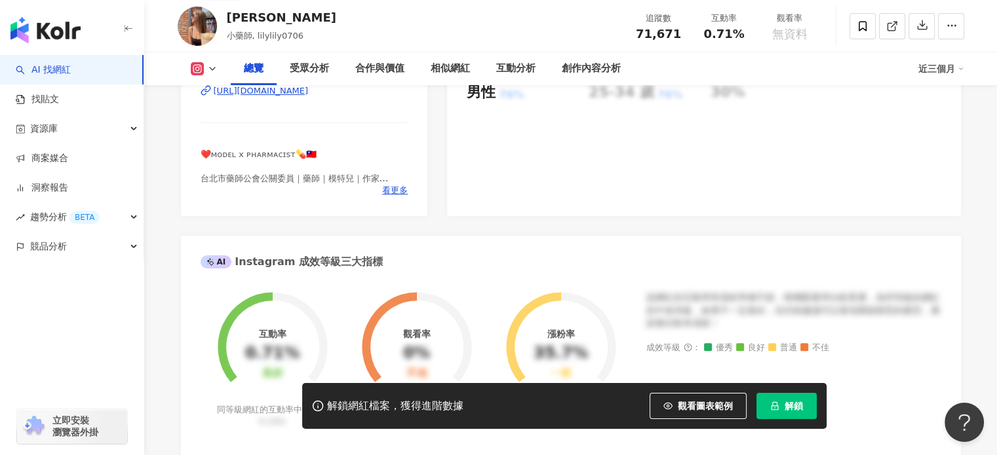
scroll to position [0, 0]
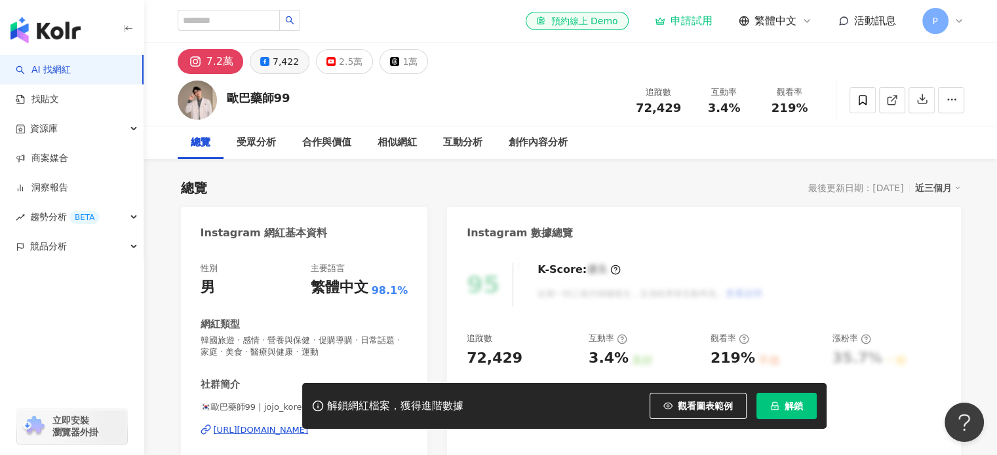
drag, startPoint x: 280, startPoint y: 45, endPoint x: 281, endPoint y: 52, distance: 7.9
click at [280, 45] on div "7.2萬 7,422 2.5萬 1萬" at bounding box center [570, 58] width 839 height 31
click at [281, 52] on div "7,422" at bounding box center [286, 61] width 26 height 18
click at [281, 62] on div "7,422" at bounding box center [286, 61] width 26 height 18
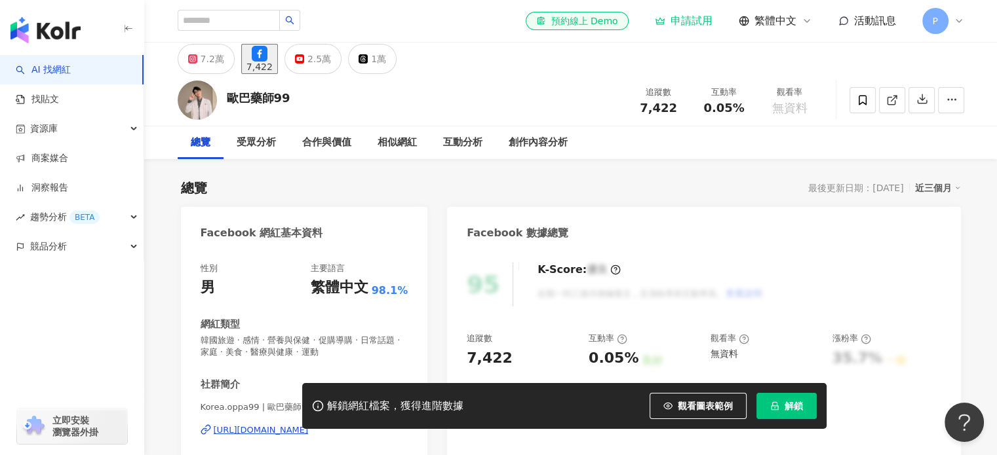
click at [592, 179] on div "總覽 最後更新日期：[DATE] 近三個月" at bounding box center [571, 188] width 780 height 18
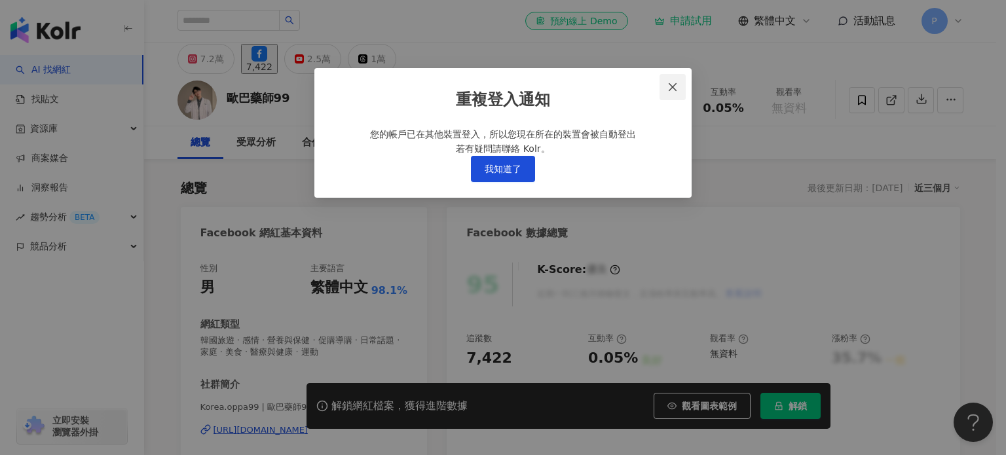
click at [674, 86] on icon "close" at bounding box center [673, 87] width 8 height 8
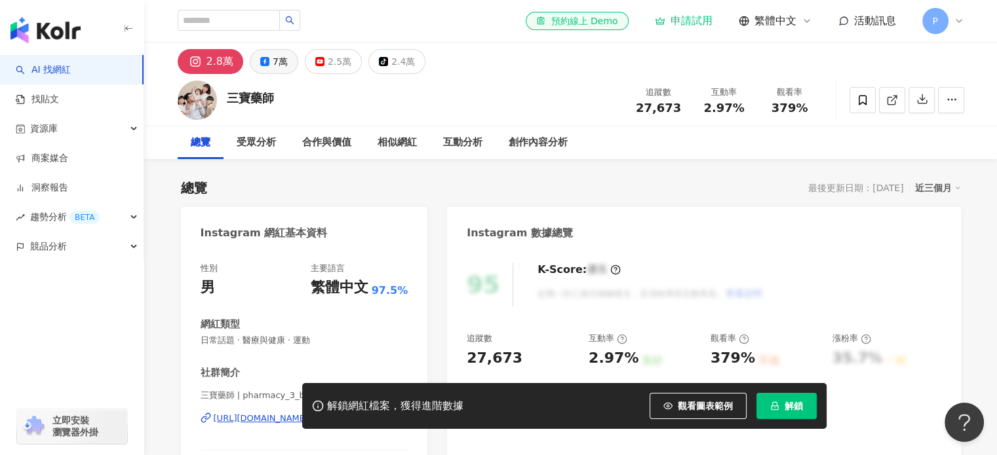
click at [277, 61] on div "7萬" at bounding box center [280, 61] width 15 height 18
click at [277, 62] on div "7萬" at bounding box center [280, 61] width 15 height 18
click at [270, 73] on button "7萬" at bounding box center [274, 61] width 48 height 25
click at [273, 64] on div "7萬" at bounding box center [280, 61] width 15 height 18
click at [274, 64] on div "7萬" at bounding box center [280, 61] width 15 height 18
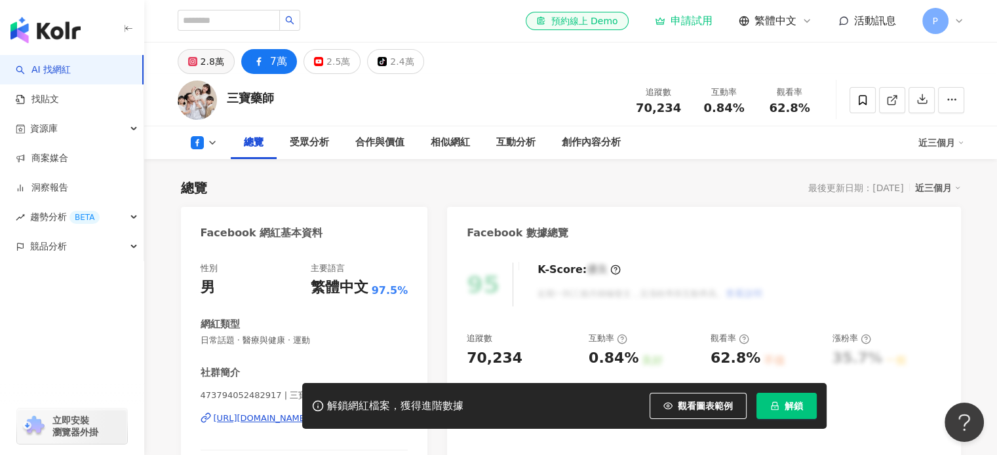
click at [210, 69] on div "2.8萬" at bounding box center [212, 61] width 24 height 18
